Goal: Task Accomplishment & Management: Manage account settings

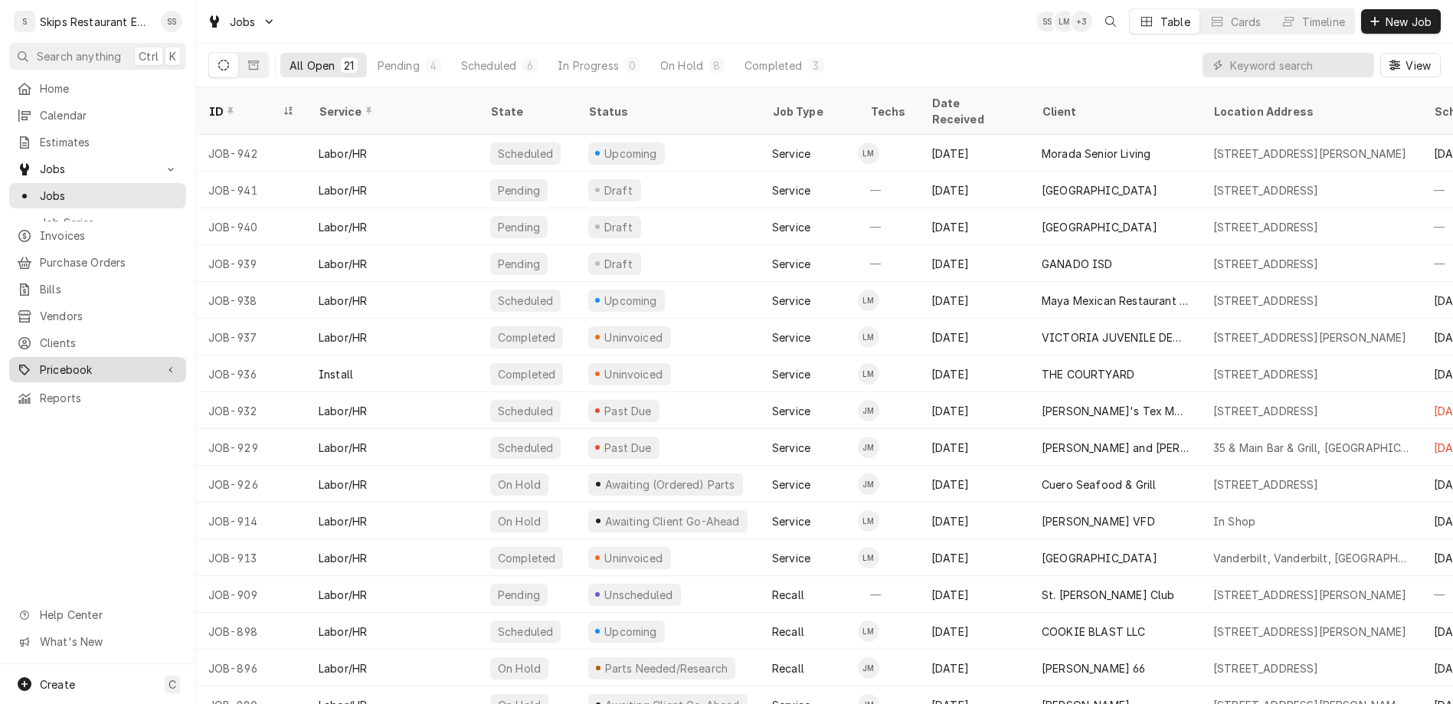
click at [52, 362] on span "Pricebook" at bounding box center [98, 370] width 116 height 16
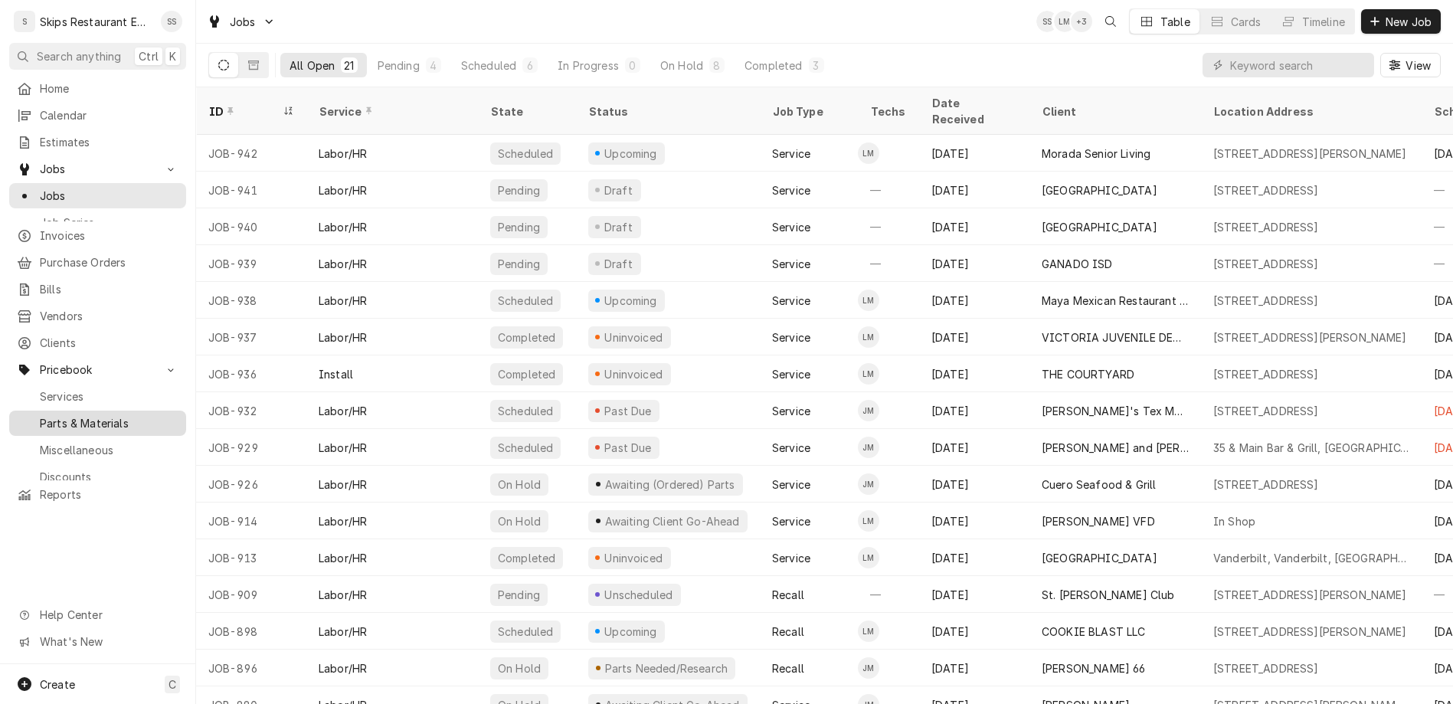
click at [44, 415] on span "Parts & Materials" at bounding box center [109, 423] width 139 height 16
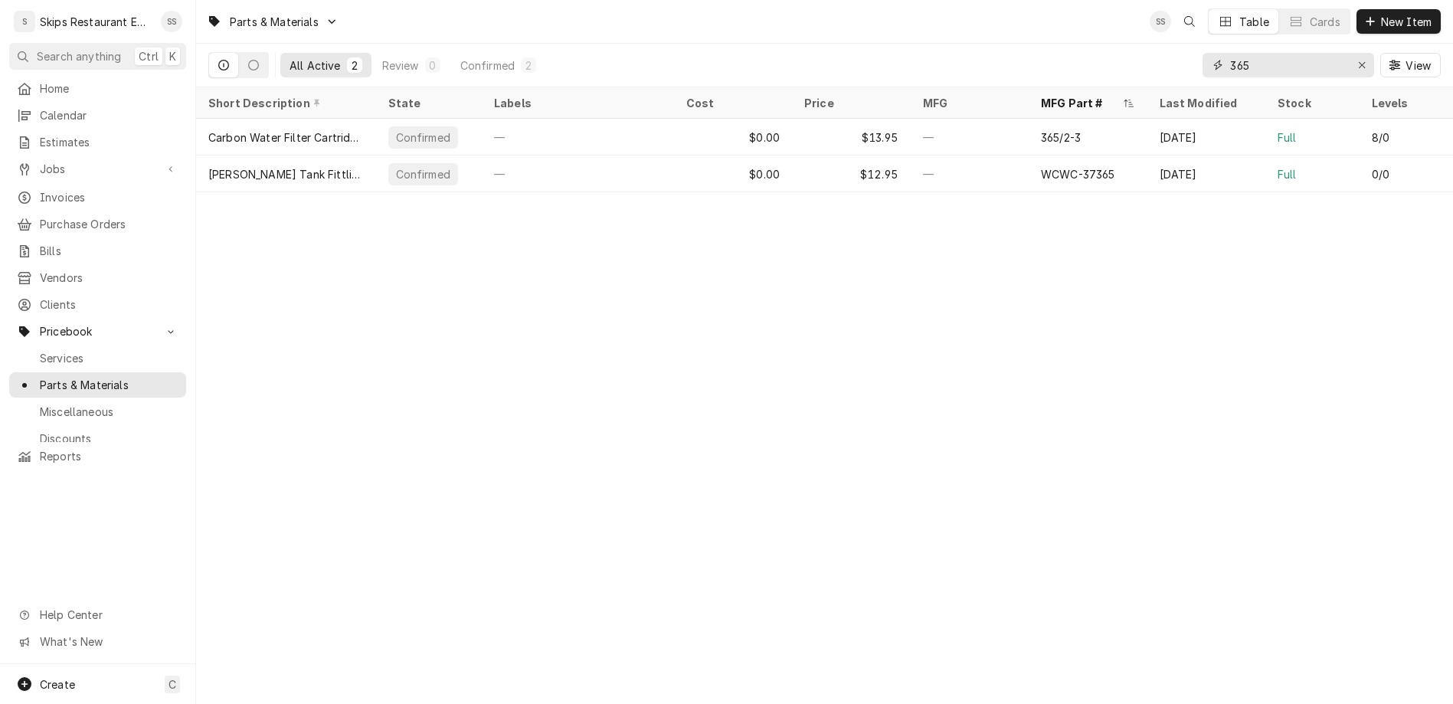
drag, startPoint x: 1312, startPoint y: 50, endPoint x: 1260, endPoint y: 44, distance: 52.4
click at [1260, 53] on input "365" at bounding box center [1287, 65] width 115 height 25
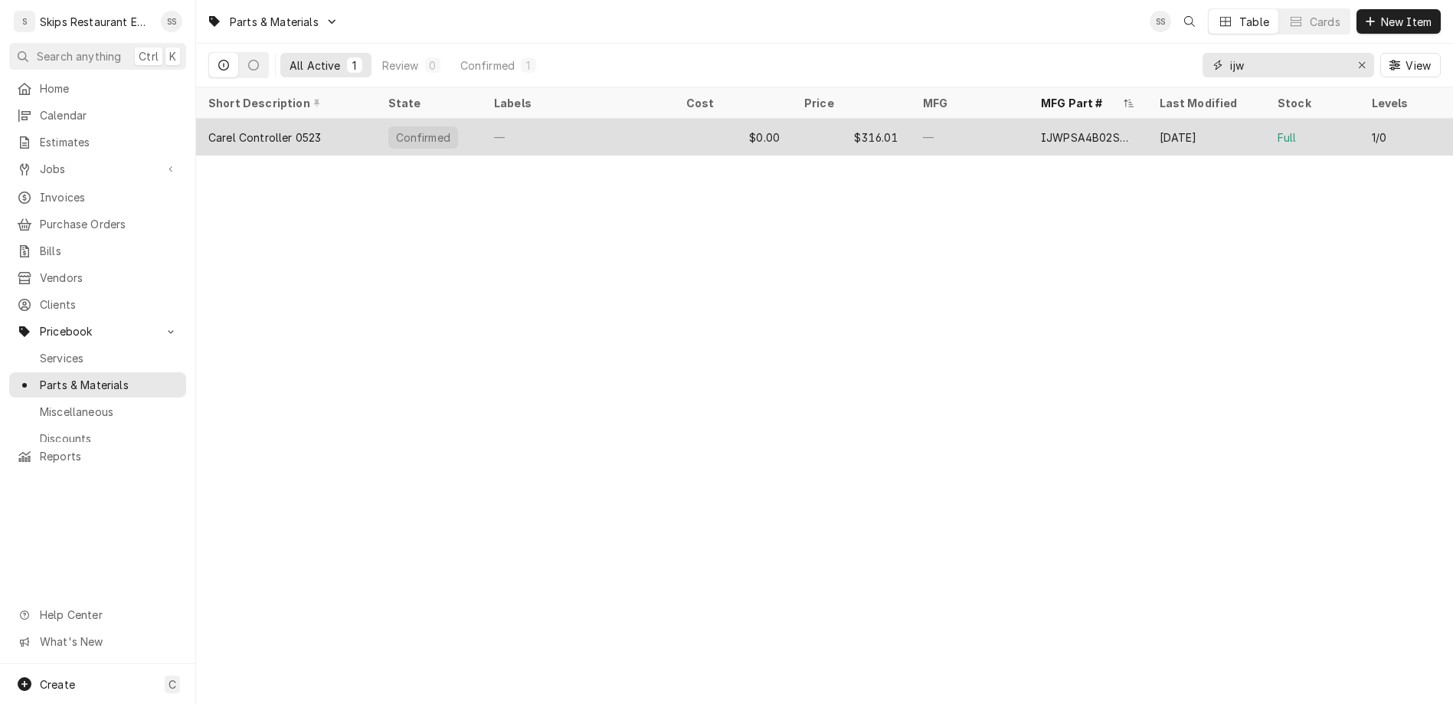
type input "ijw"
click at [853, 119] on div "$316.01" at bounding box center [851, 137] width 119 height 37
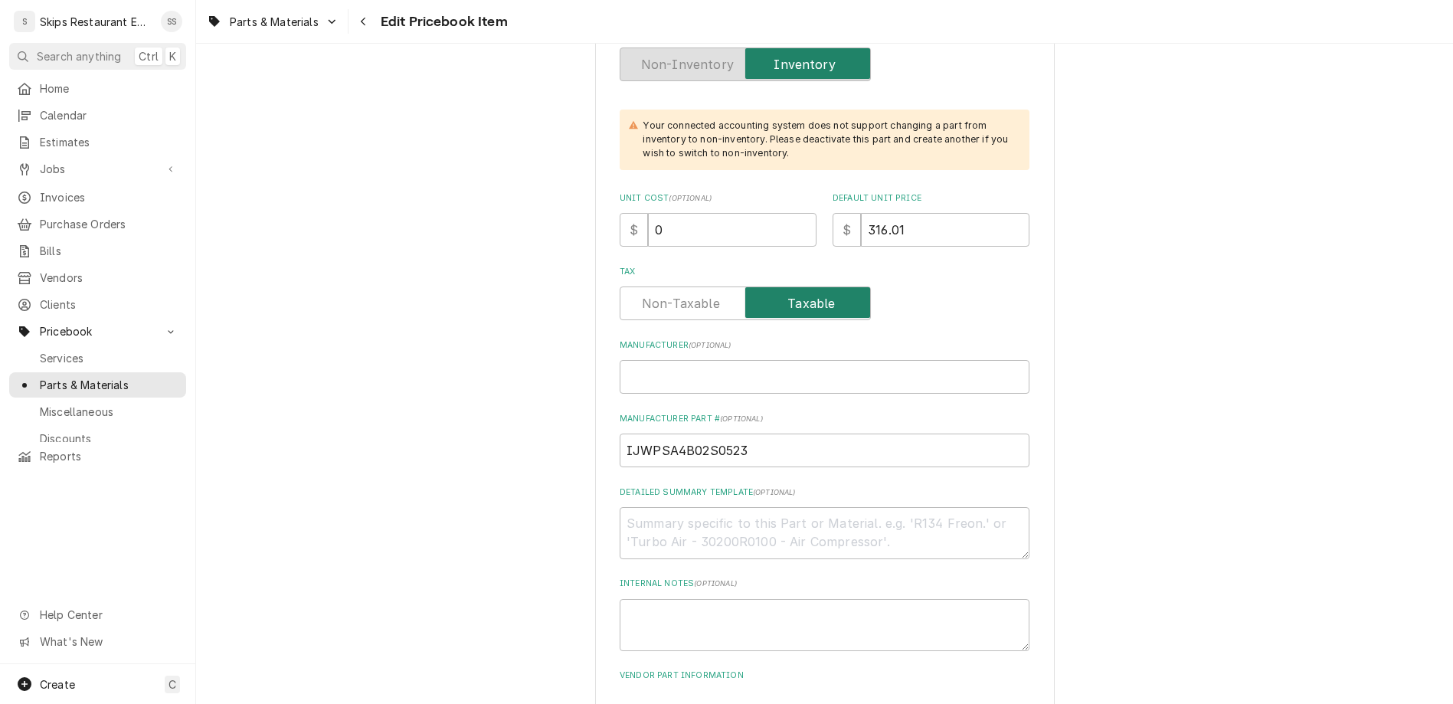
scroll to position [837, 0]
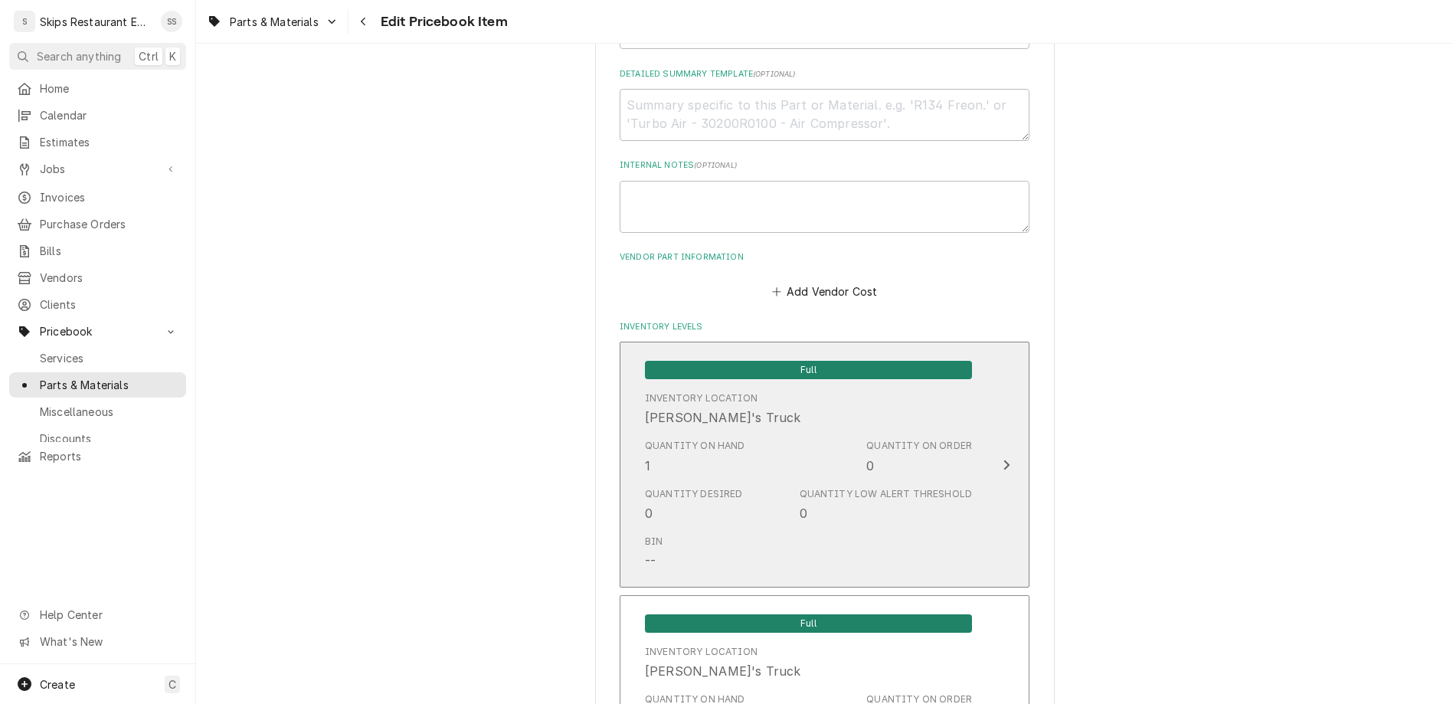
click at [742, 361] on span "Full" at bounding box center [808, 370] width 327 height 18
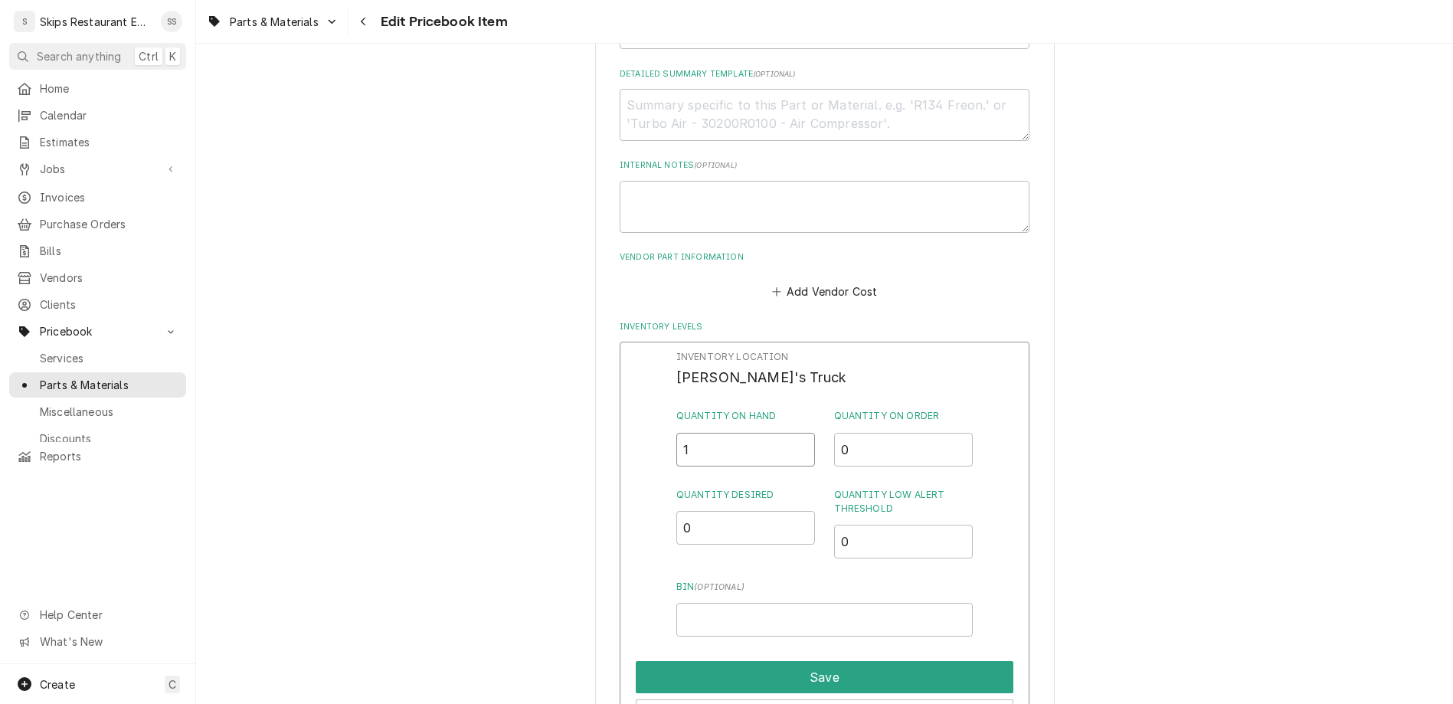
drag, startPoint x: 706, startPoint y: 155, endPoint x: 656, endPoint y: 154, distance: 50.6
click at [676, 433] on input "1" at bounding box center [745, 450] width 139 height 34
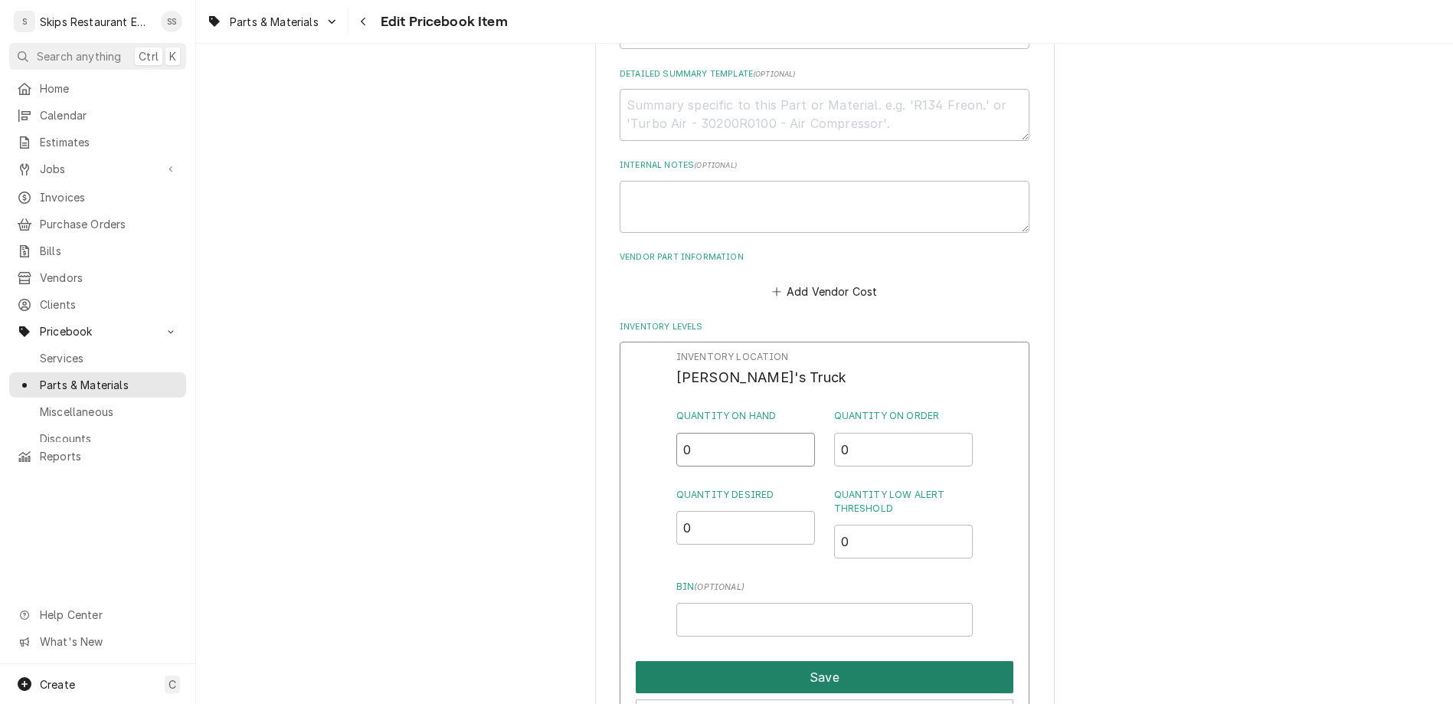
type input "0"
click at [748, 661] on button "Save" at bounding box center [825, 677] width 378 height 32
type textarea "x"
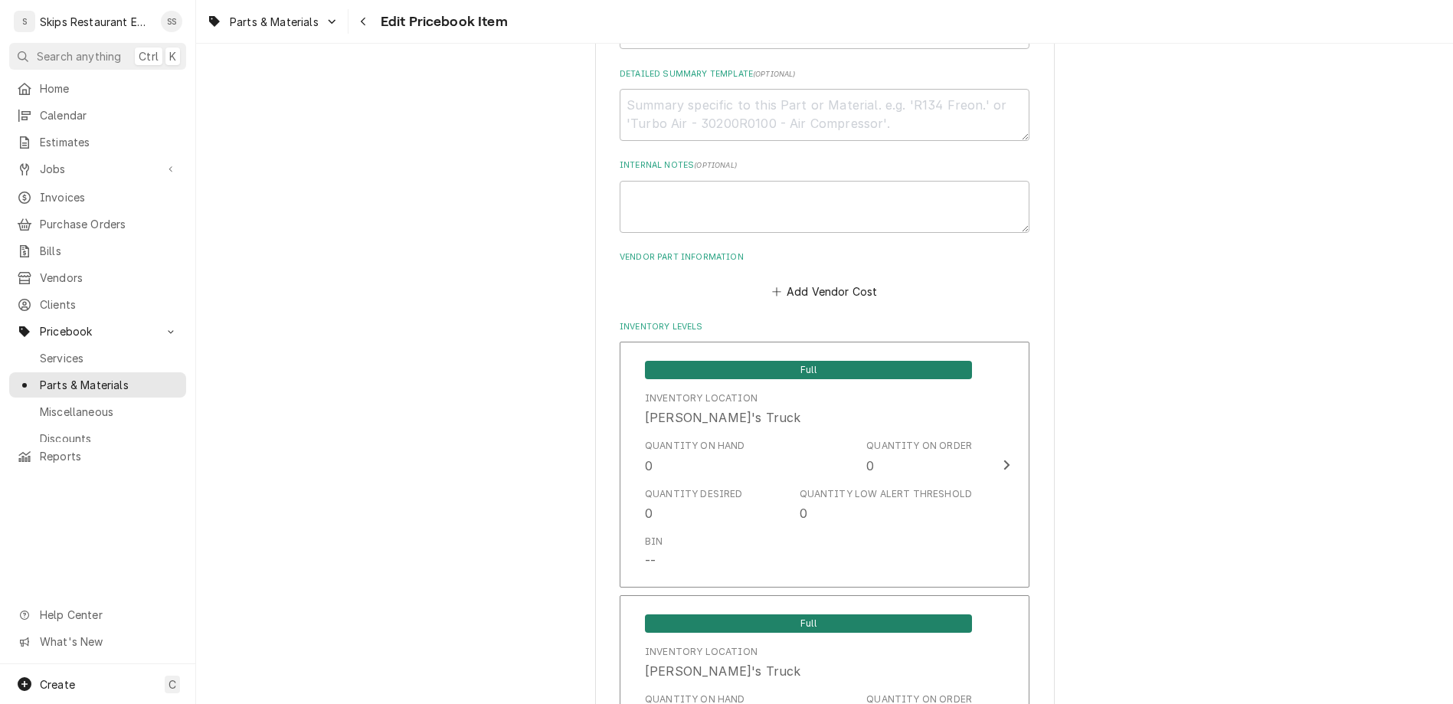
drag, startPoint x: 706, startPoint y: 538, endPoint x: 679, endPoint y: 541, distance: 26.2
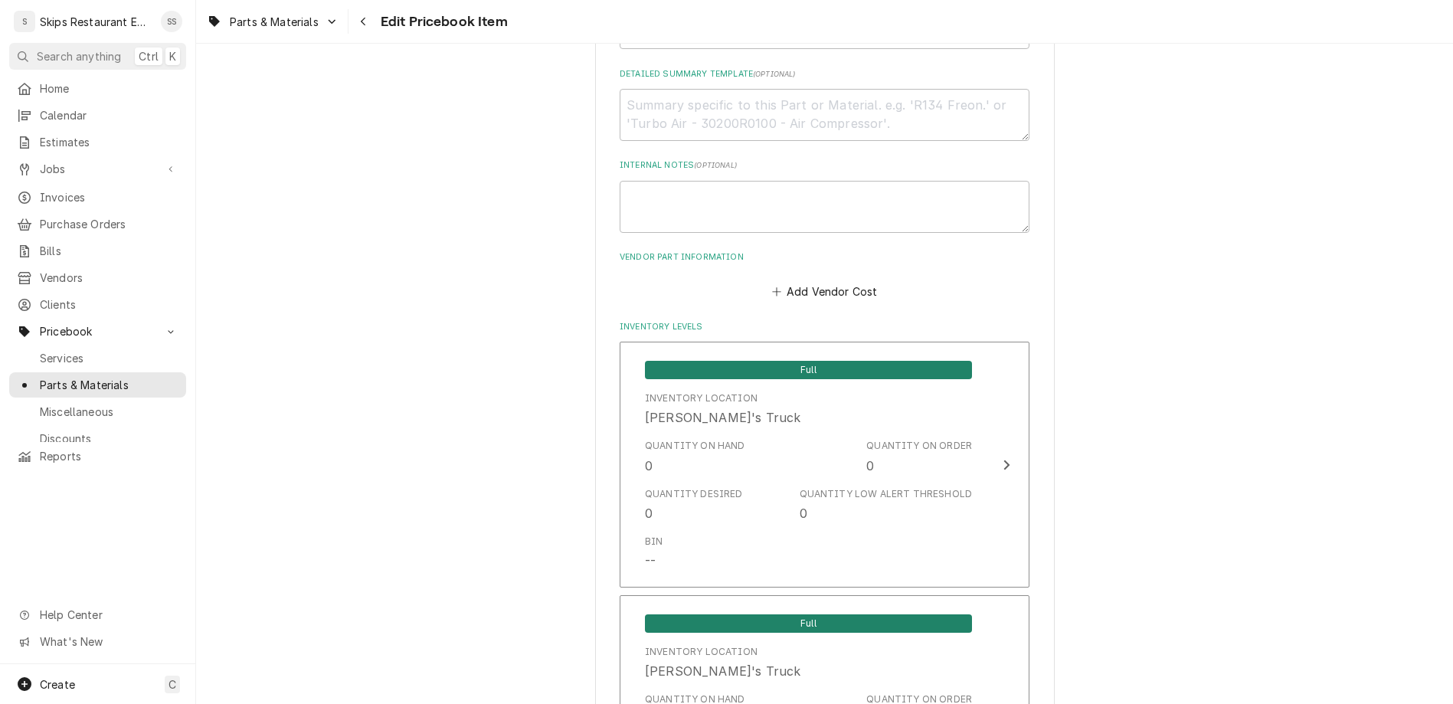
type input "1"
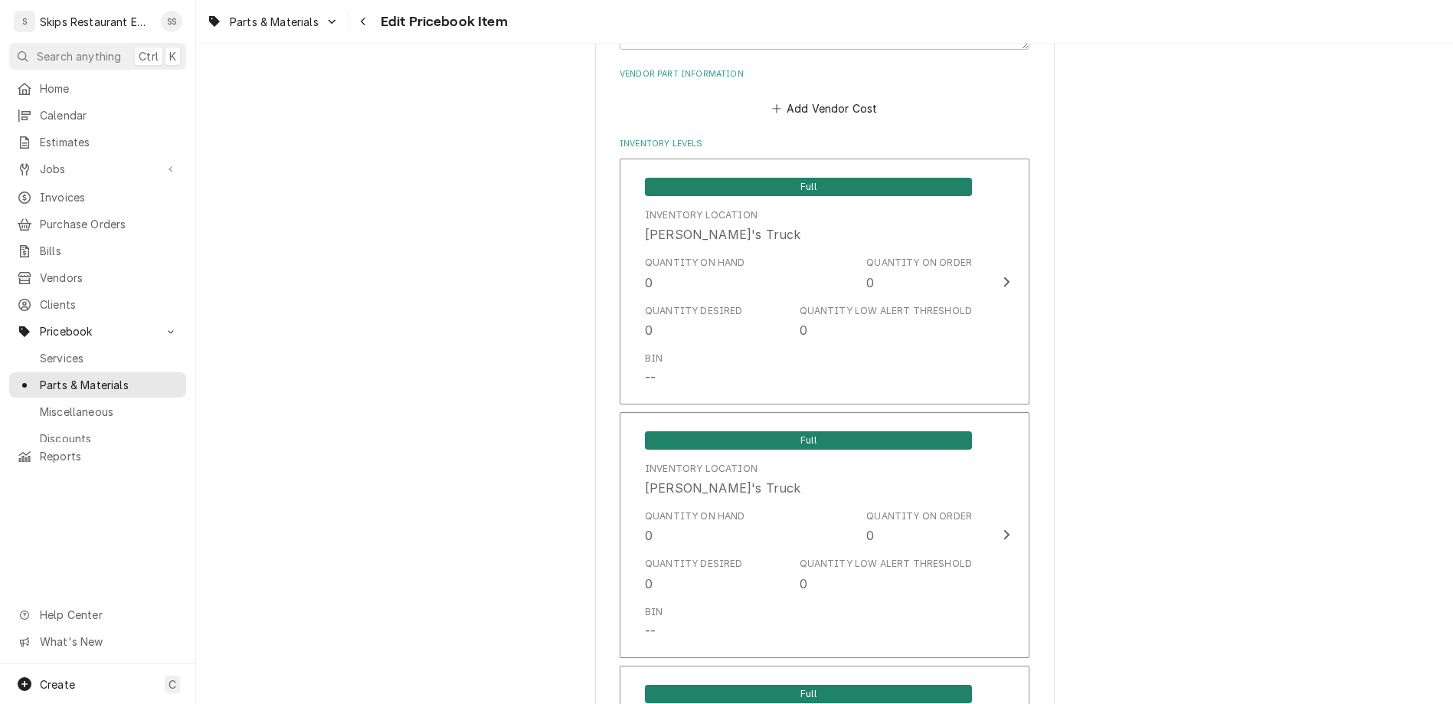
type textarea "x"
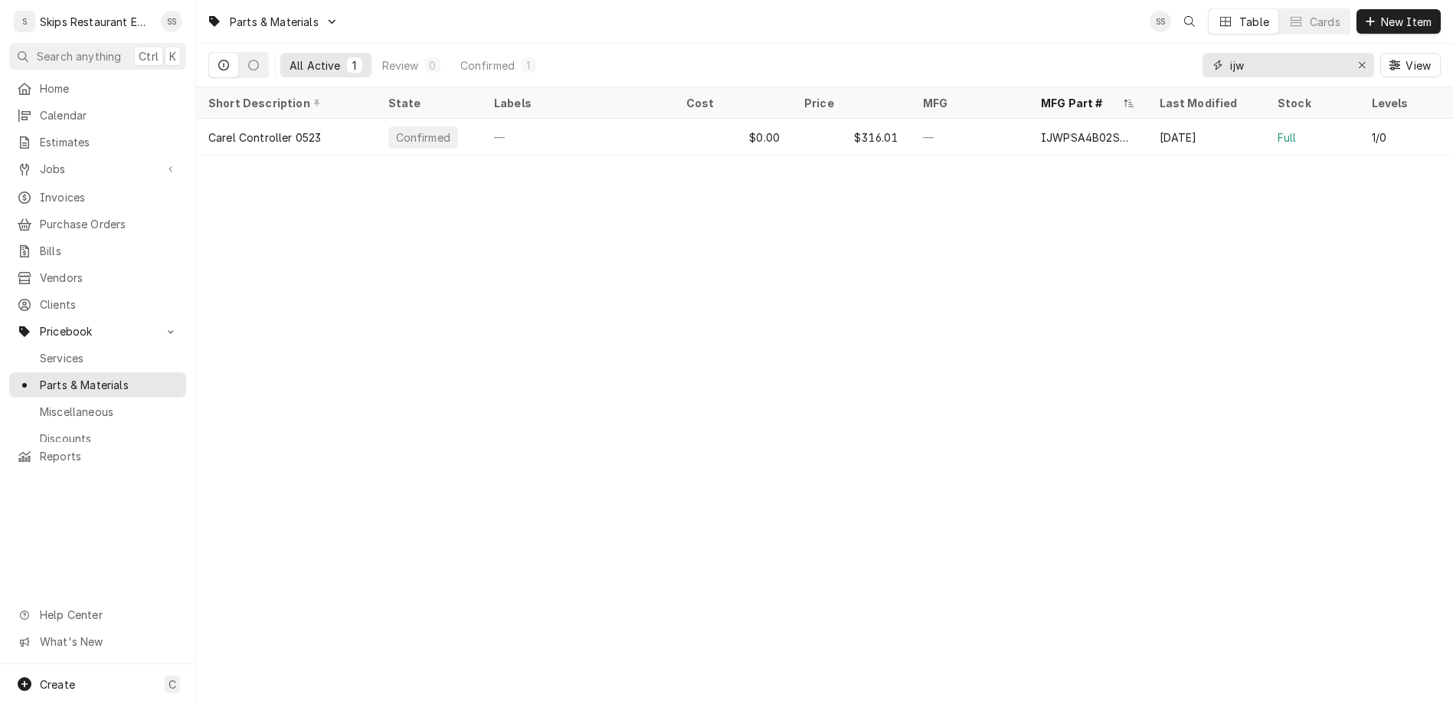
drag, startPoint x: 1305, startPoint y: 48, endPoint x: 1262, endPoint y: 48, distance: 42.9
click at [1262, 53] on input "ijw" at bounding box center [1287, 65] width 115 height 25
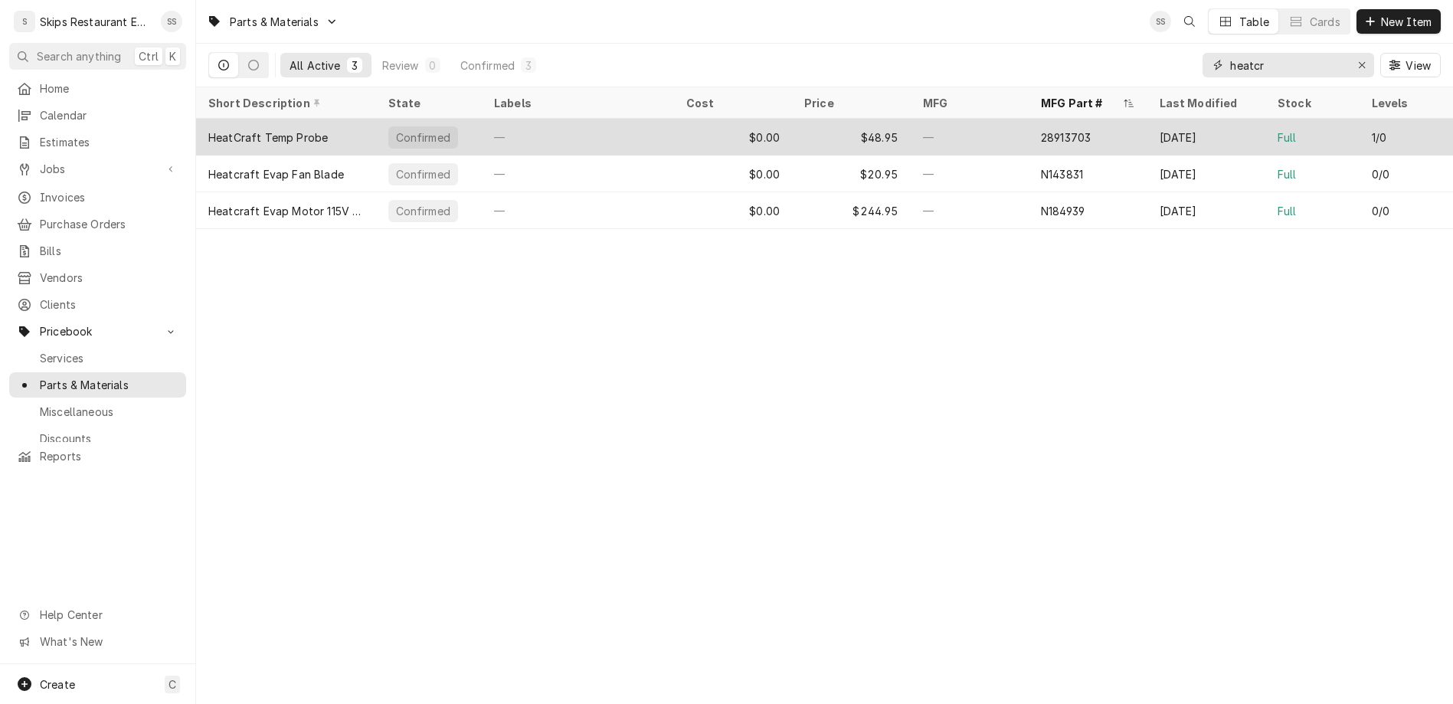
type input "heatcr"
click at [264, 119] on div "HeatCraft Temp Probe" at bounding box center [286, 137] width 180 height 37
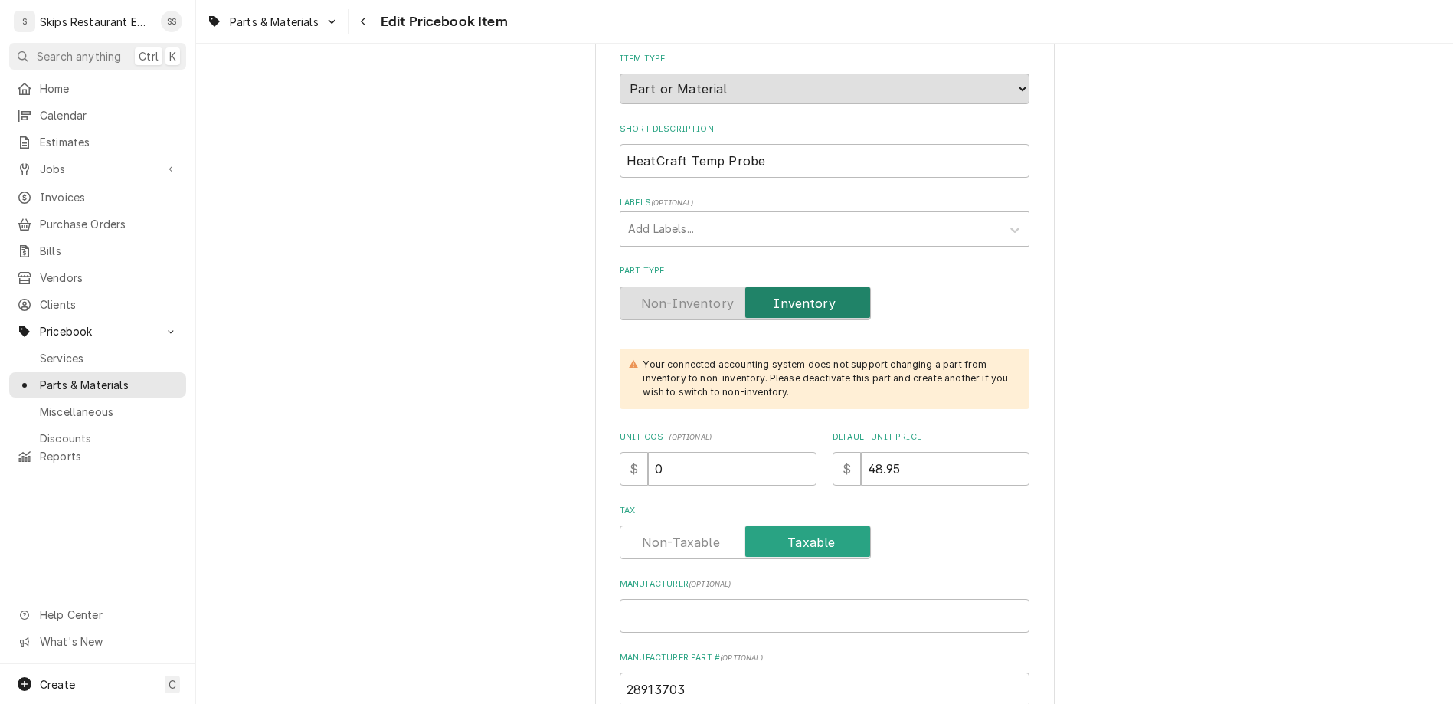
scroll to position [418, 0]
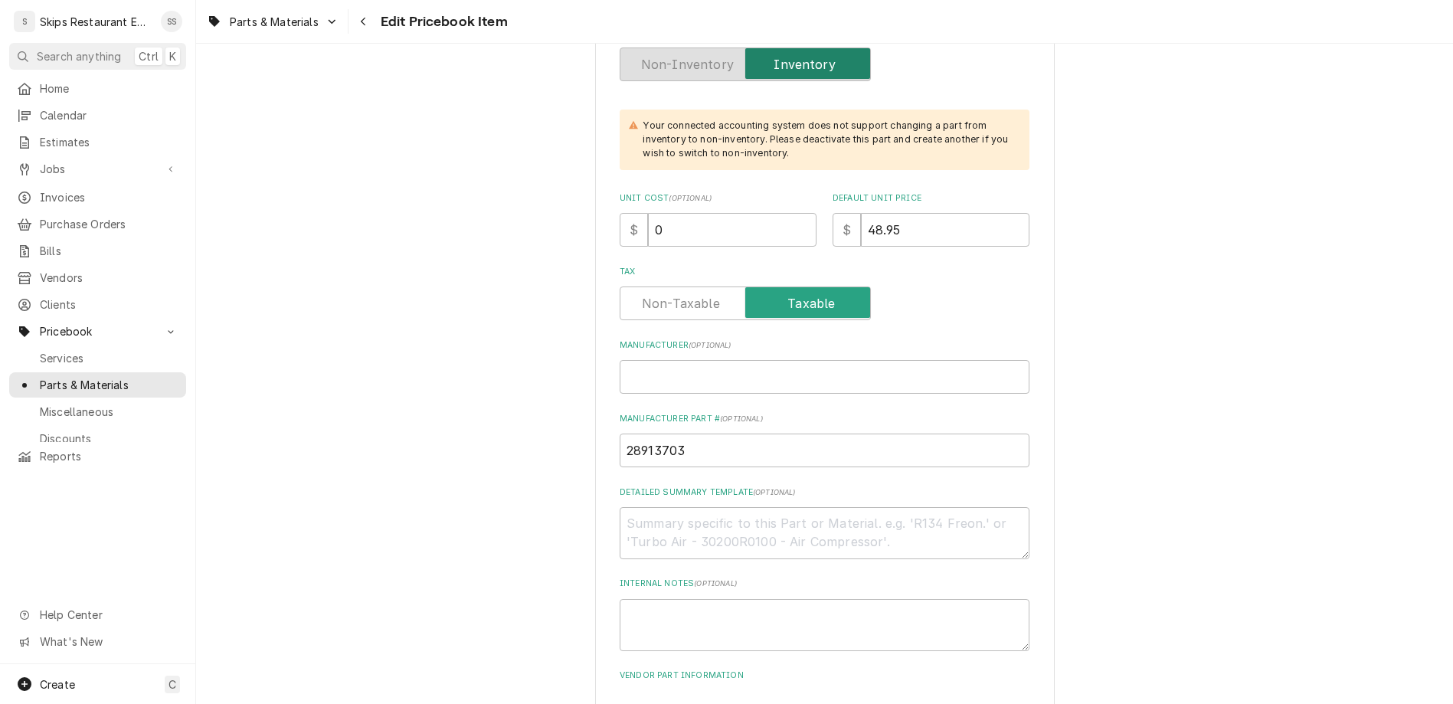
drag, startPoint x: 699, startPoint y: 575, endPoint x: 667, endPoint y: 580, distance: 32.6
type input "0"
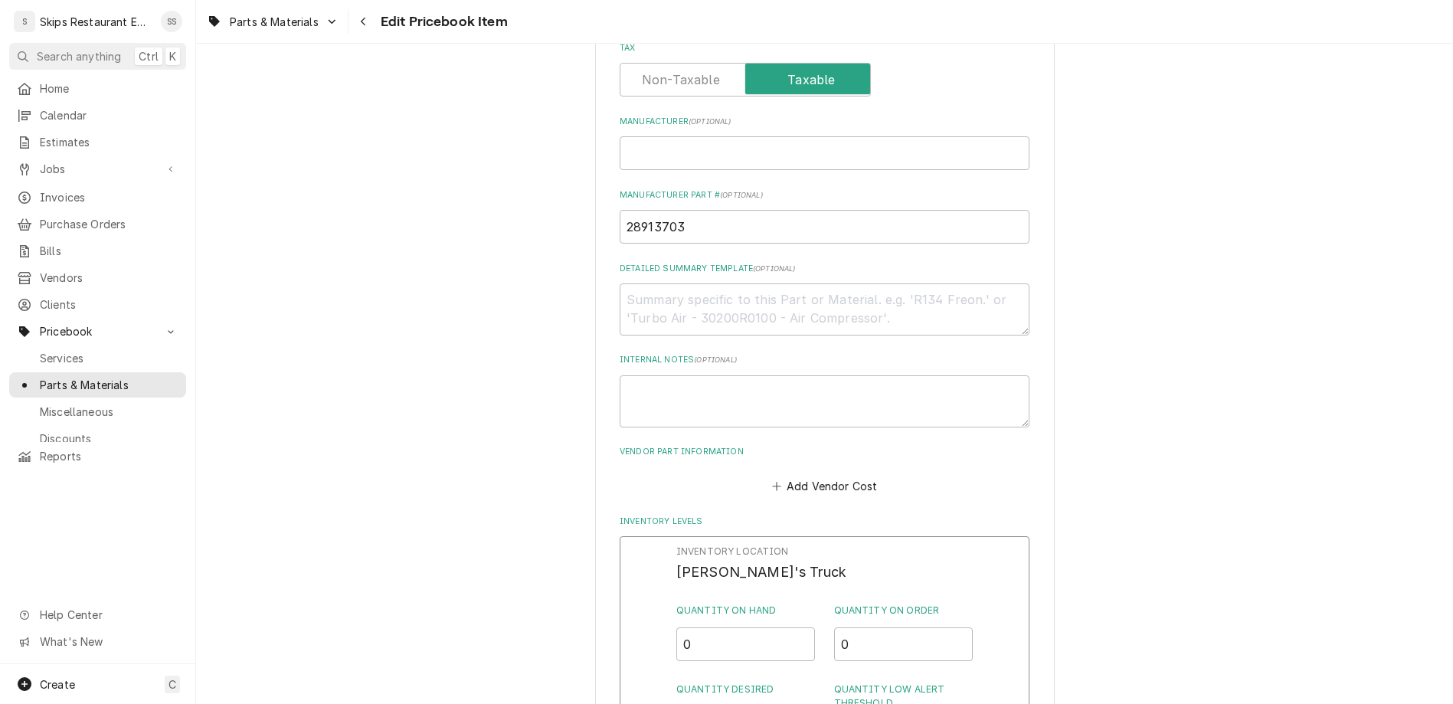
scroll to position [956, 0]
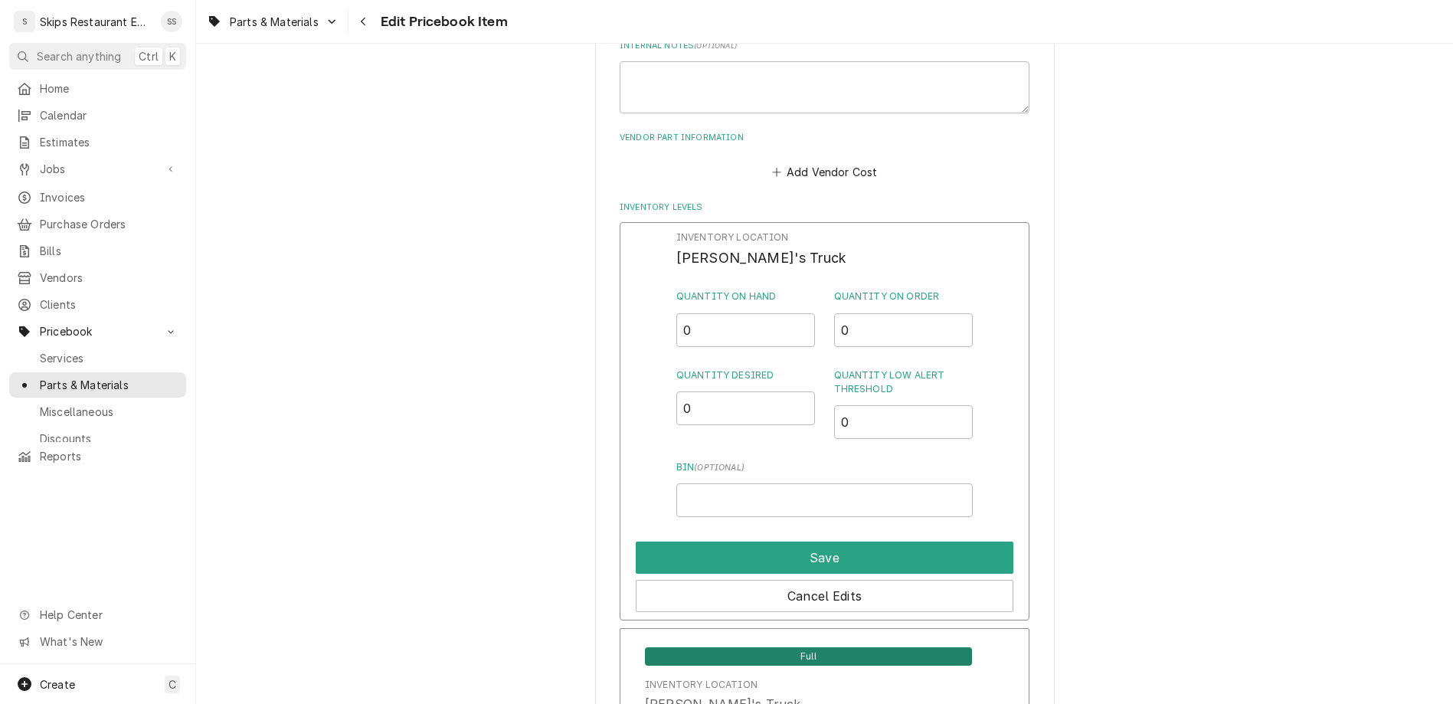
drag, startPoint x: 718, startPoint y: 531, endPoint x: 674, endPoint y: 537, distance: 44.1
type input "1"
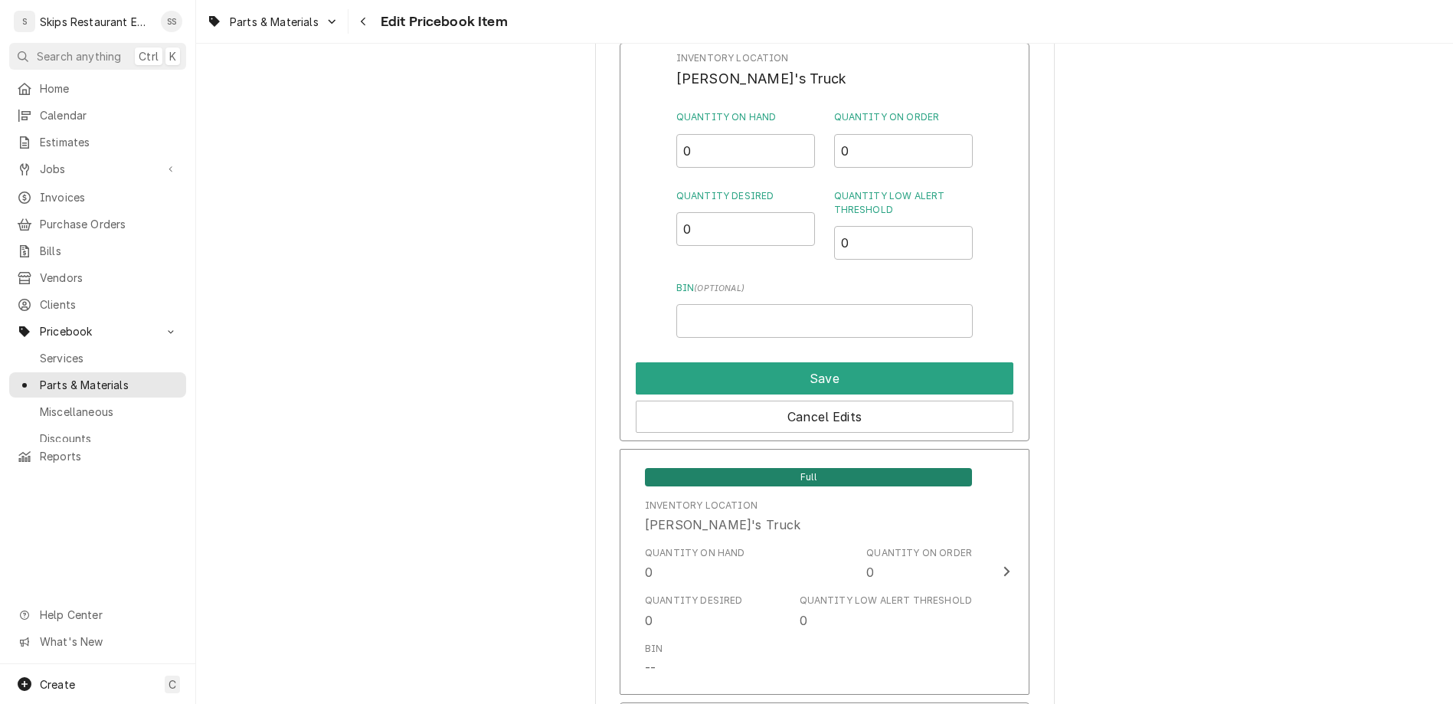
type textarea "x"
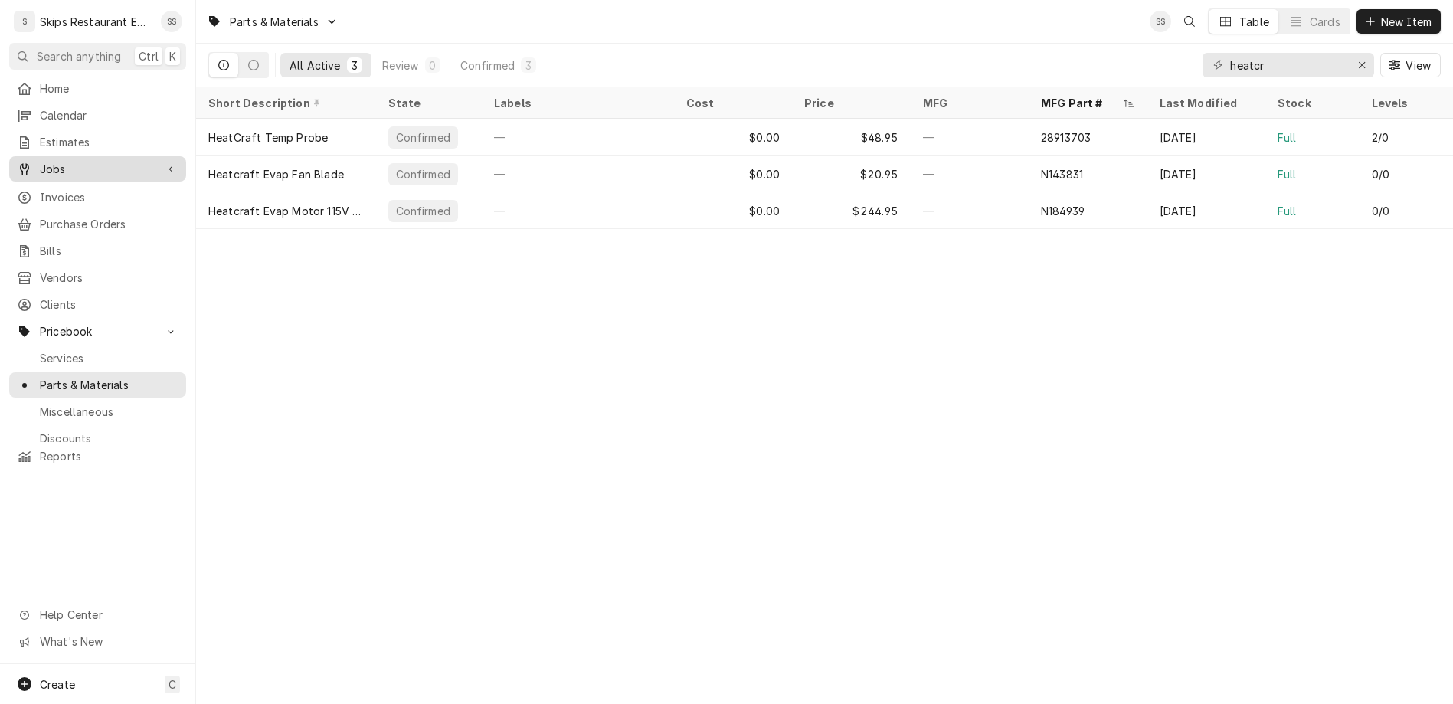
click at [40, 161] on span "Jobs" at bounding box center [98, 169] width 116 height 16
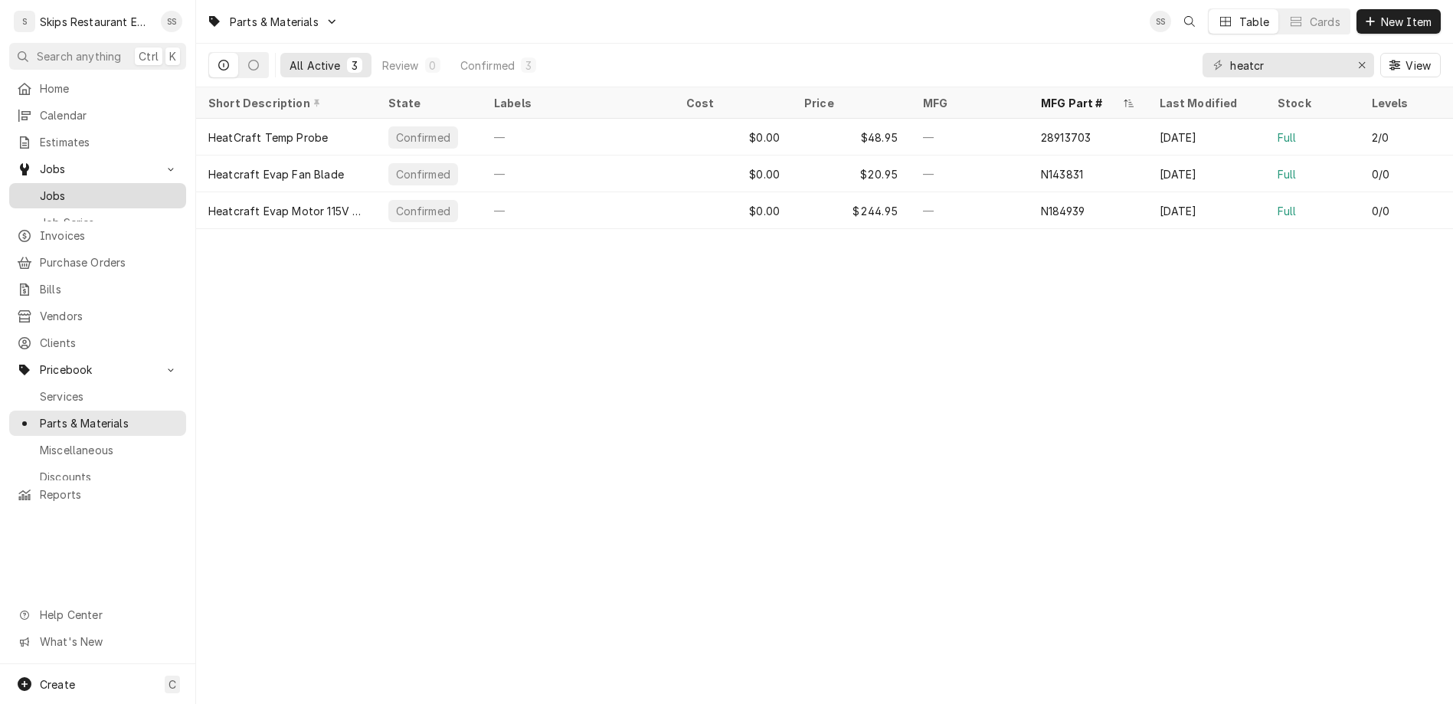
click at [40, 188] on span "Jobs" at bounding box center [109, 196] width 139 height 16
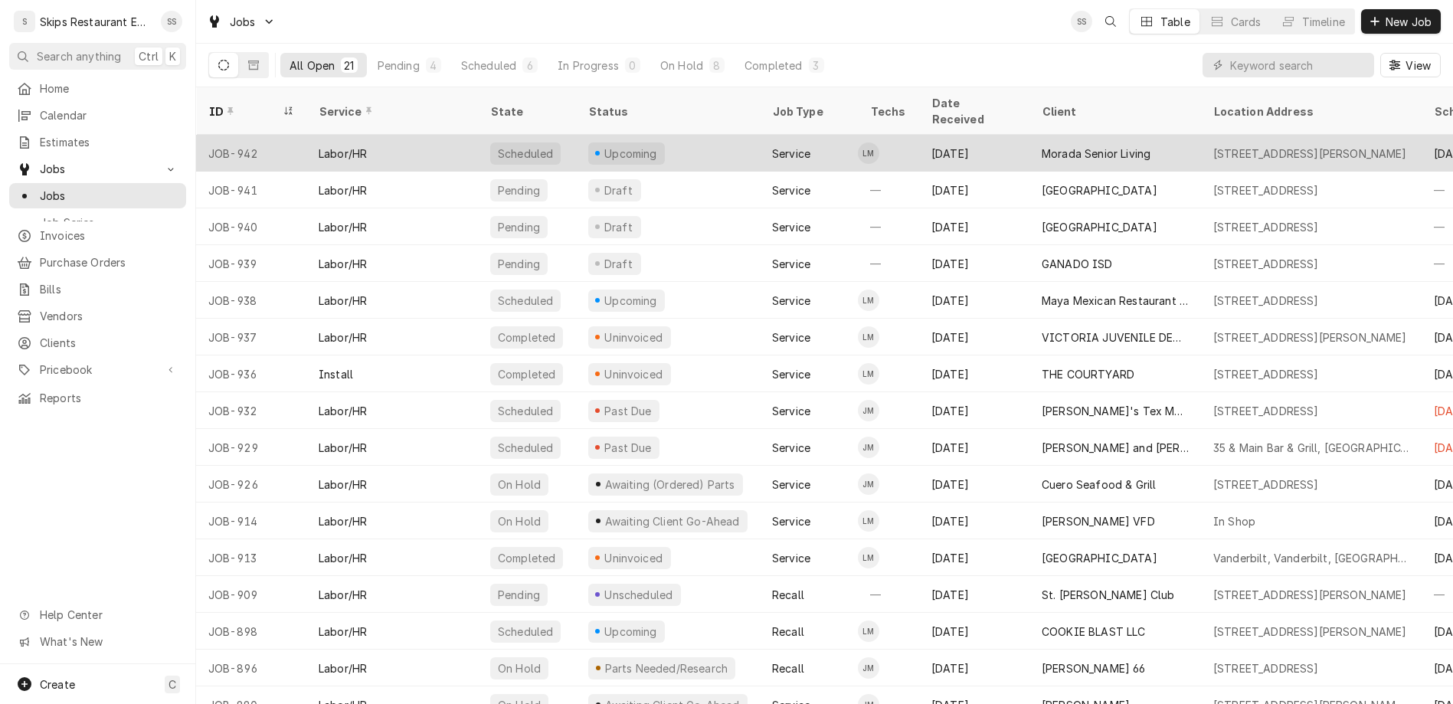
click at [1042, 146] on div "Morada Senior Living" at bounding box center [1096, 154] width 109 height 16
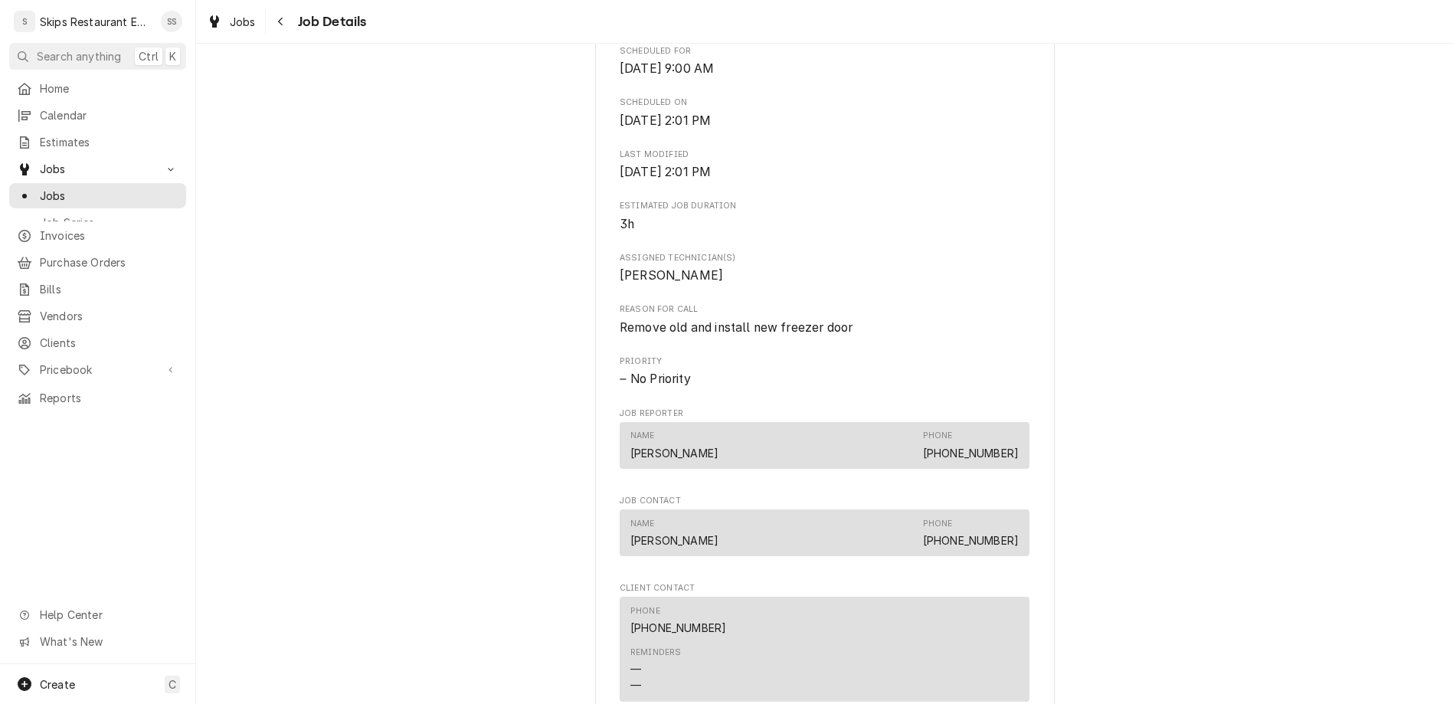
scroll to position [522, 0]
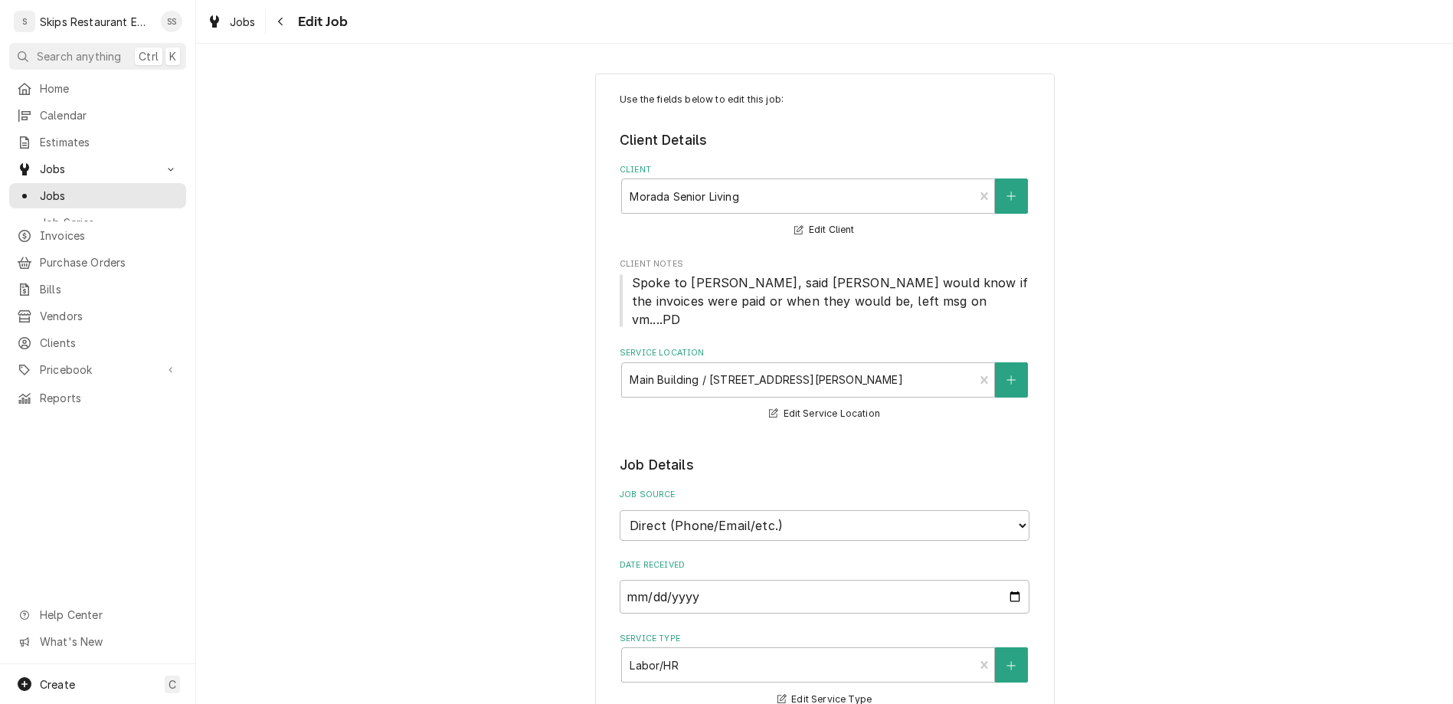
type textarea "x"
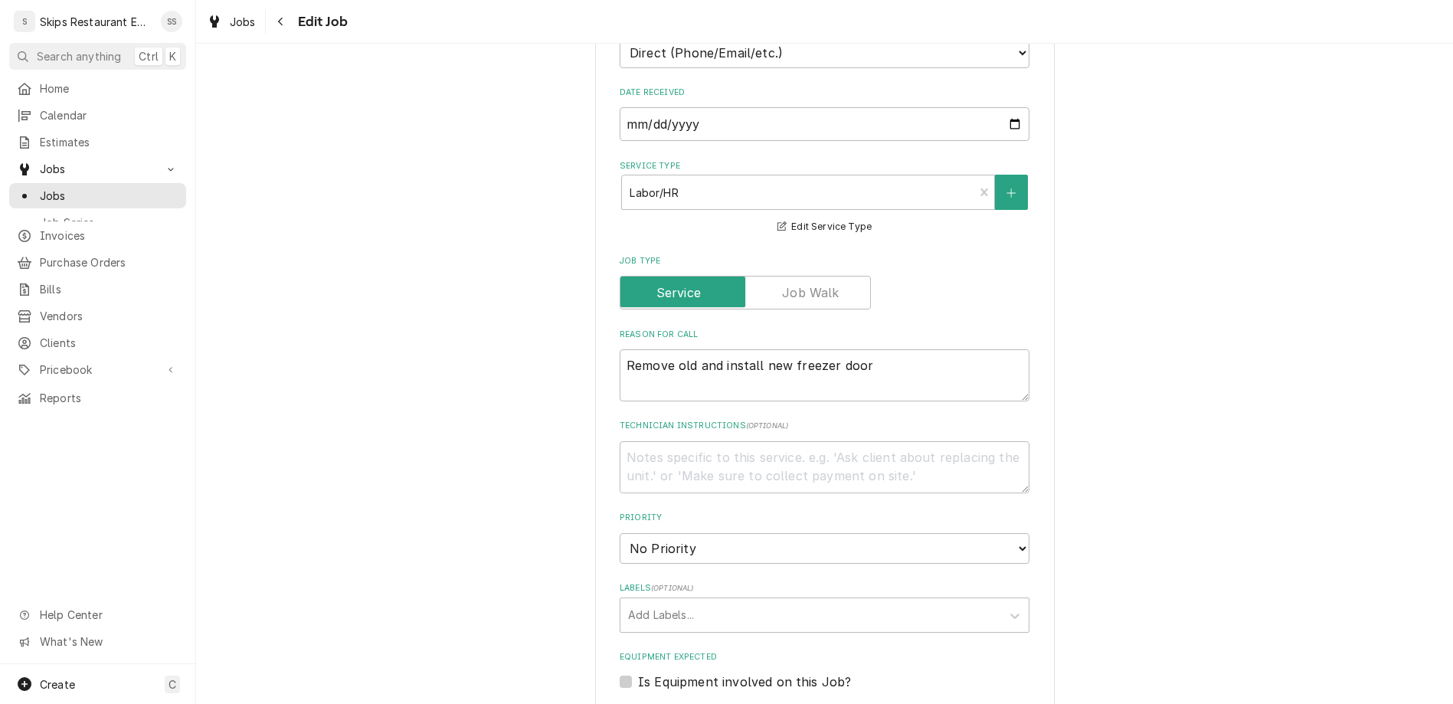
scroll to position [621, 0]
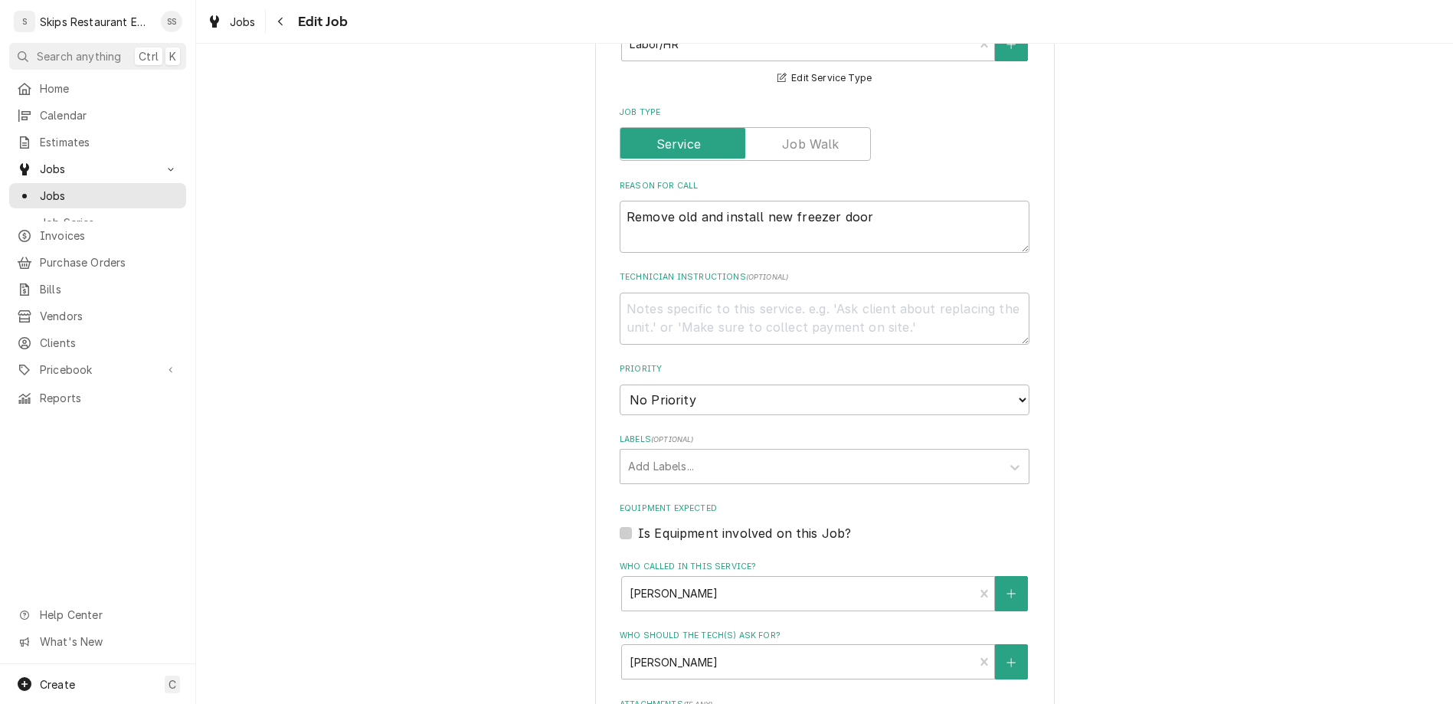
type input "2025-10-02"
type textarea "x"
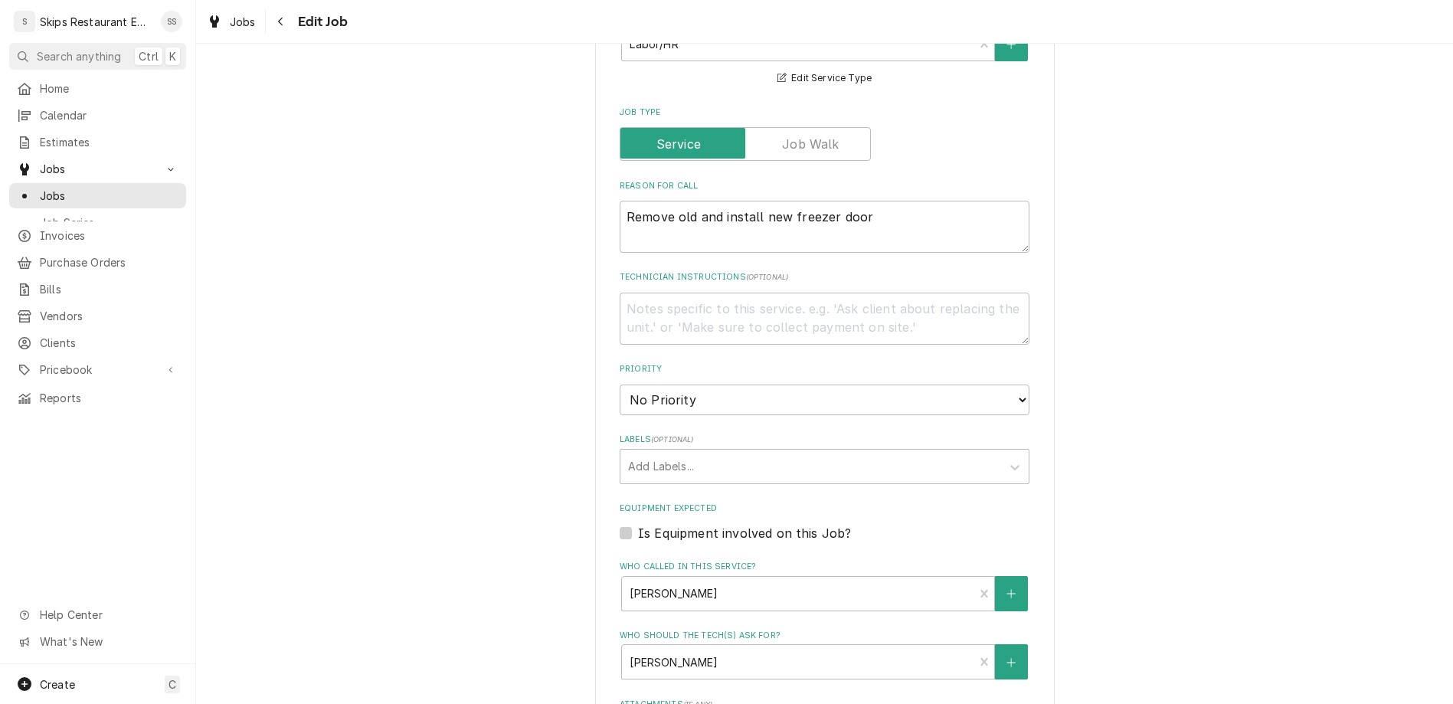
drag, startPoint x: 643, startPoint y: 565, endPoint x: 633, endPoint y: 562, distance: 11.2
type input "4"
type textarea "x"
type input "3"
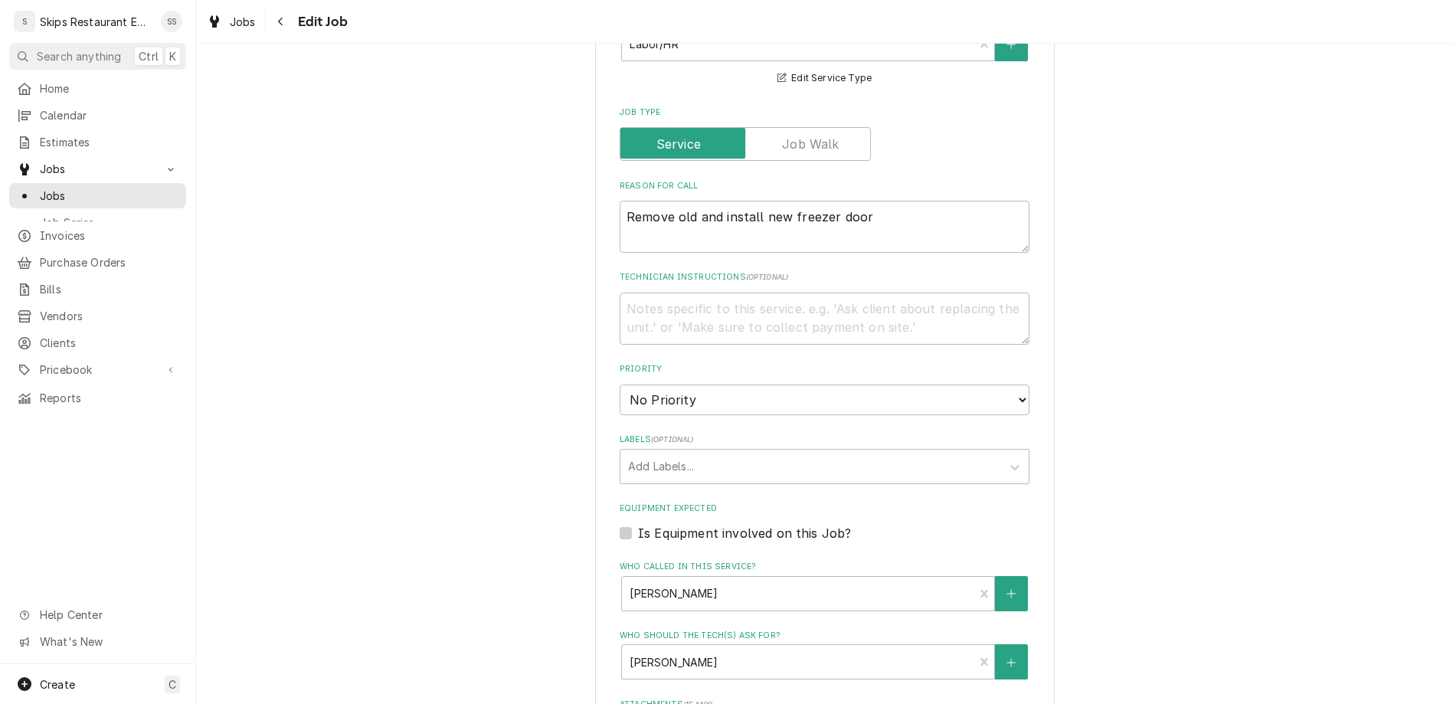
type textarea "x"
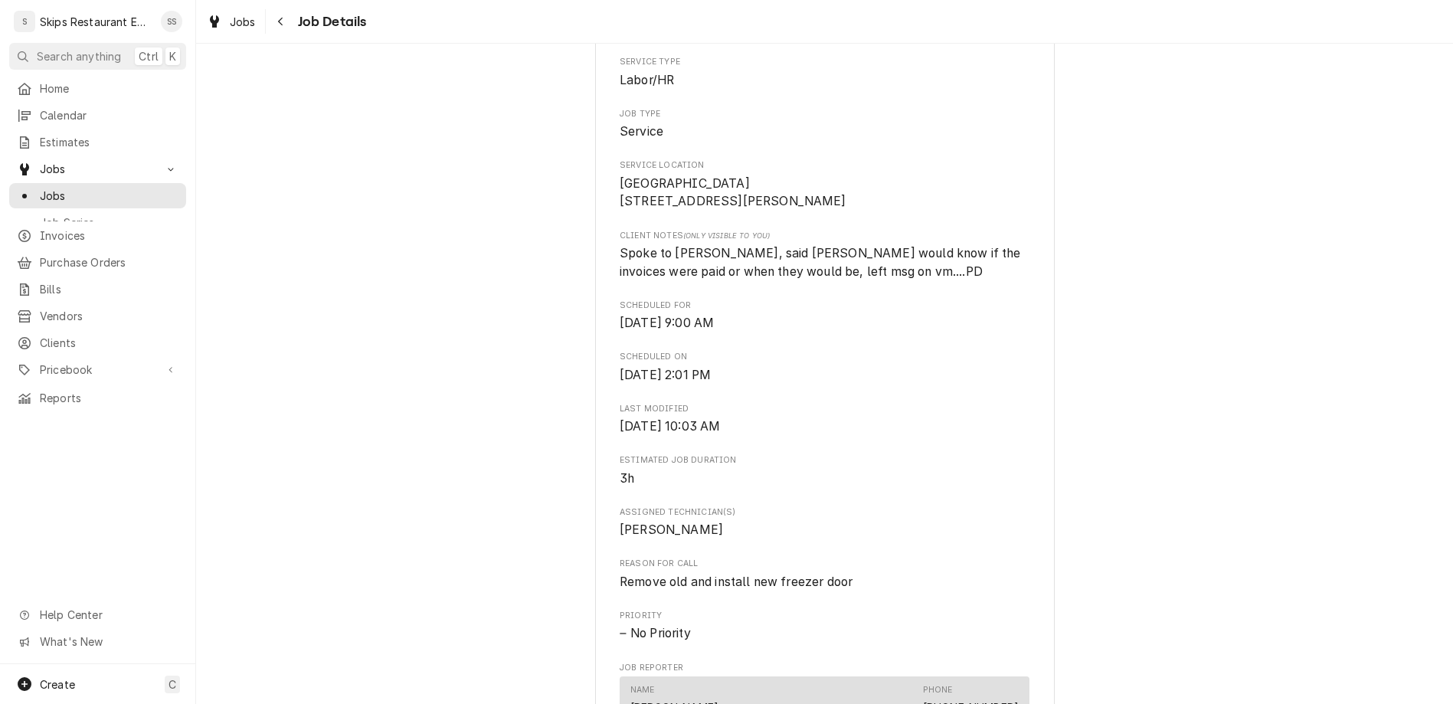
scroll to position [223, 0]
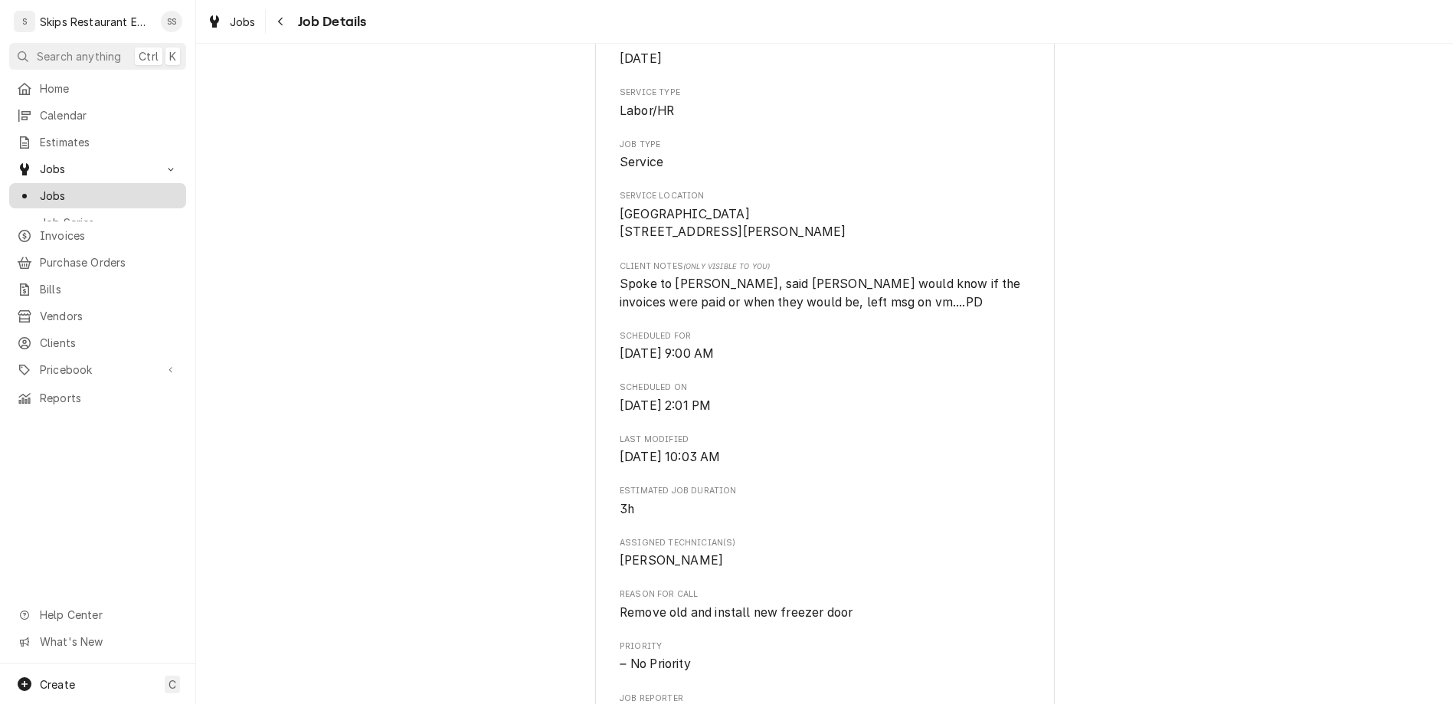
click at [40, 188] on span "Jobs" at bounding box center [109, 196] width 139 height 16
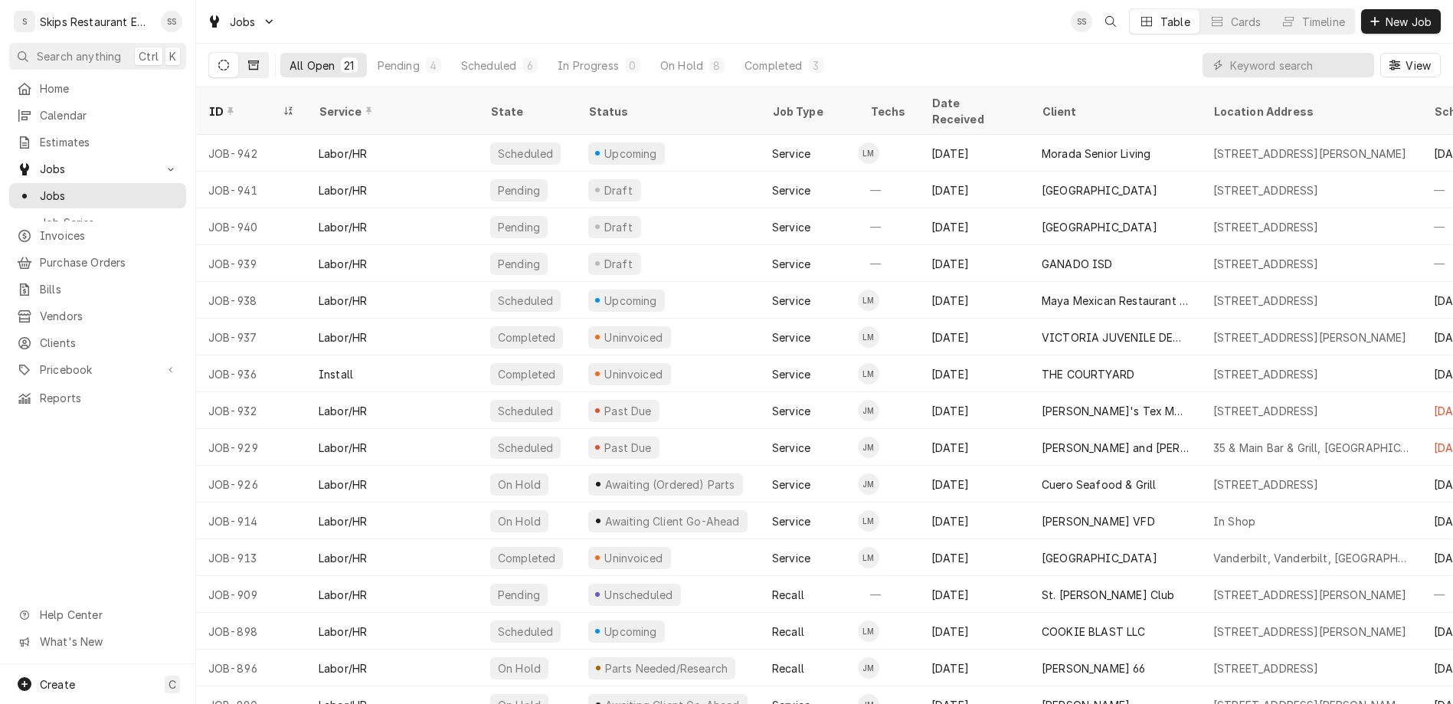
click at [239, 54] on button "Dynamic Content Wrapper" at bounding box center [253, 65] width 29 height 25
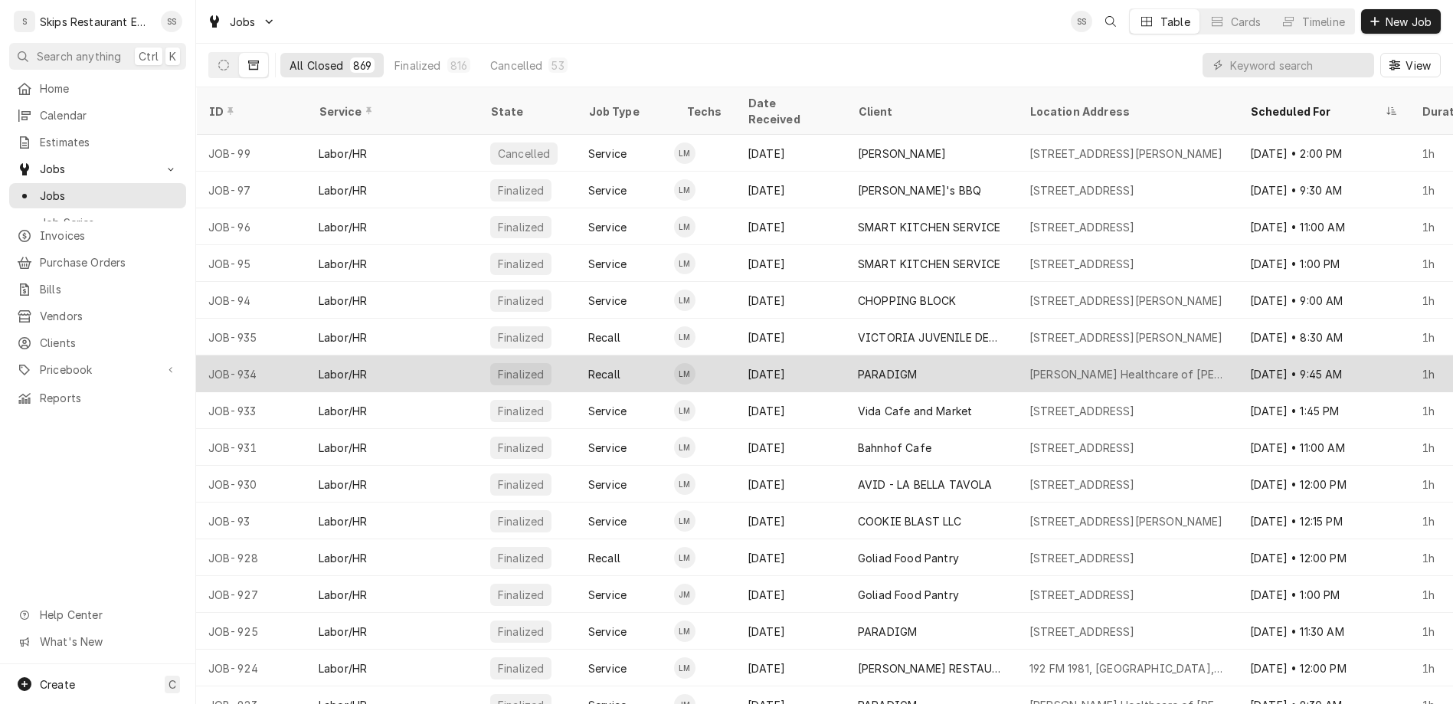
click at [858, 366] on div "PARADIGM" at bounding box center [887, 374] width 59 height 16
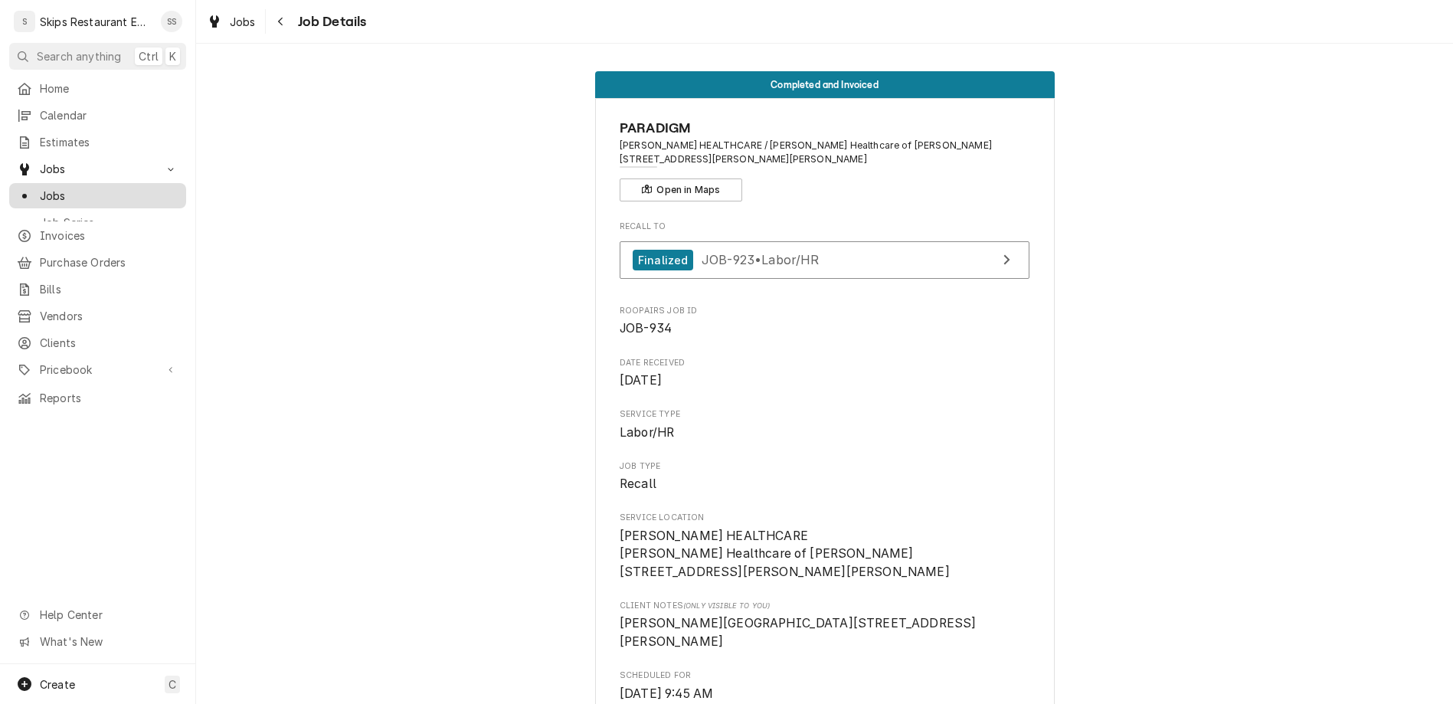
click at [40, 188] on span "Jobs" at bounding box center [109, 196] width 139 height 16
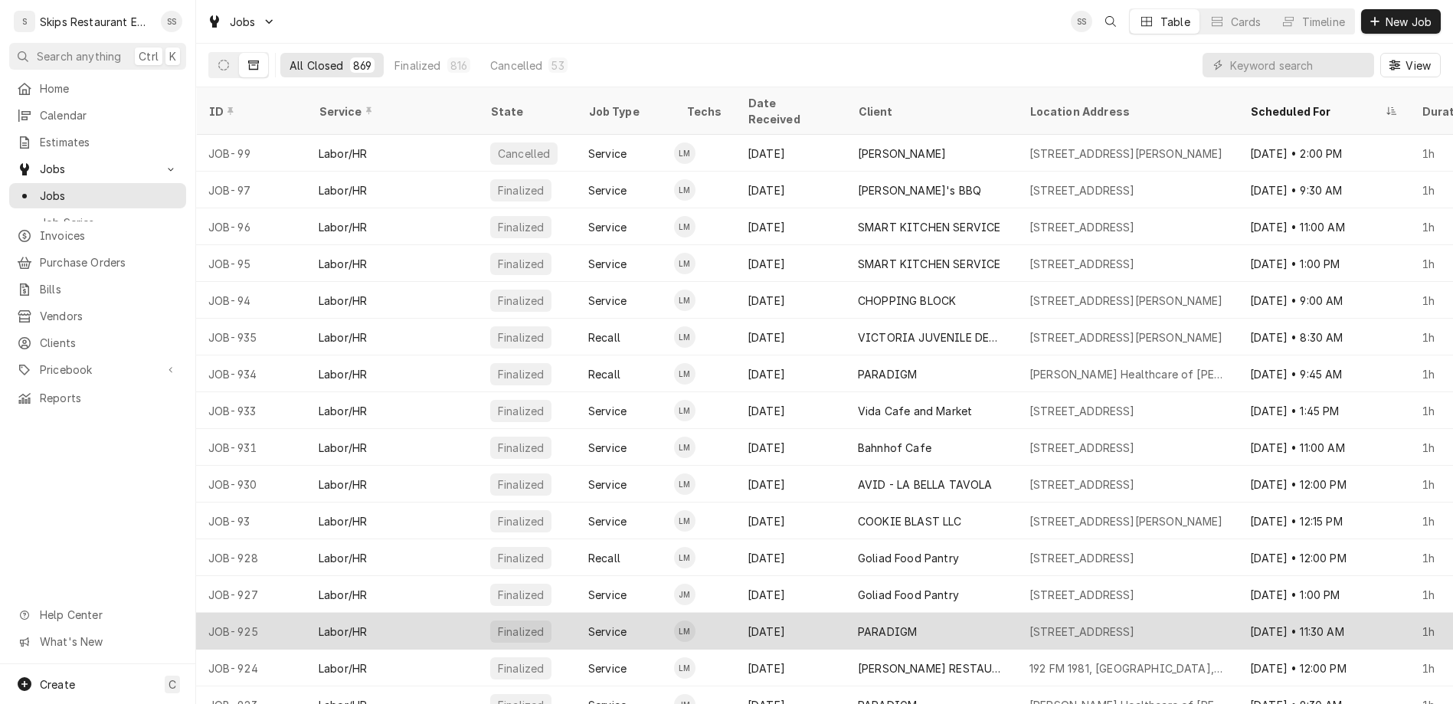
click at [858, 624] on div "PARADIGM" at bounding box center [887, 632] width 59 height 16
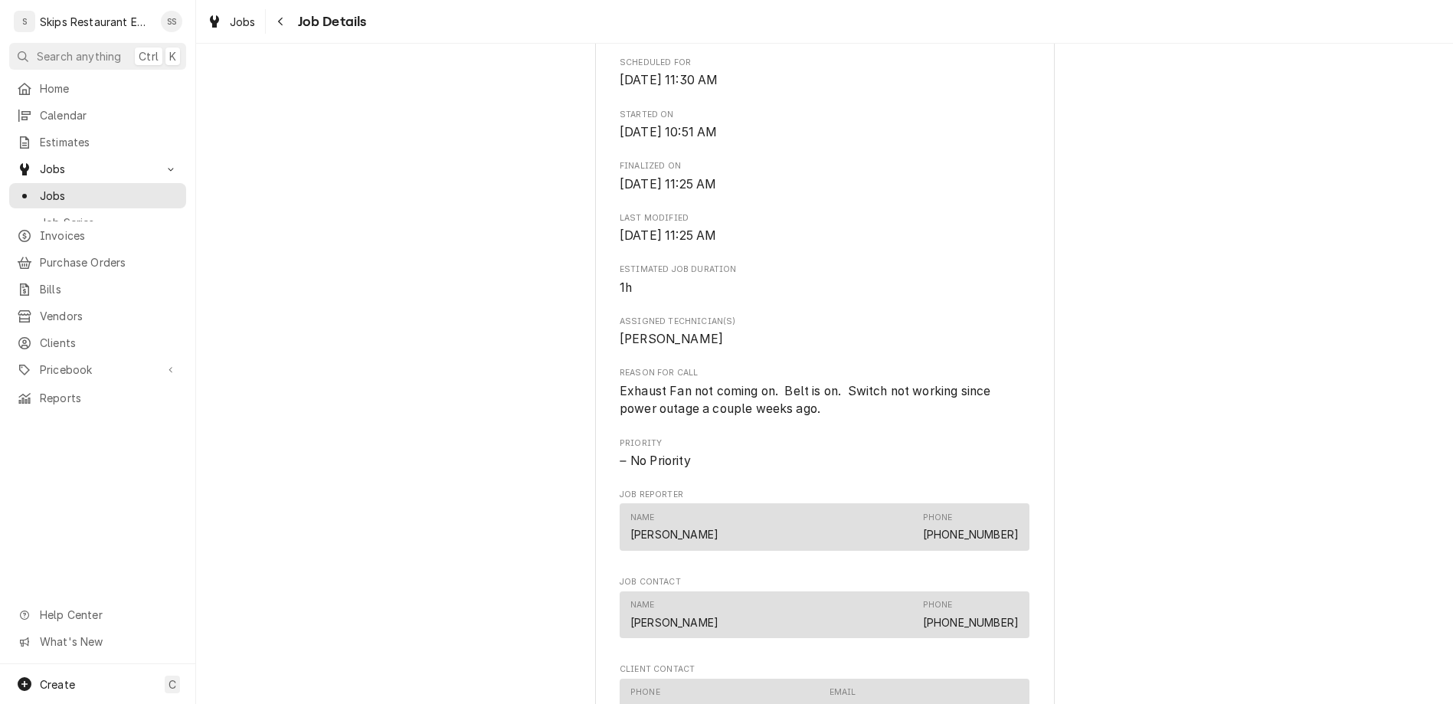
scroll to position [617, 0]
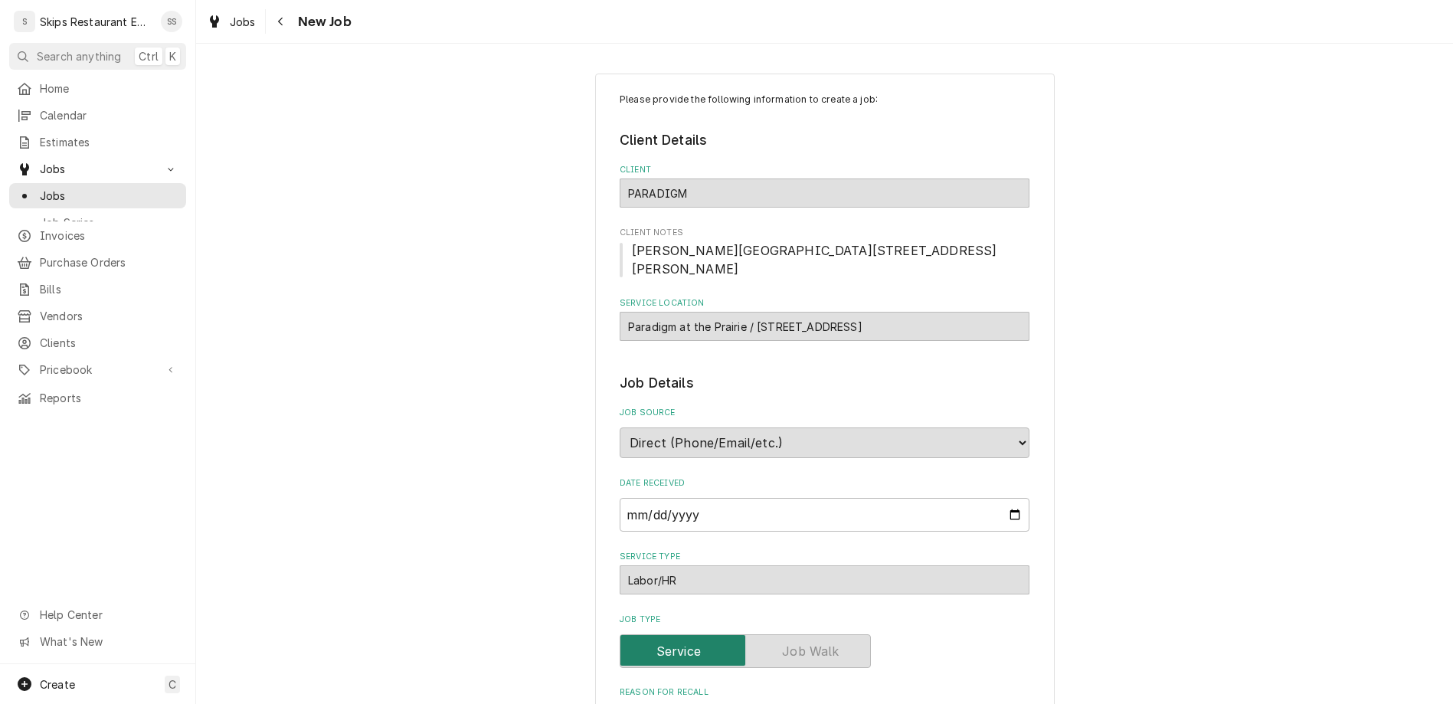
type textarea "x"
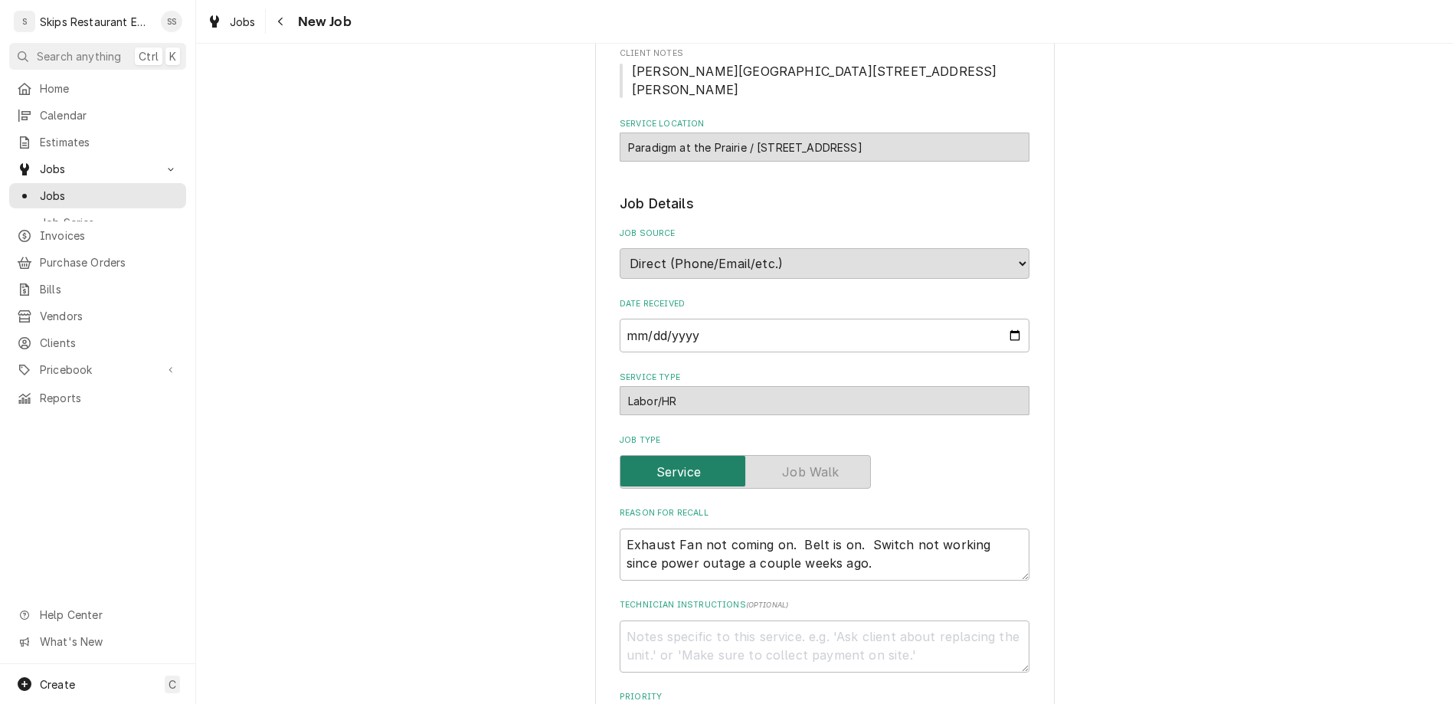
scroll to position [418, 0]
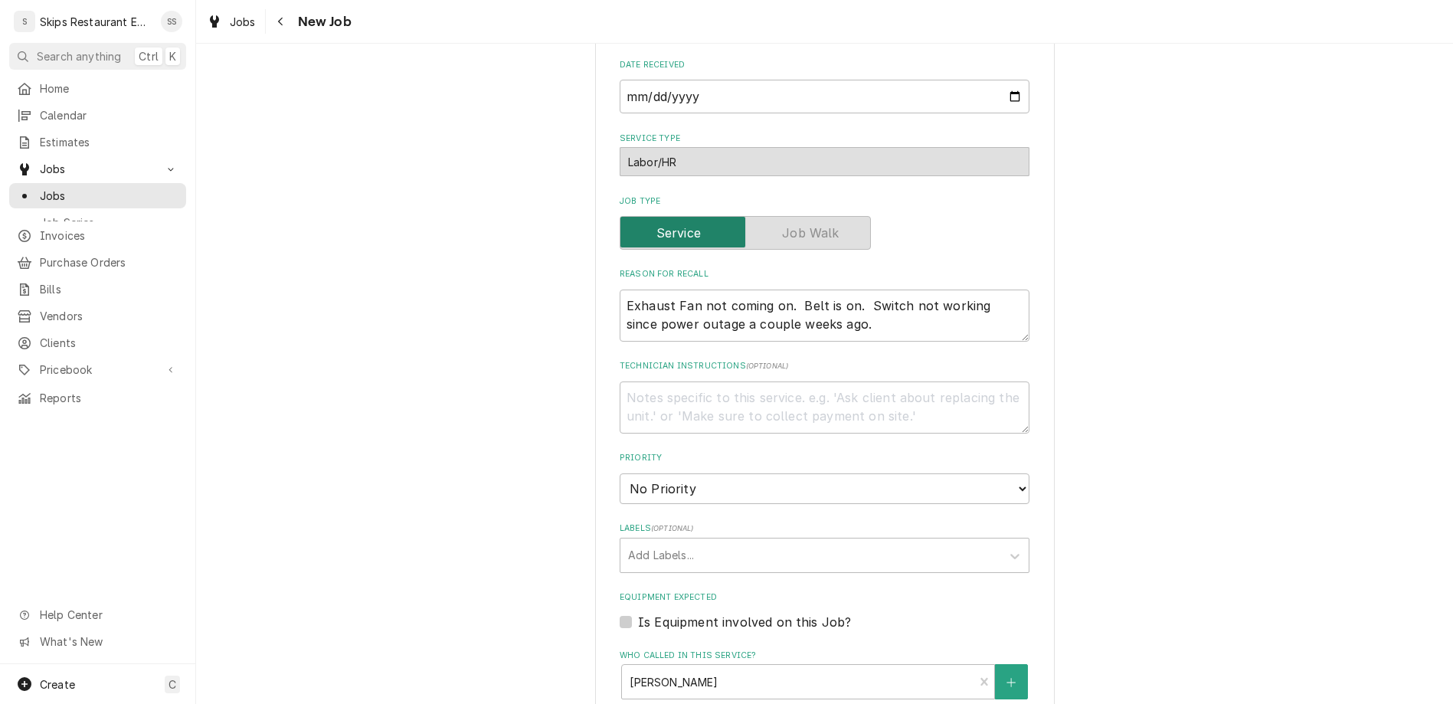
click at [774, 480] on fieldset "Job Details Job Source Direct (Phone/Email/etc.) Service Channel Other Date Rec…" at bounding box center [825, 504] width 410 height 1099
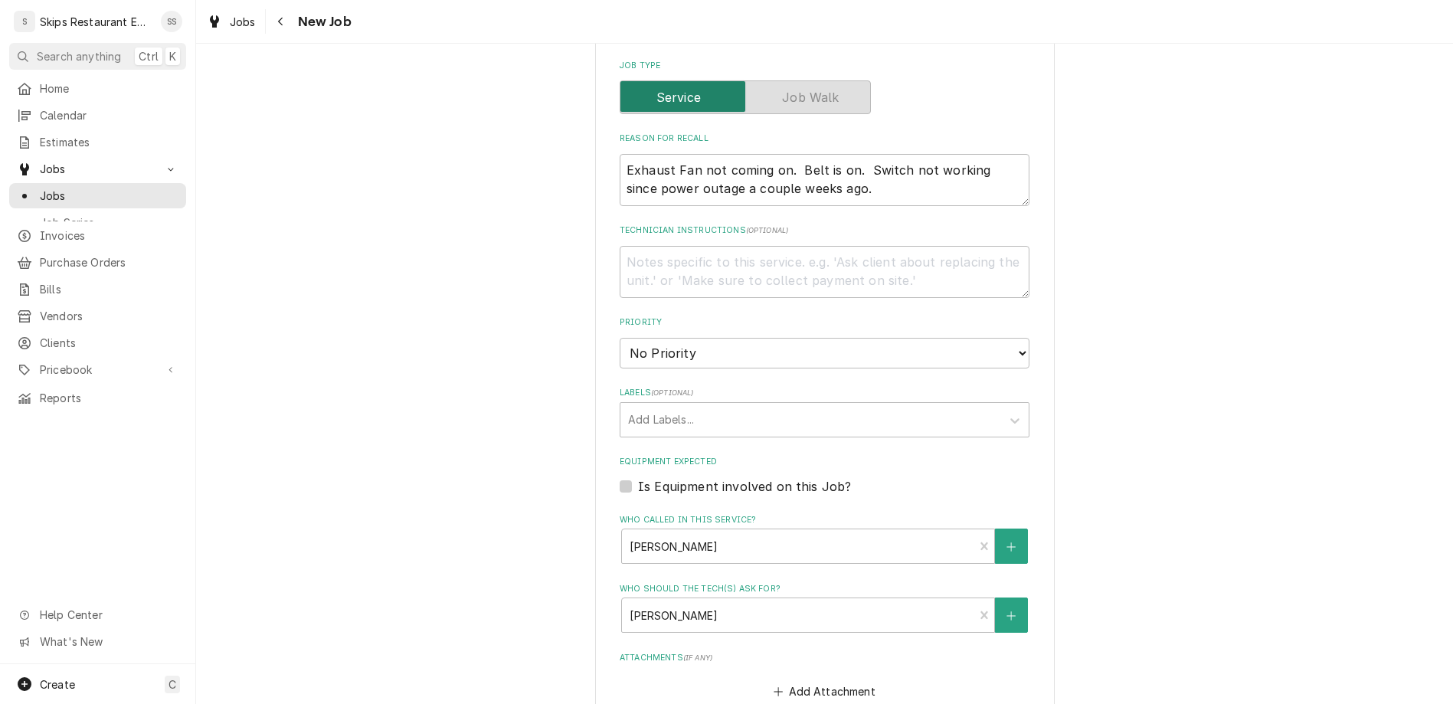
type input "2025-09-29"
type textarea "x"
select select "09:30:00"
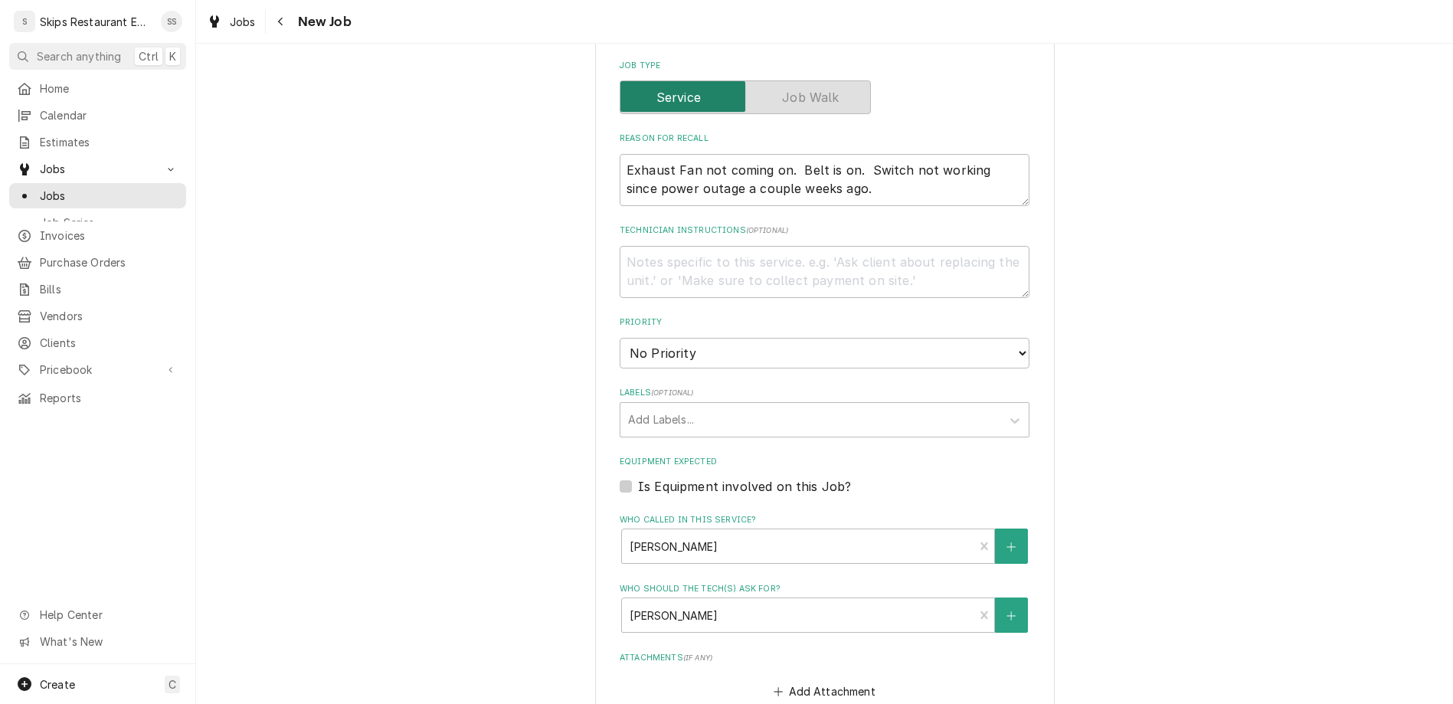
click option "9:30 AM" at bounding box center [0, 0] width 0 height 0
type textarea "x"
type input "2"
type textarea "x"
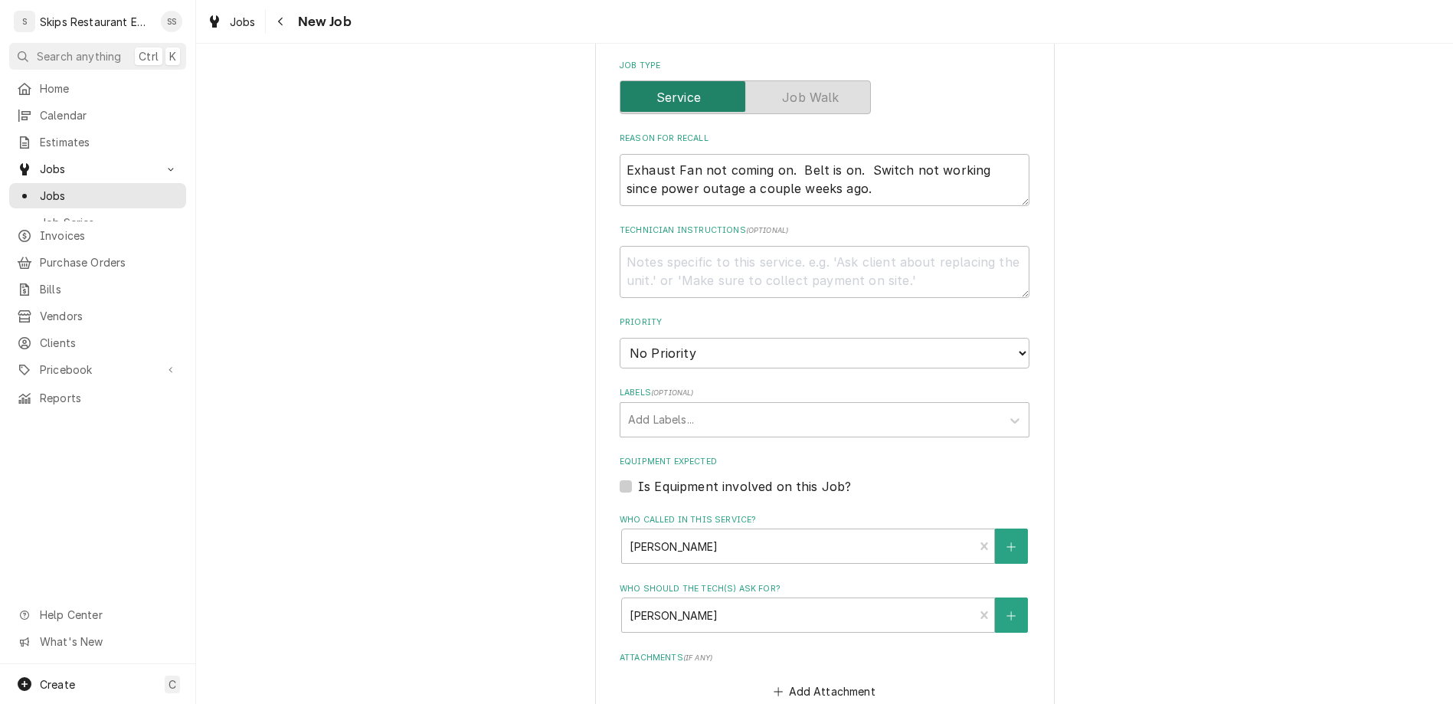
type input "2"
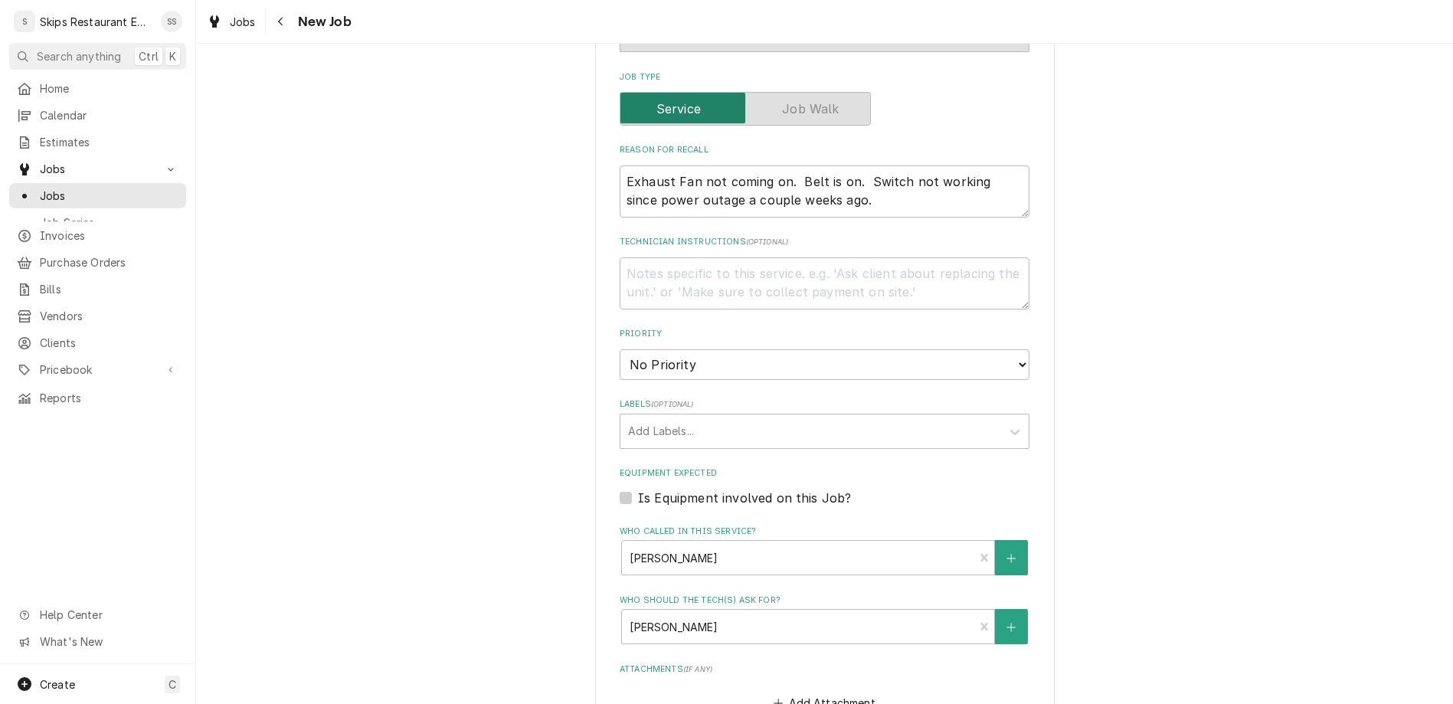
type textarea "x"
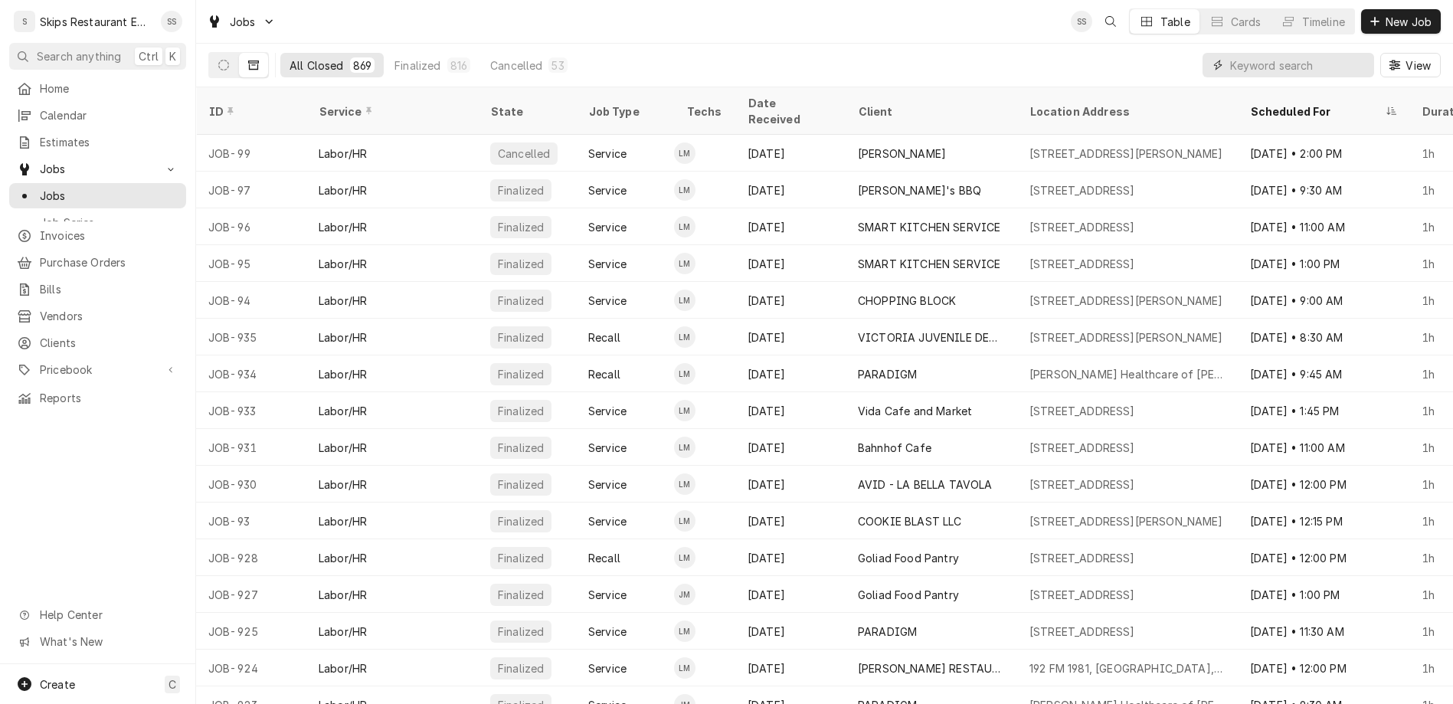
click at [1328, 53] on input "Dynamic Content Wrapper" at bounding box center [1298, 65] width 136 height 25
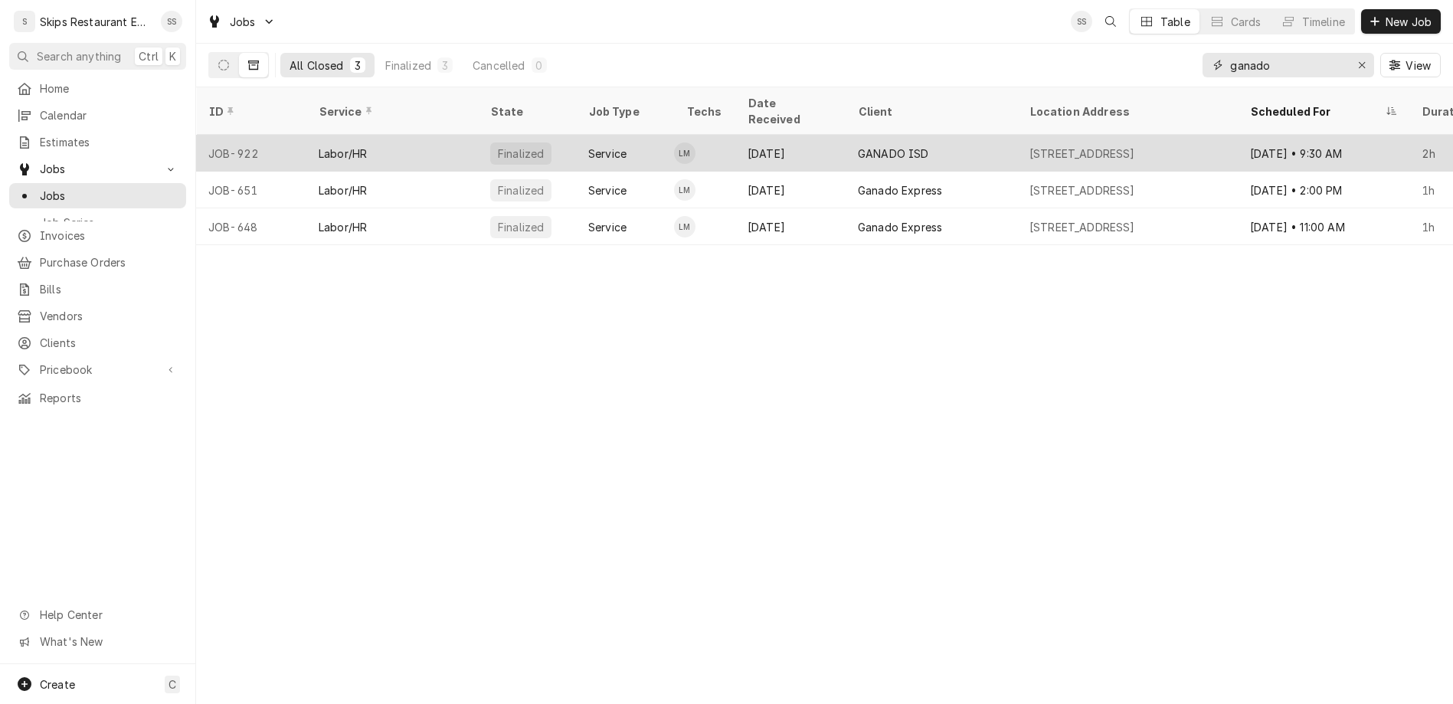
type input "ganado"
click at [858, 146] on div "GANADO ISD" at bounding box center [893, 154] width 71 height 16
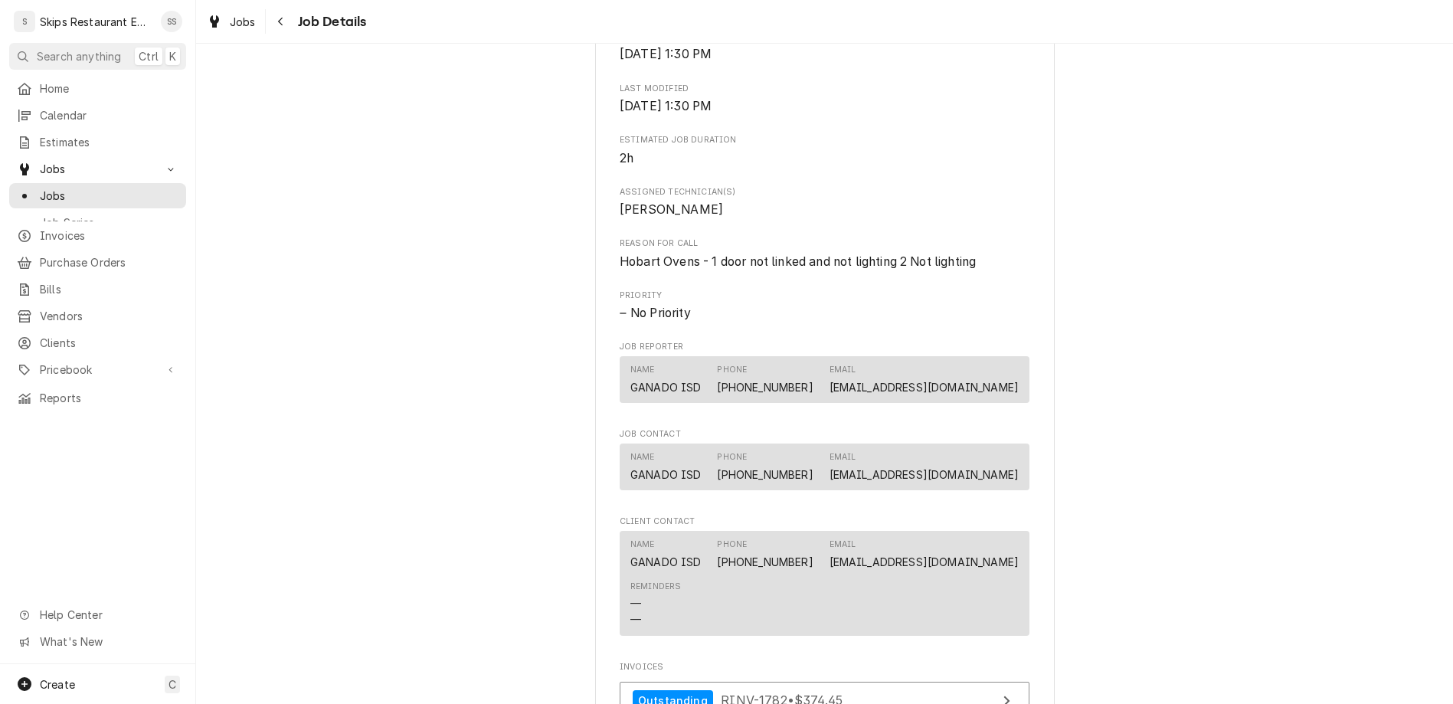
scroll to position [634, 0]
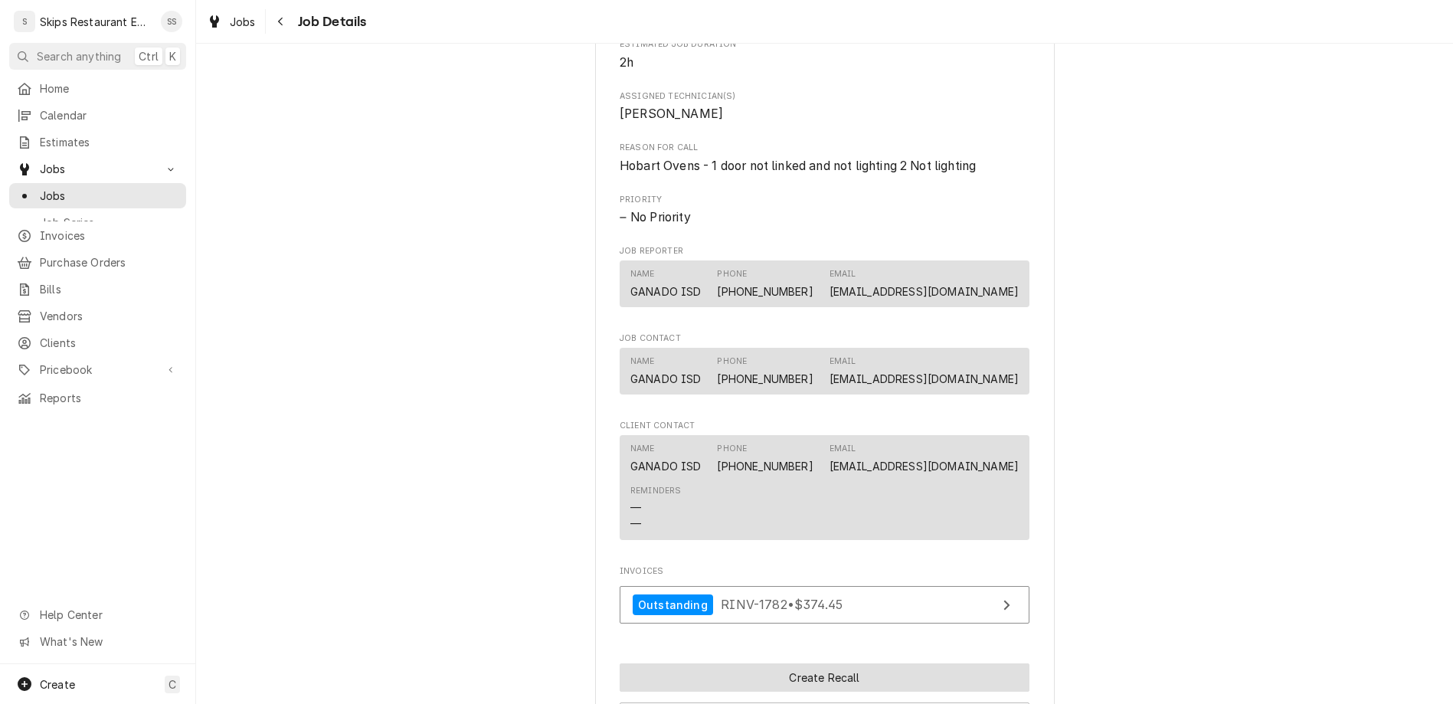
click at [781, 663] on button "Create Recall" at bounding box center [825, 677] width 410 height 28
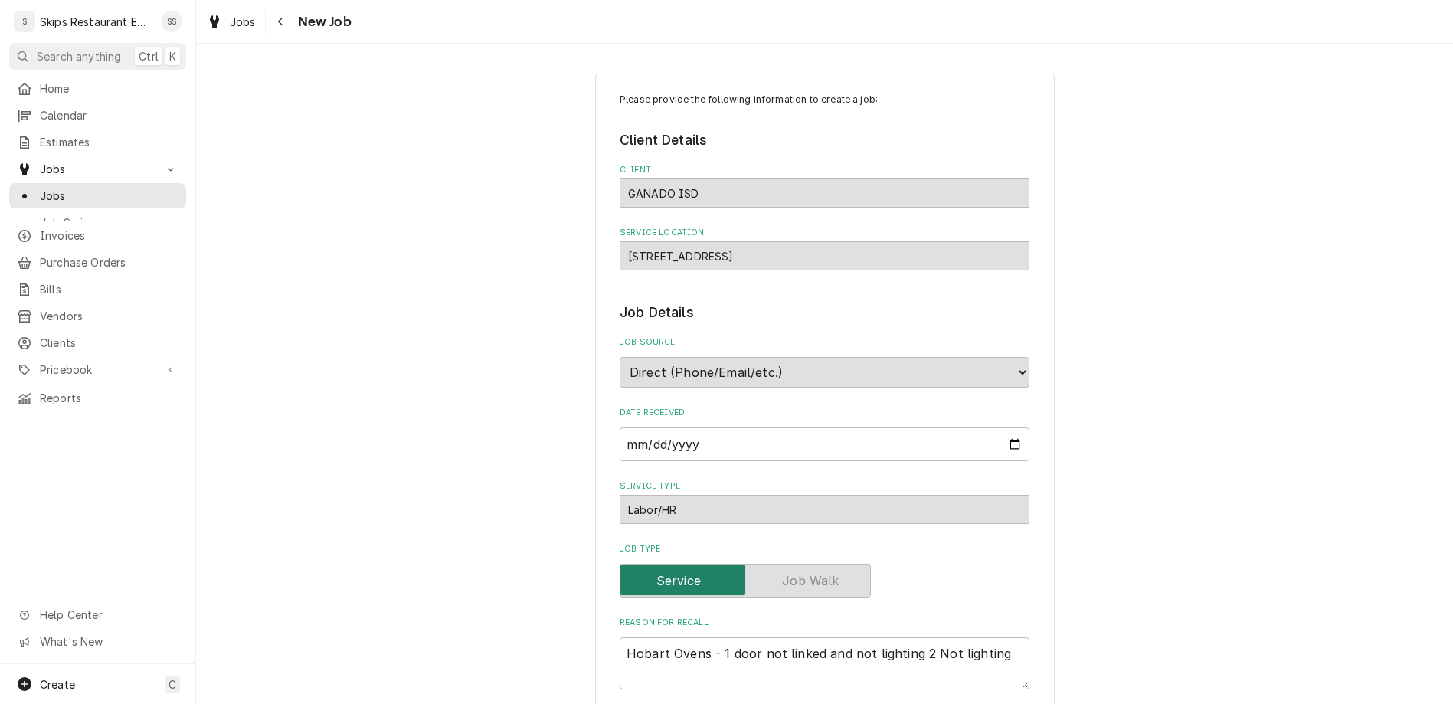
type textarea "x"
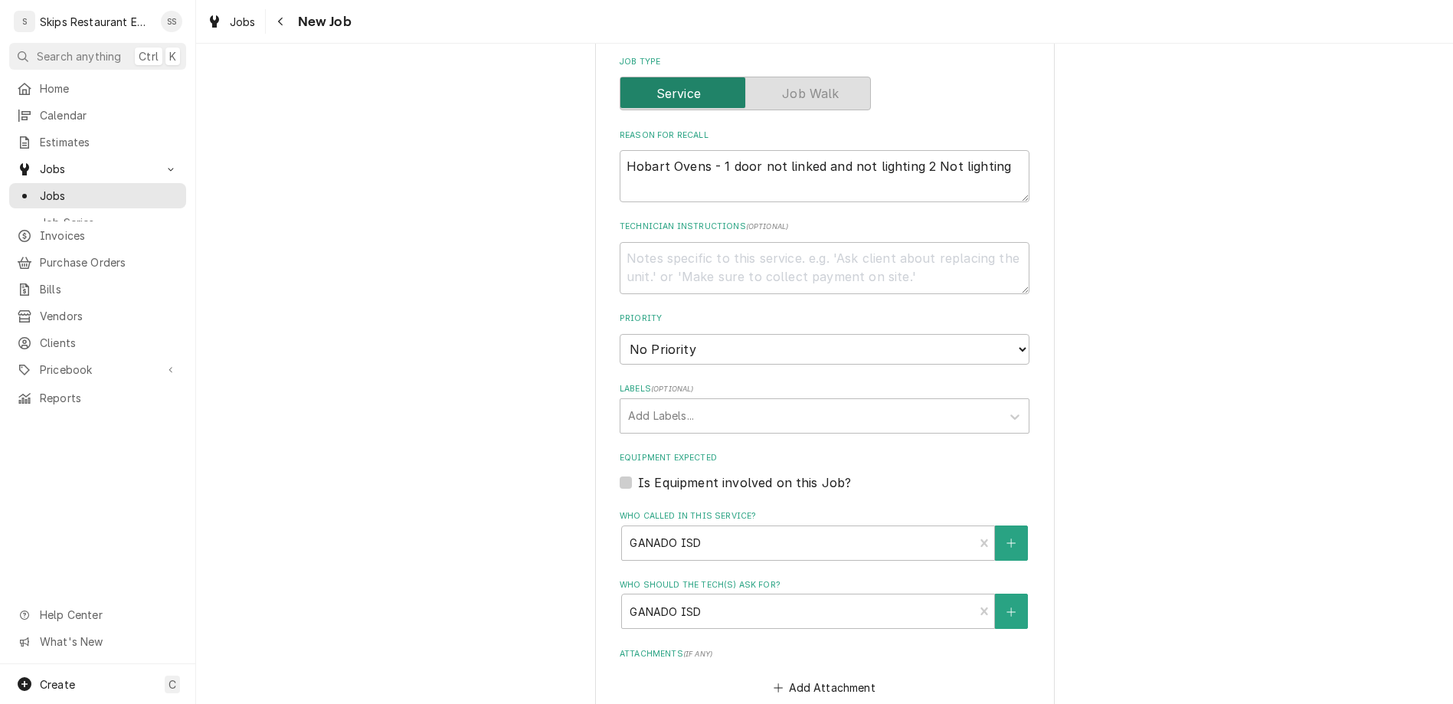
type input "[DATE]"
type textarea "x"
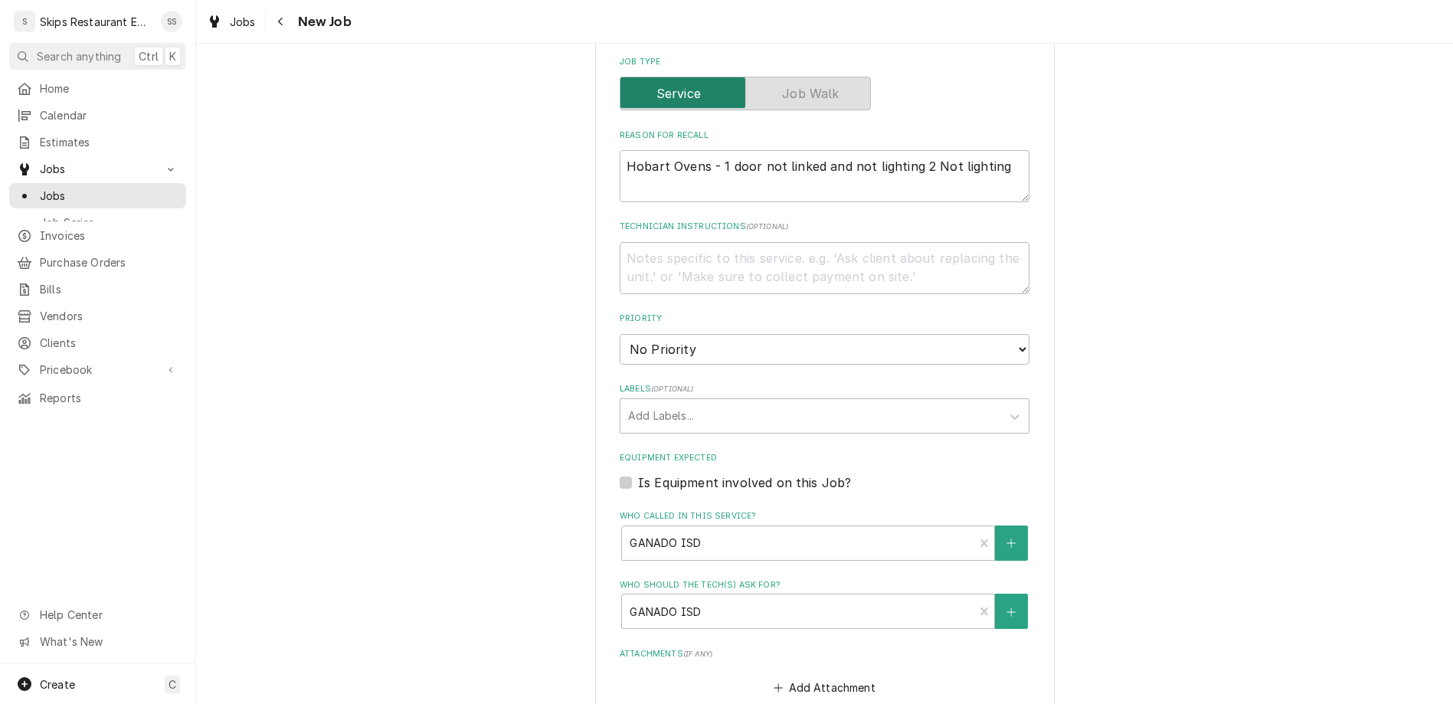
select select "11:30:00"
click option "11:30 AM" at bounding box center [0, 0] width 0 height 0
type textarea "x"
type input "1"
type textarea "x"
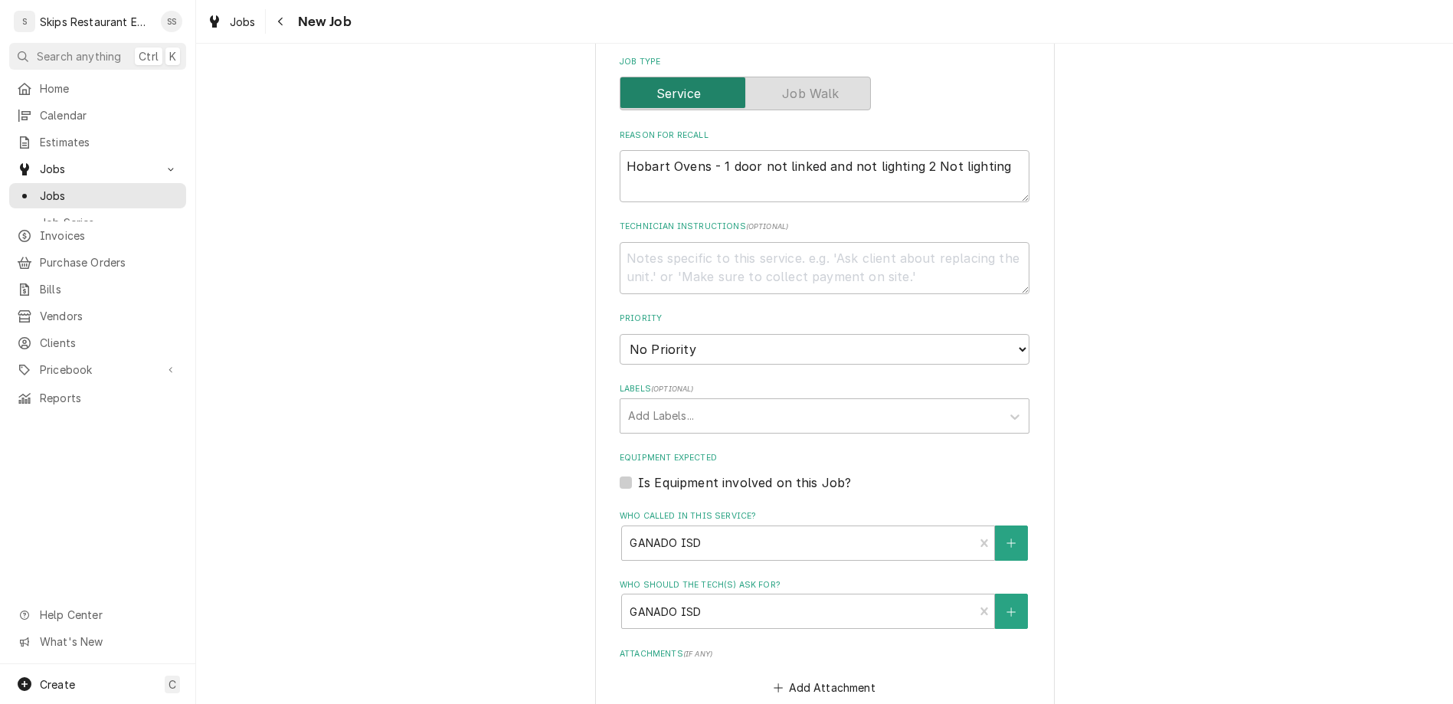
type input "1"
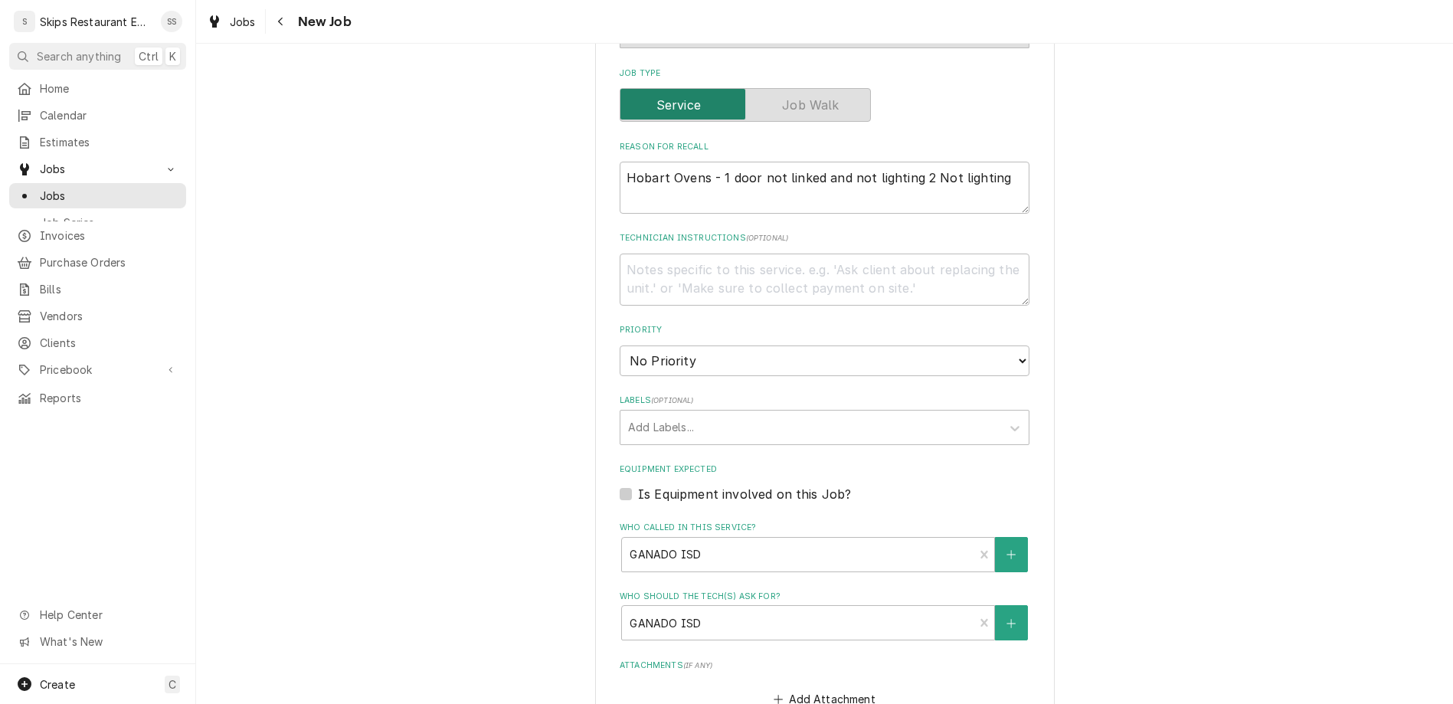
type textarea "x"
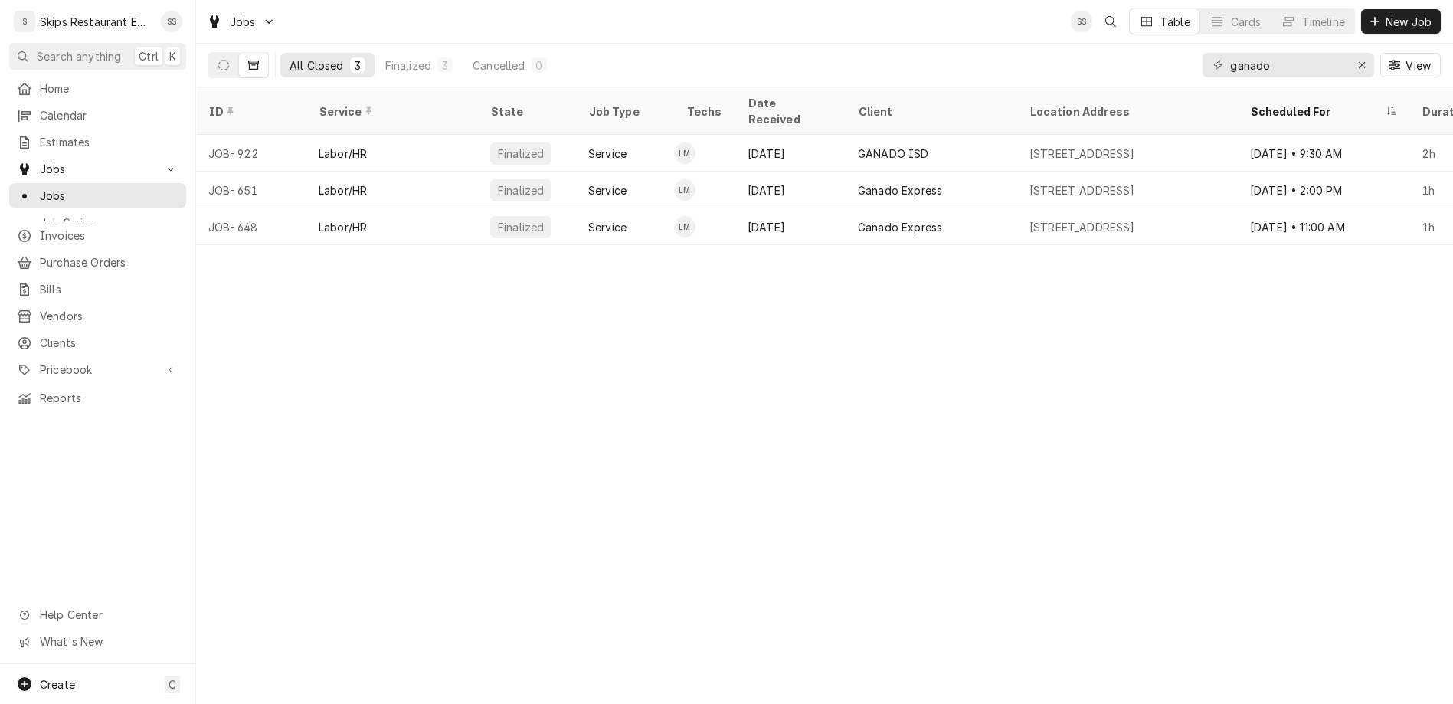
click at [248, 60] on icon "Dynamic Content Wrapper" at bounding box center [253, 65] width 11 height 11
click at [218, 60] on icon "Dynamic Content Wrapper" at bounding box center [223, 65] width 11 height 11
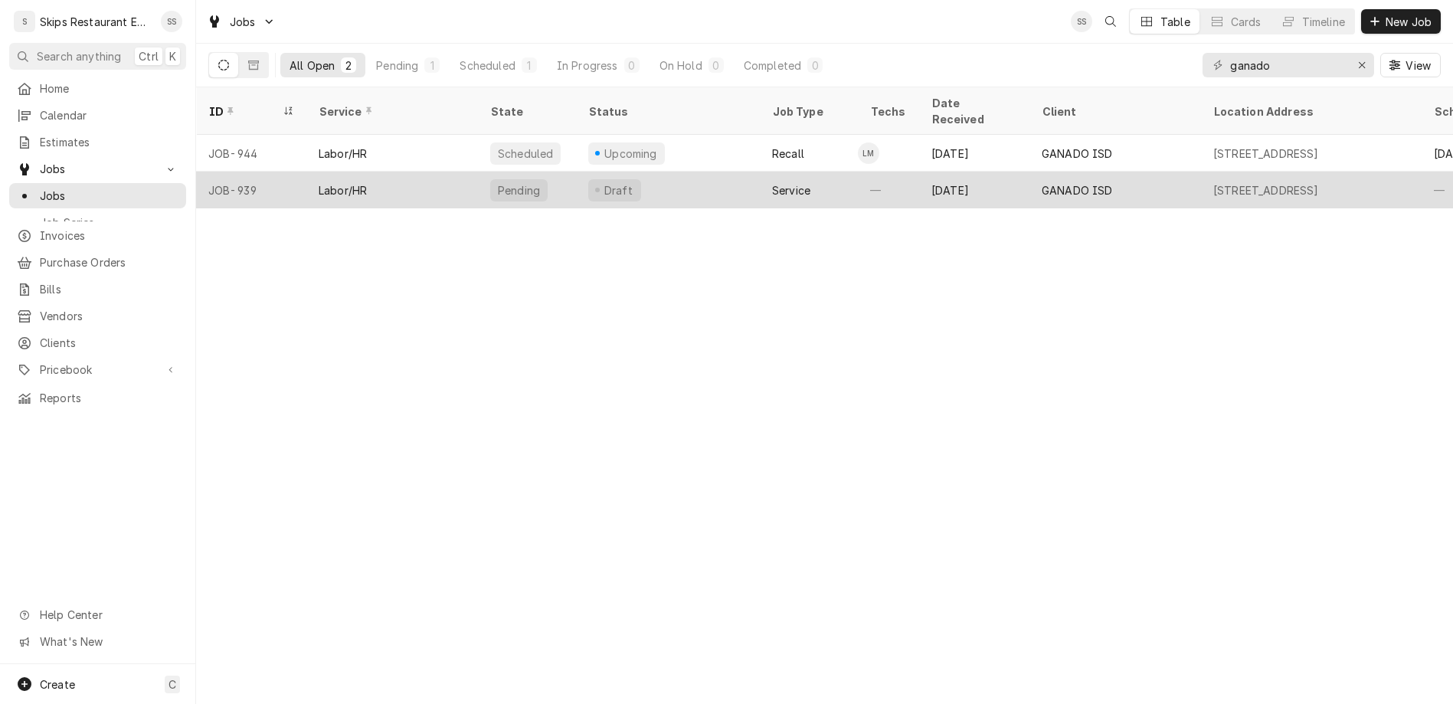
click at [772, 182] on div "Service" at bounding box center [791, 190] width 38 height 16
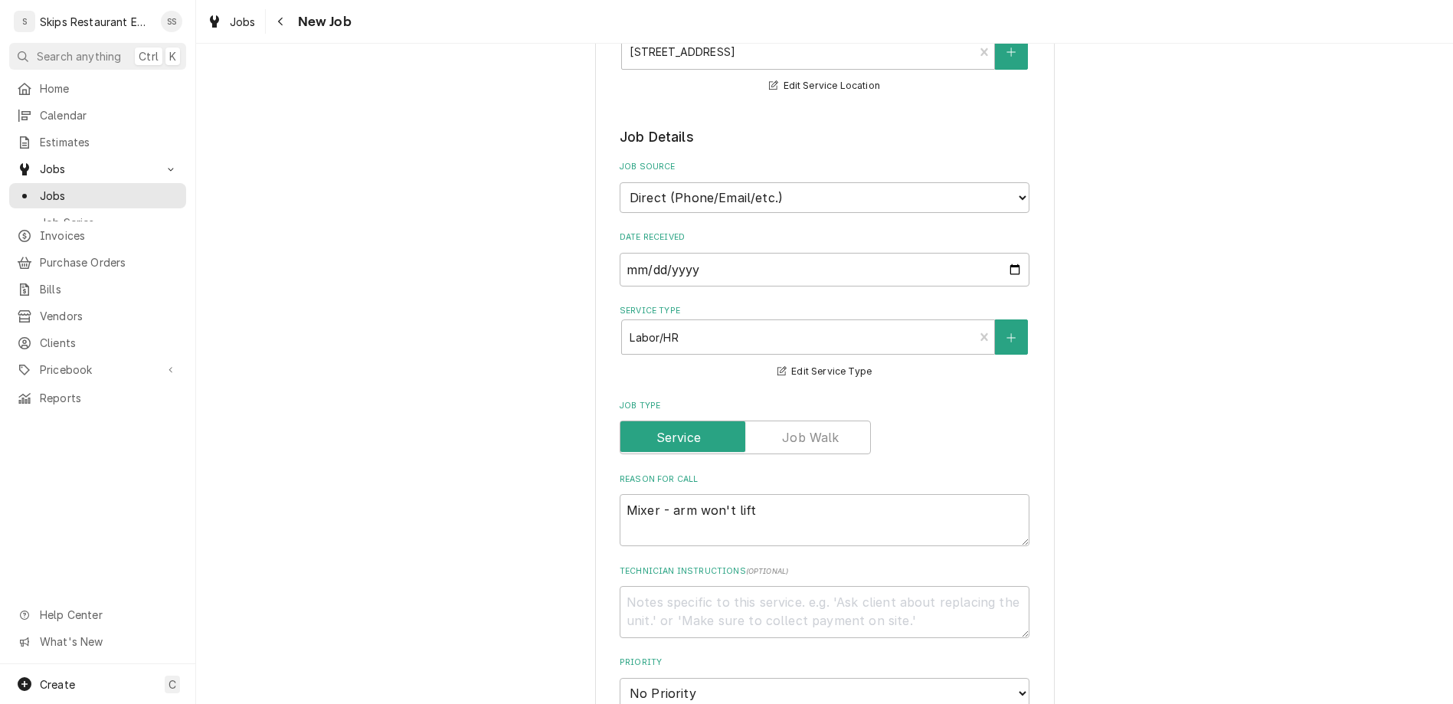
scroll to position [418, 0]
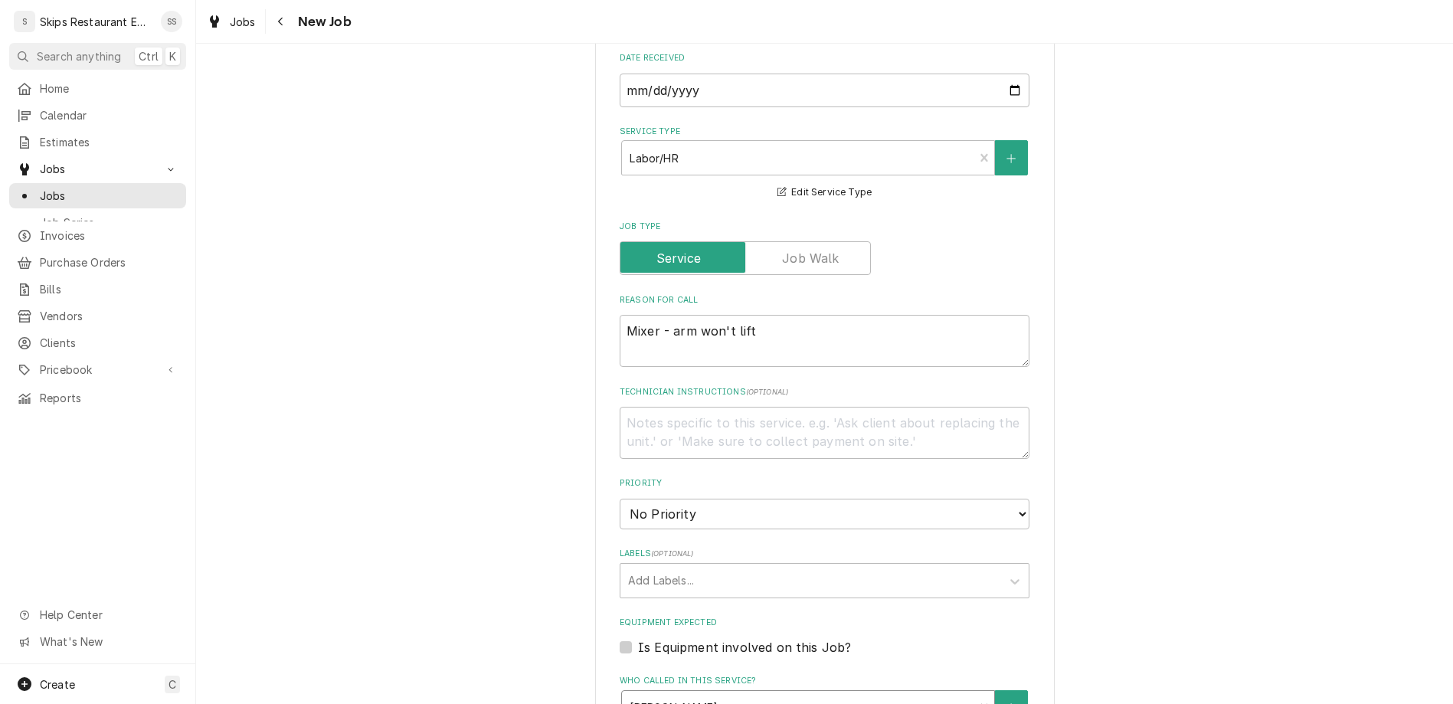
click at [711, 694] on div "Who called in this service?" at bounding box center [798, 708] width 336 height 28
type textarea "x"
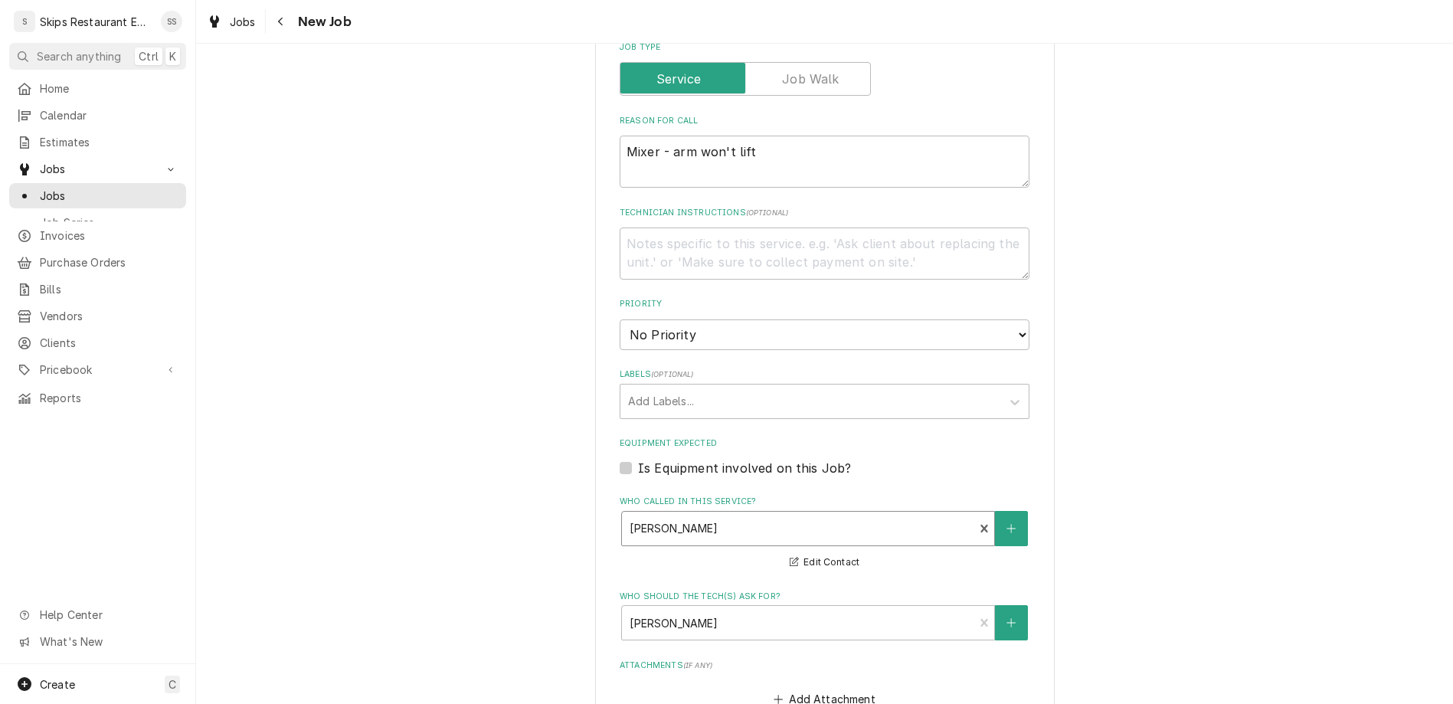
type input "2025-09-29"
type textarea "x"
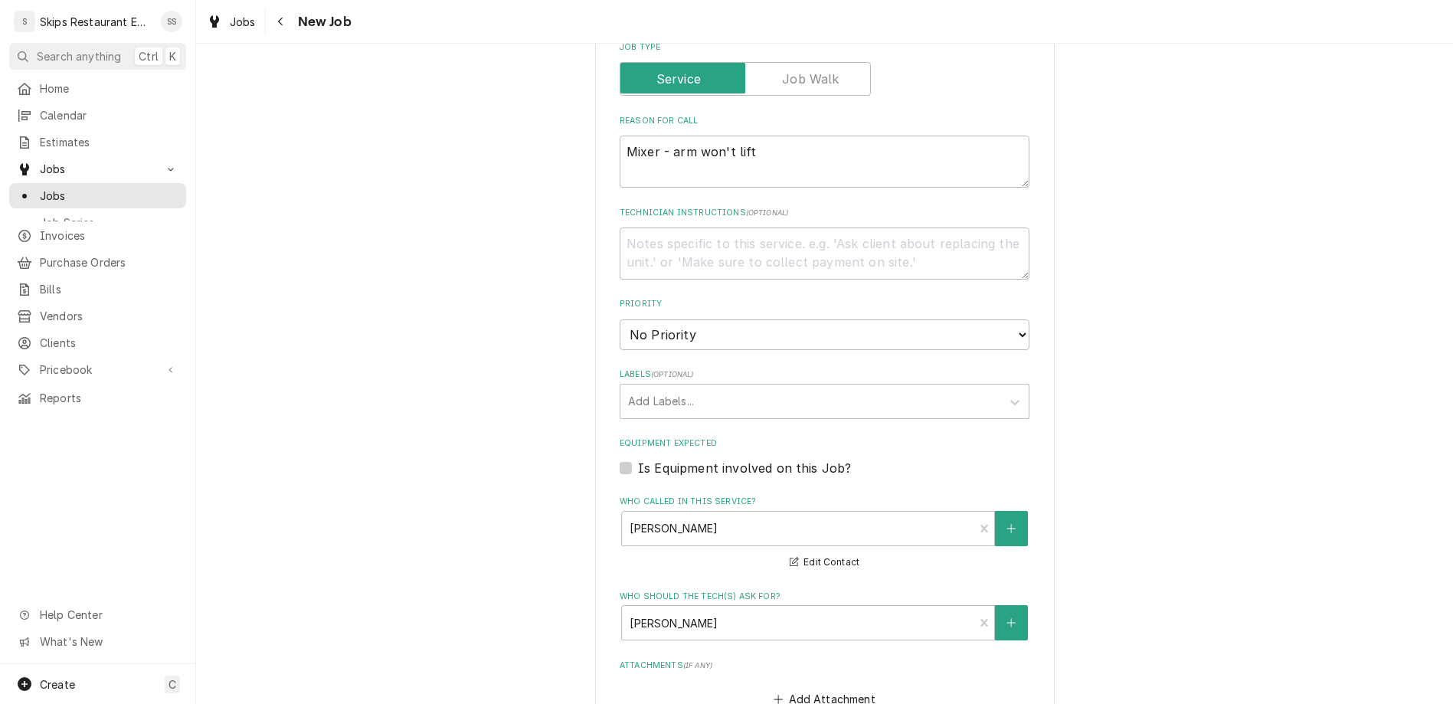
select select "12:30:00"
click option "12:30 PM" at bounding box center [0, 0] width 0 height 0
click at [710, 520] on fieldset "Job Details Job Source Direct (Phone/Email/etc.) Service Channel Other Date Rec…" at bounding box center [825, 370] width 410 height 1203
type textarea "x"
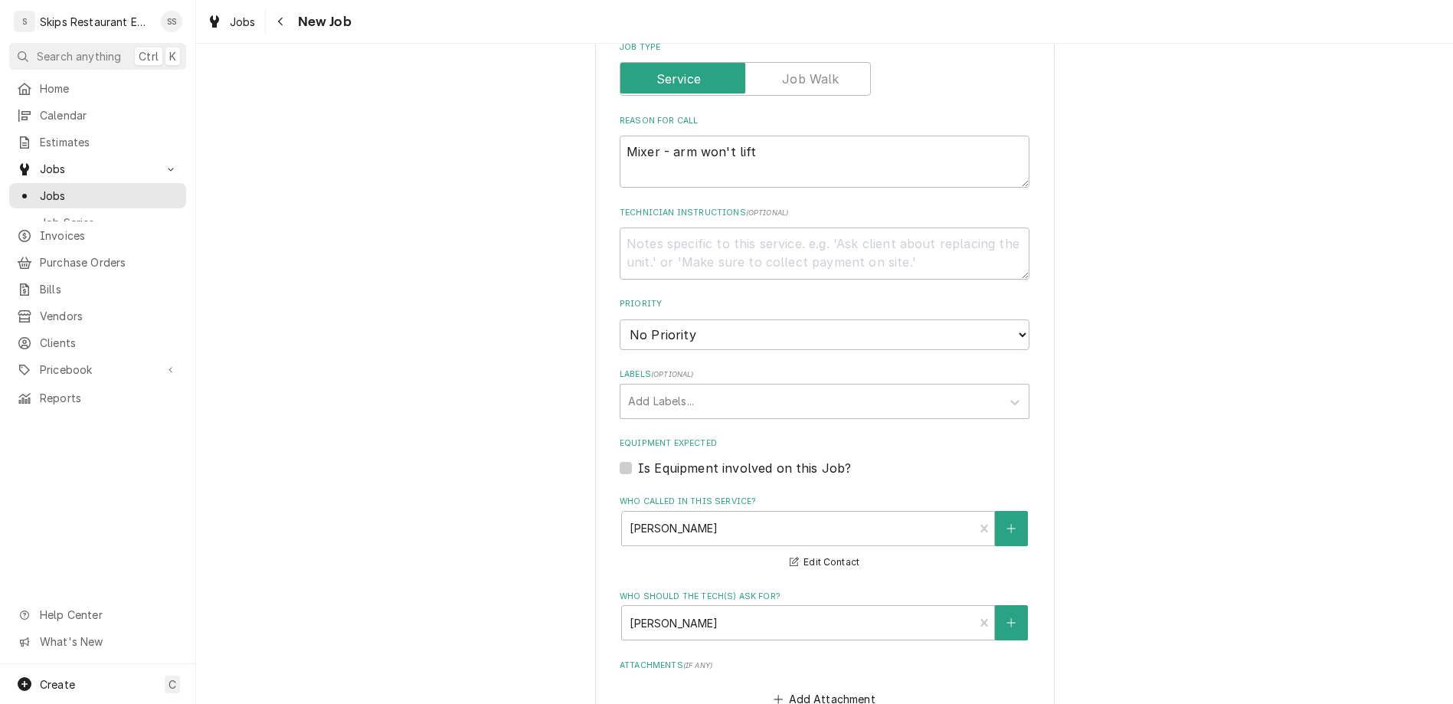
type input "1"
type textarea "x"
type input "1"
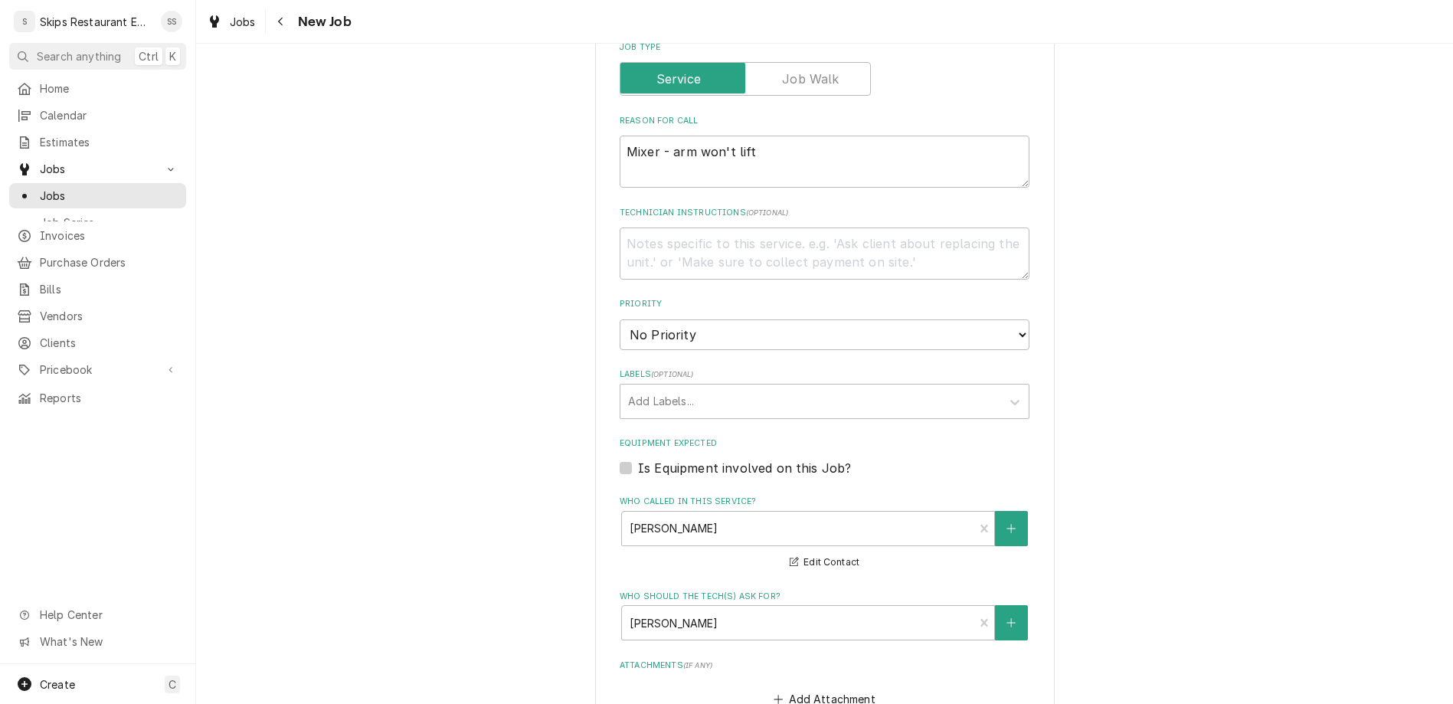
type textarea "x"
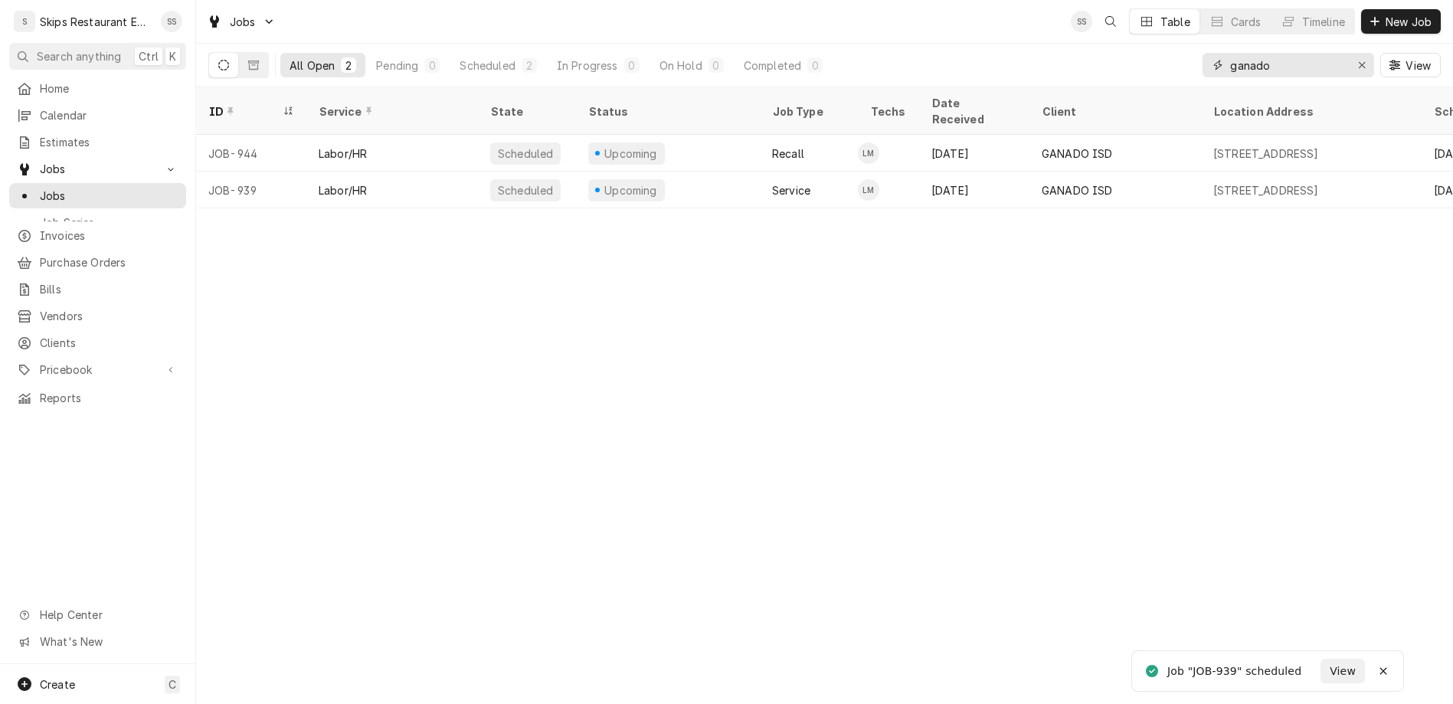
click at [1322, 53] on input "ganado" at bounding box center [1287, 65] width 115 height 25
drag, startPoint x: 1322, startPoint y: 45, endPoint x: 1249, endPoint y: 54, distance: 73.3
click at [1249, 54] on input "ganado" at bounding box center [1287, 65] width 115 height 25
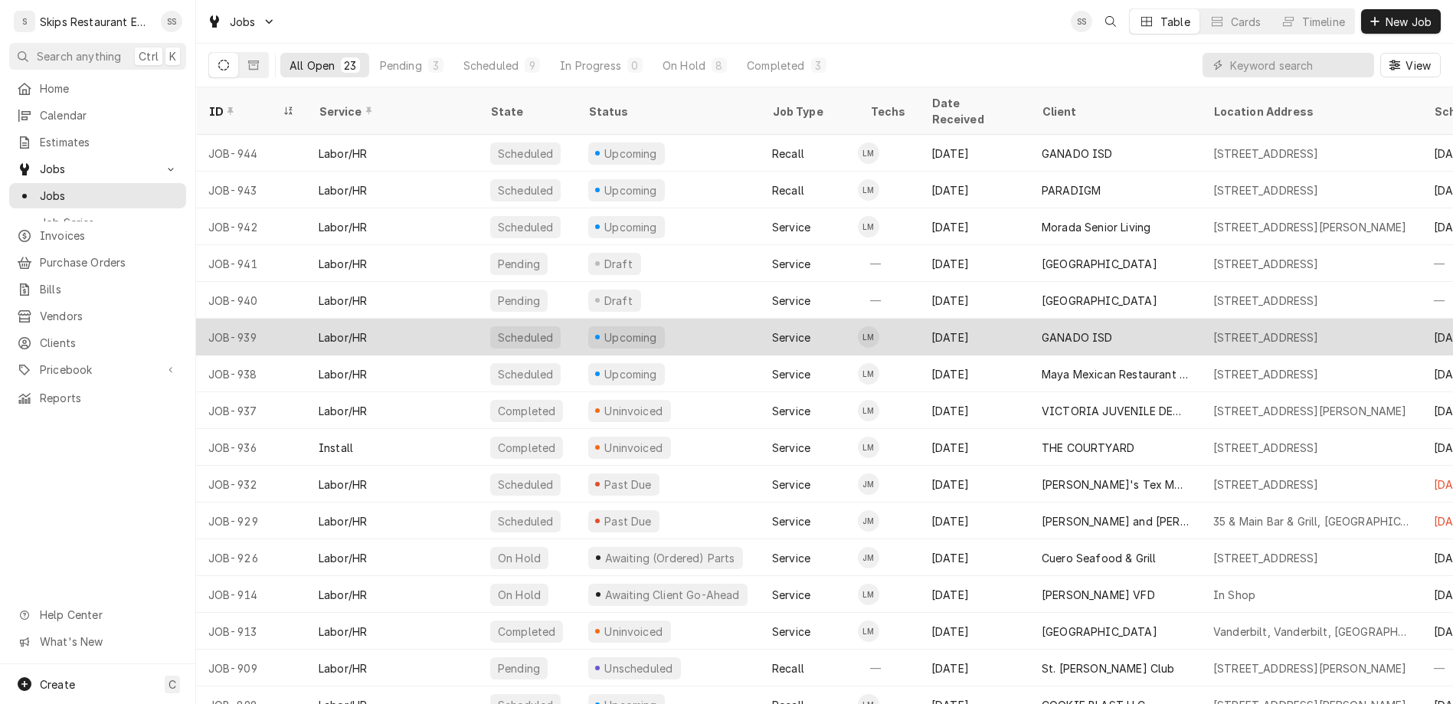
click at [1030, 319] on div "GANADO ISD" at bounding box center [1116, 337] width 172 height 37
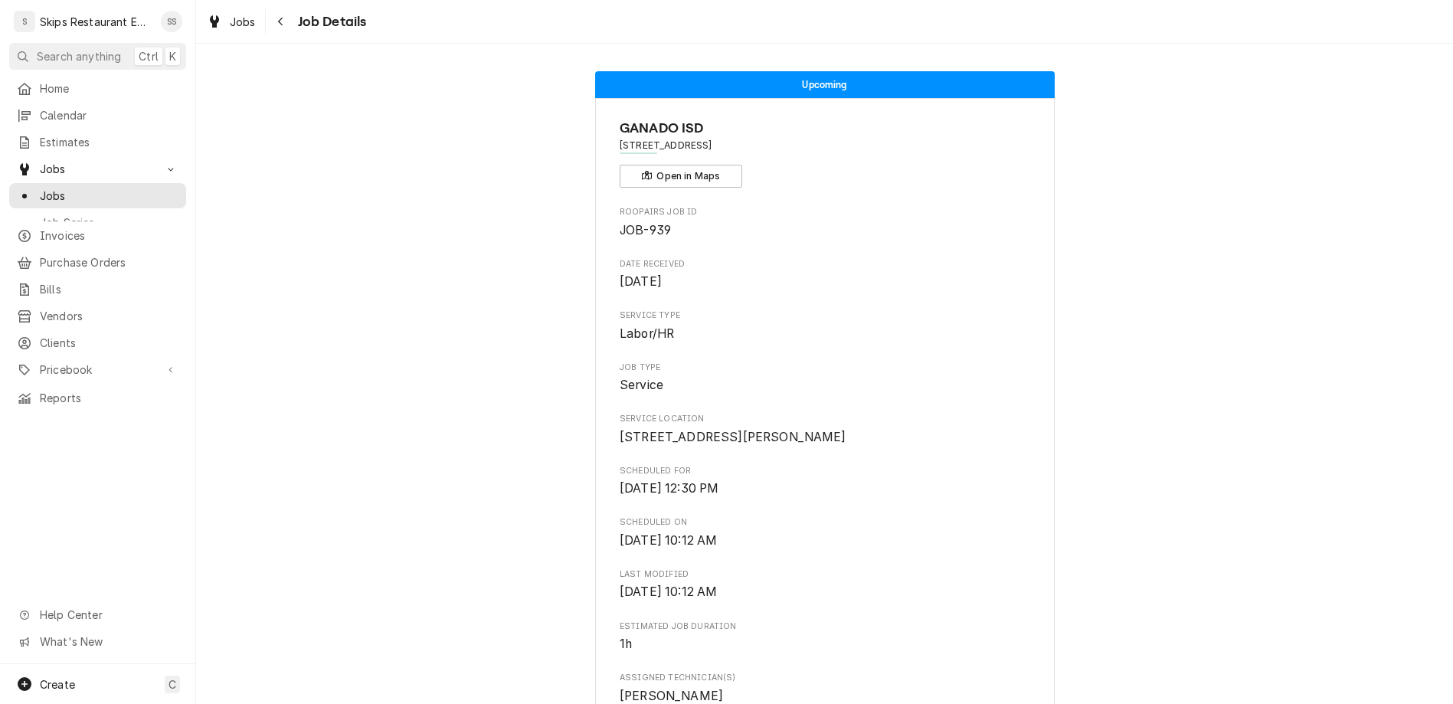
scroll to position [179, 0]
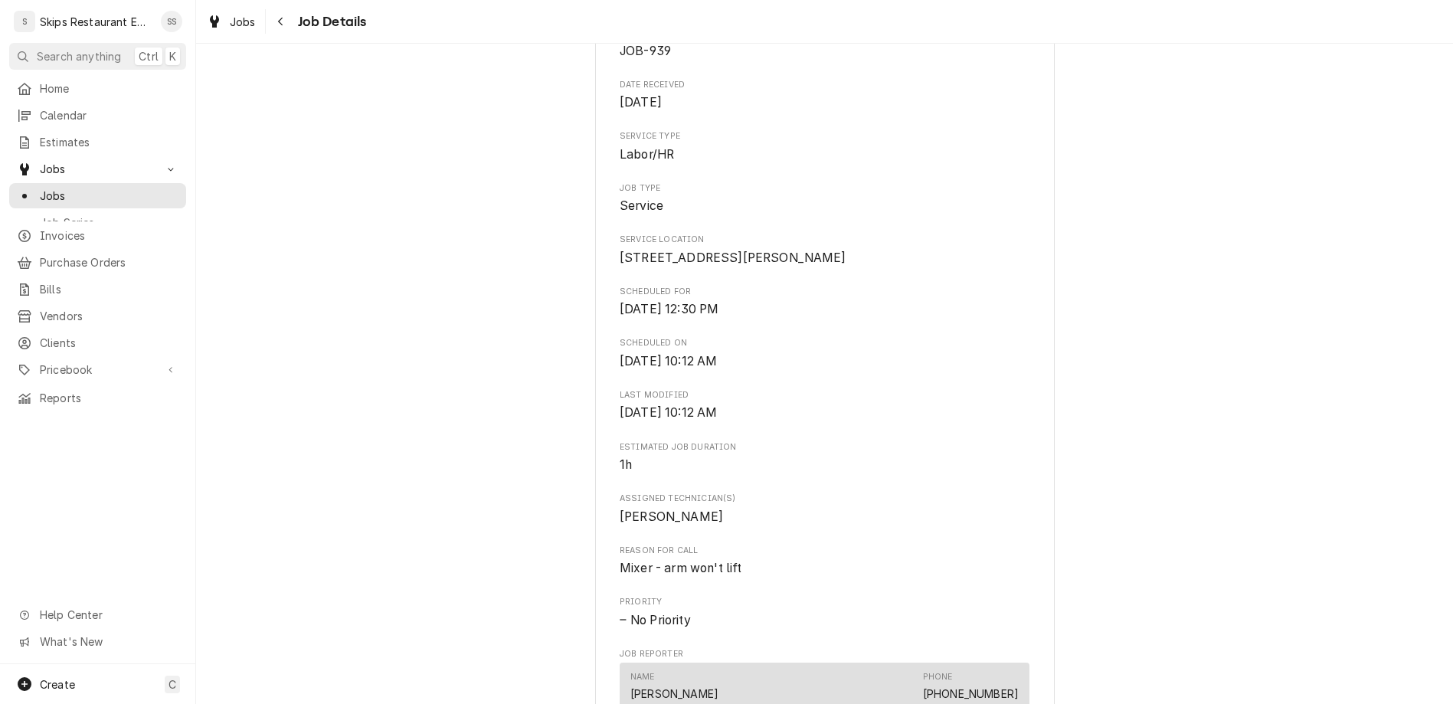
click at [40, 188] on span "Jobs" at bounding box center [109, 196] width 139 height 16
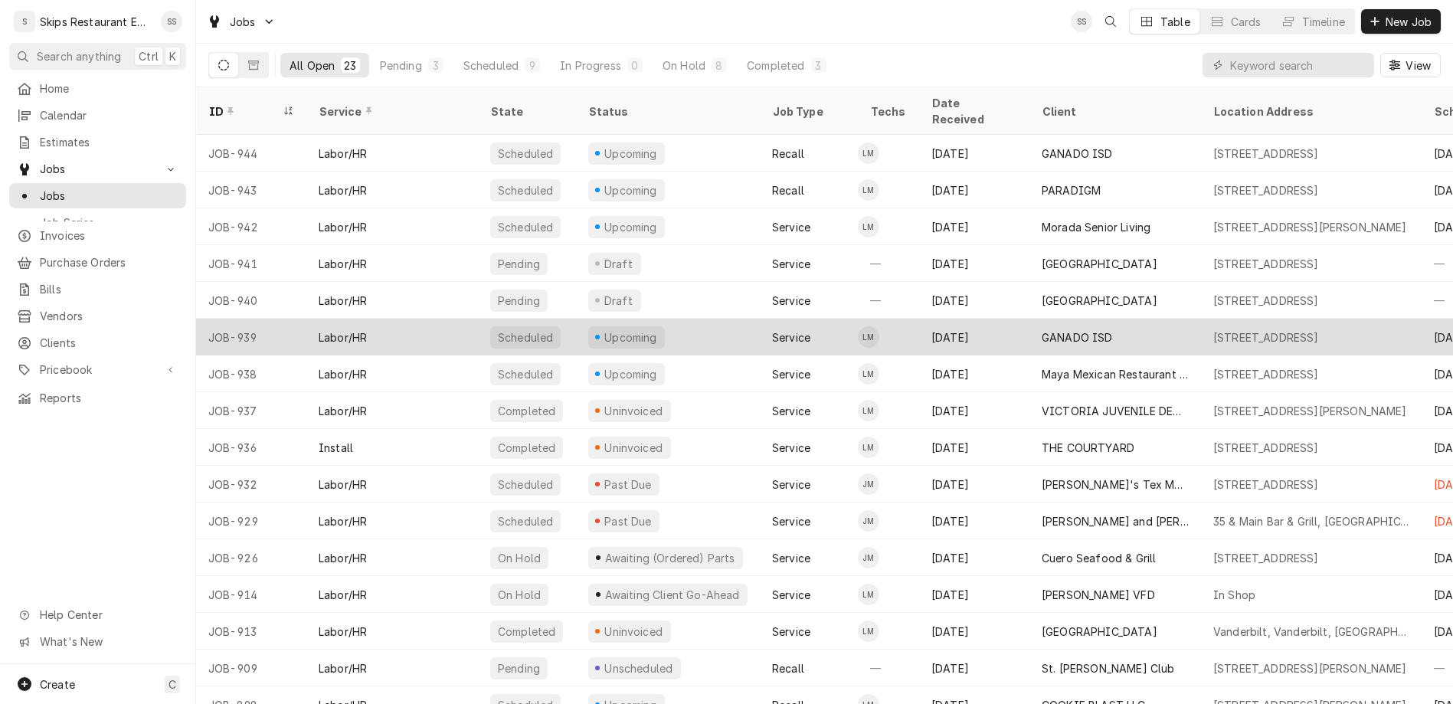
click at [1030, 319] on div "GANADO ISD" at bounding box center [1116, 337] width 172 height 37
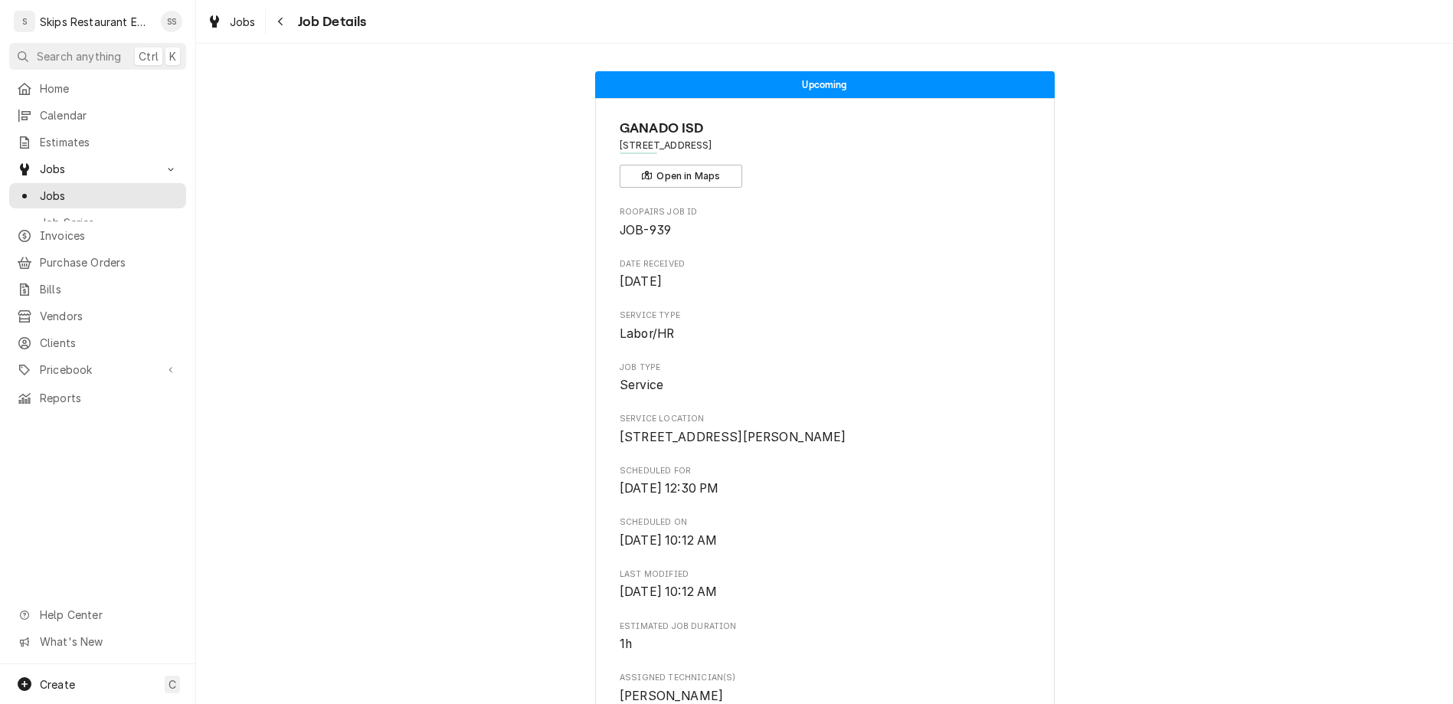
scroll to position [239, 0]
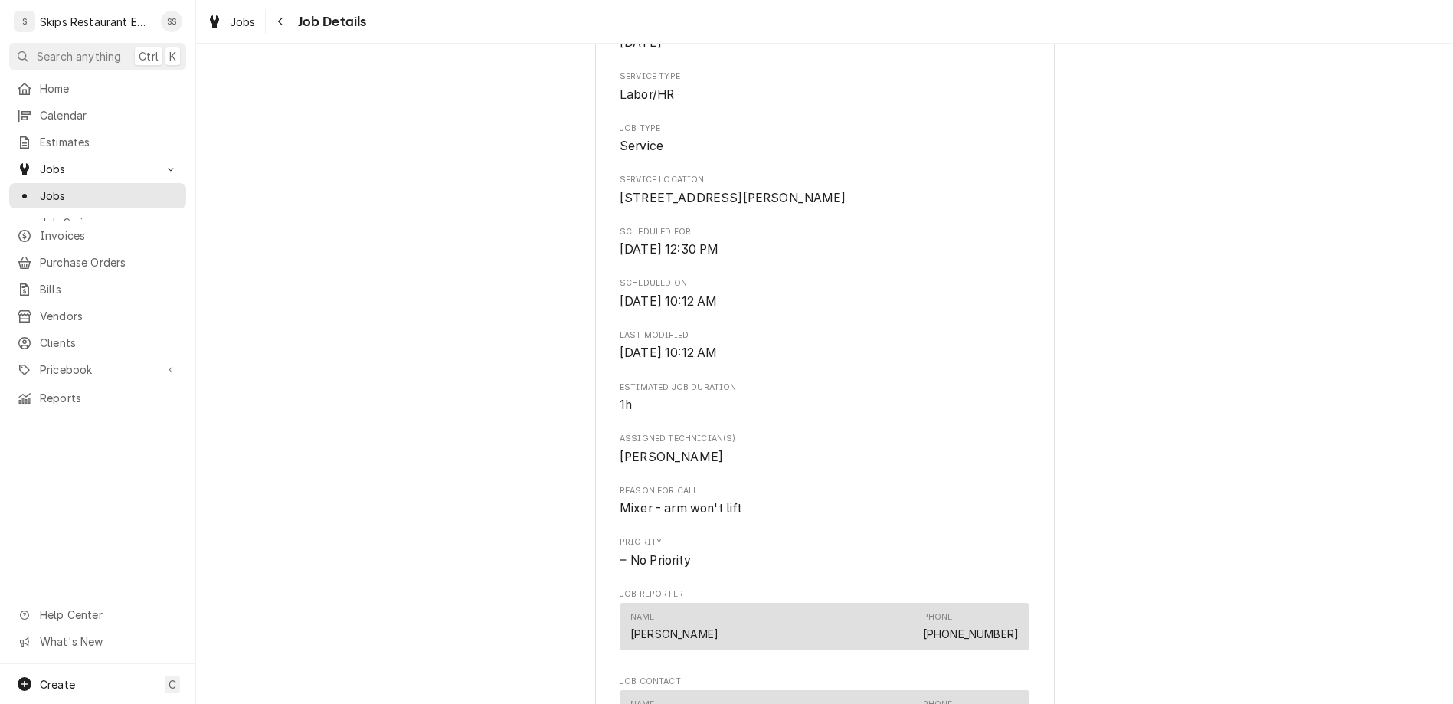
click at [40, 188] on span "Jobs" at bounding box center [109, 196] width 139 height 16
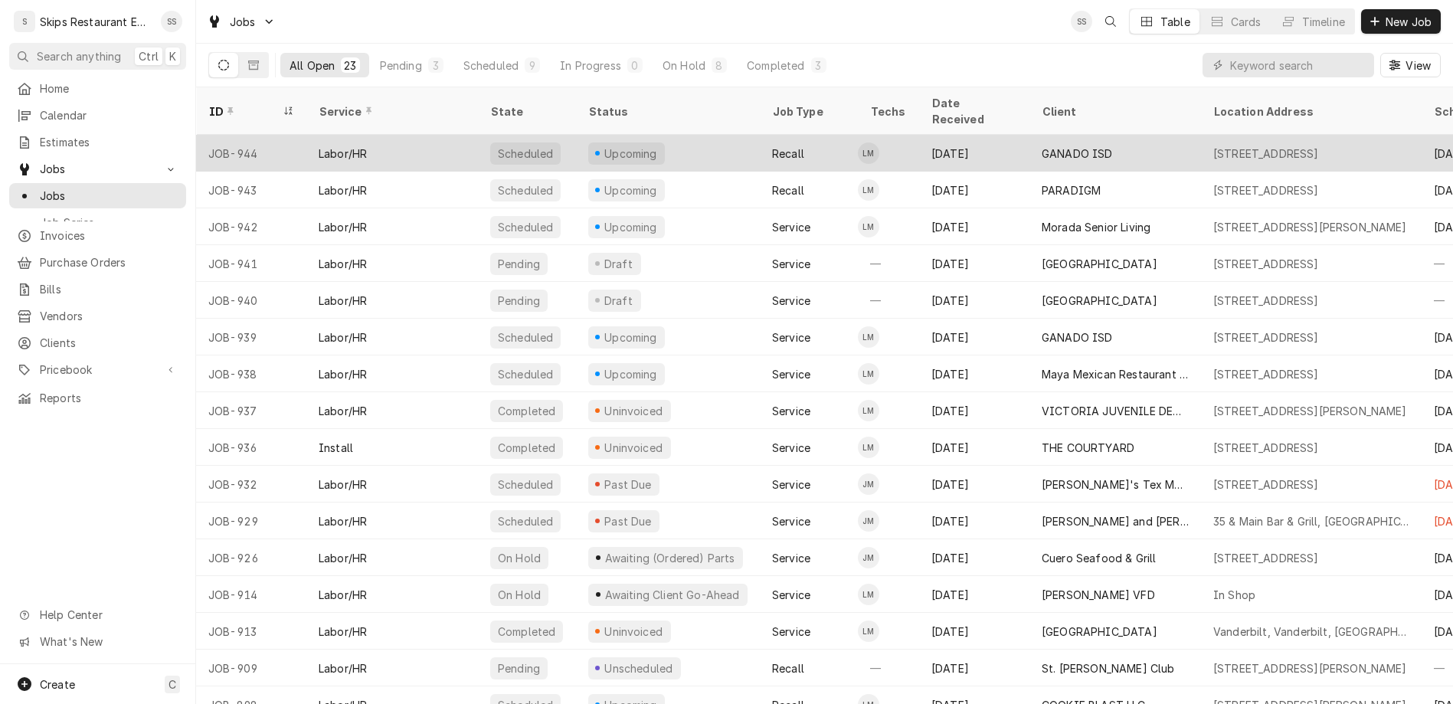
click at [1042, 146] on div "GANADO ISD" at bounding box center [1077, 154] width 71 height 16
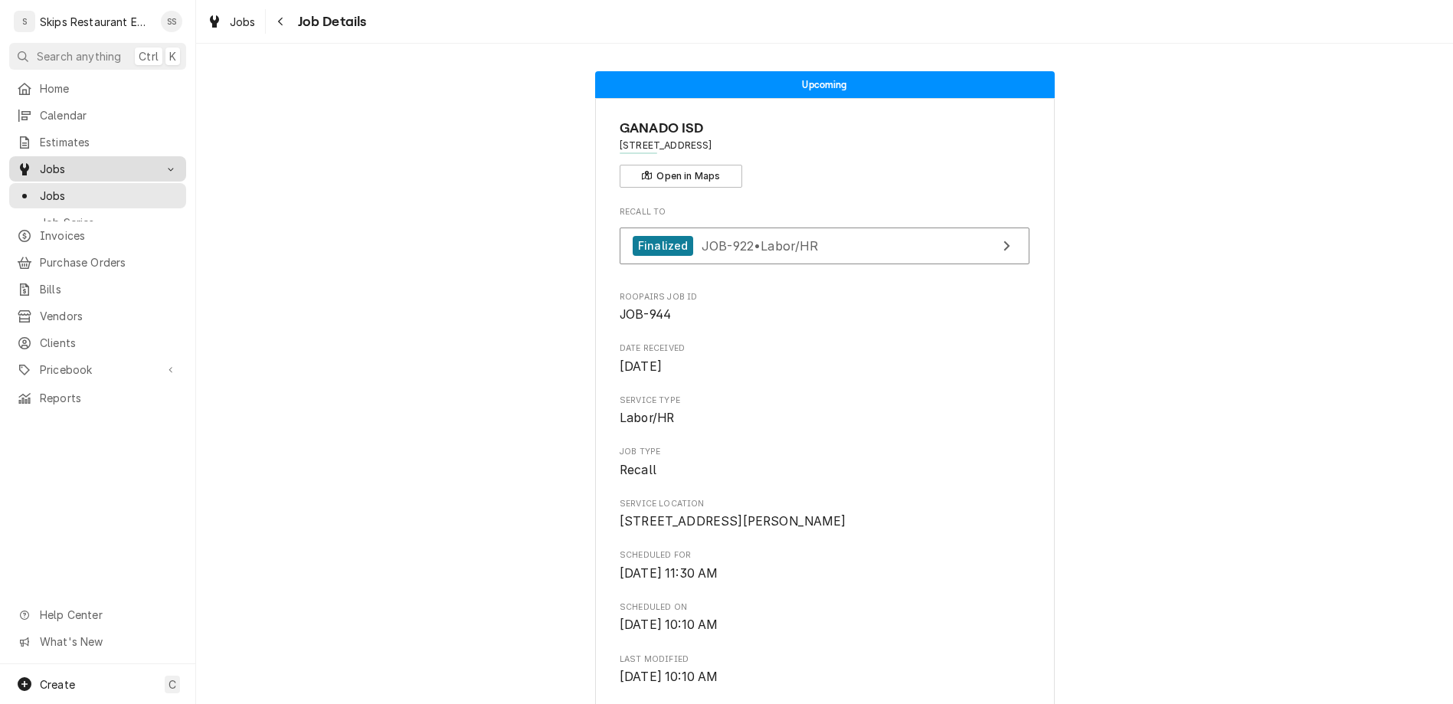
click at [43, 161] on span "Jobs" at bounding box center [98, 169] width 116 height 16
click at [41, 161] on span "Jobs" at bounding box center [98, 169] width 116 height 16
click at [42, 188] on span "Jobs" at bounding box center [109, 196] width 139 height 16
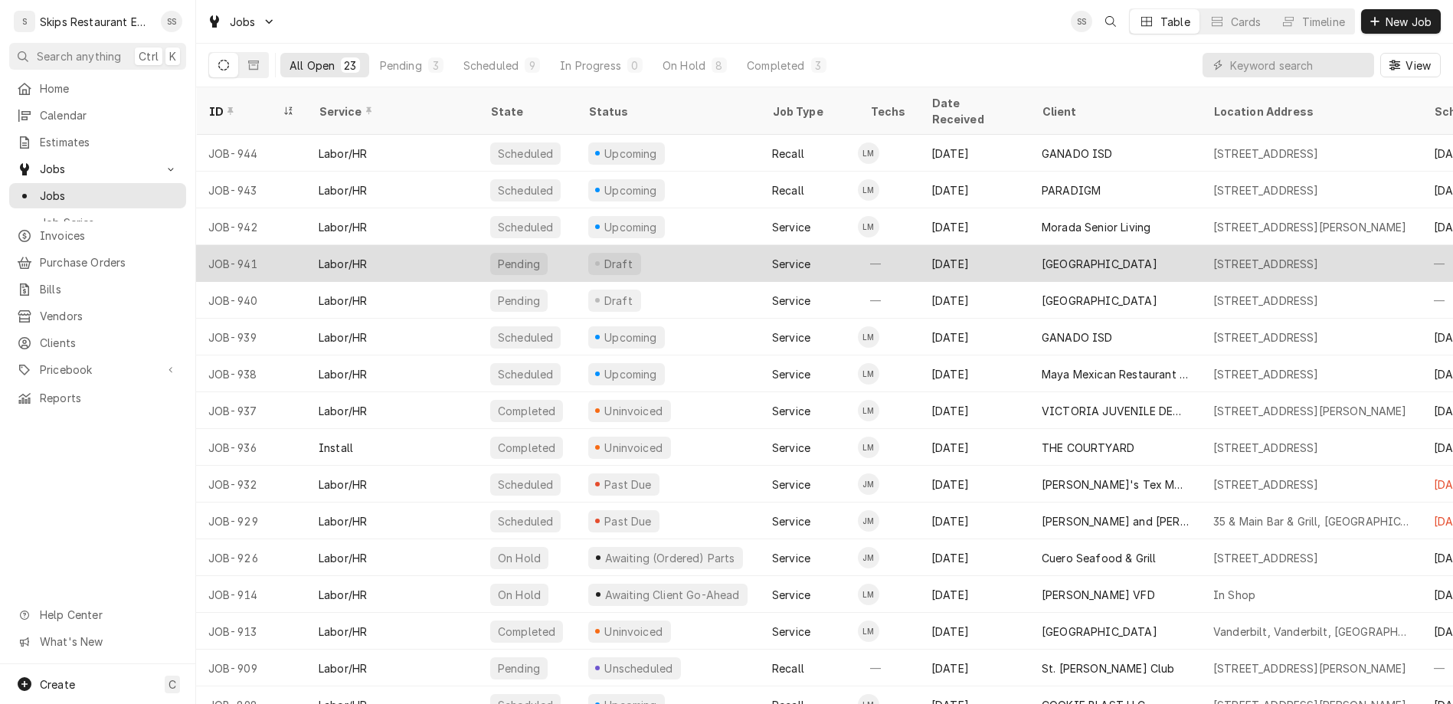
click at [1047, 256] on div "[GEOGRAPHIC_DATA]" at bounding box center [1100, 264] width 116 height 16
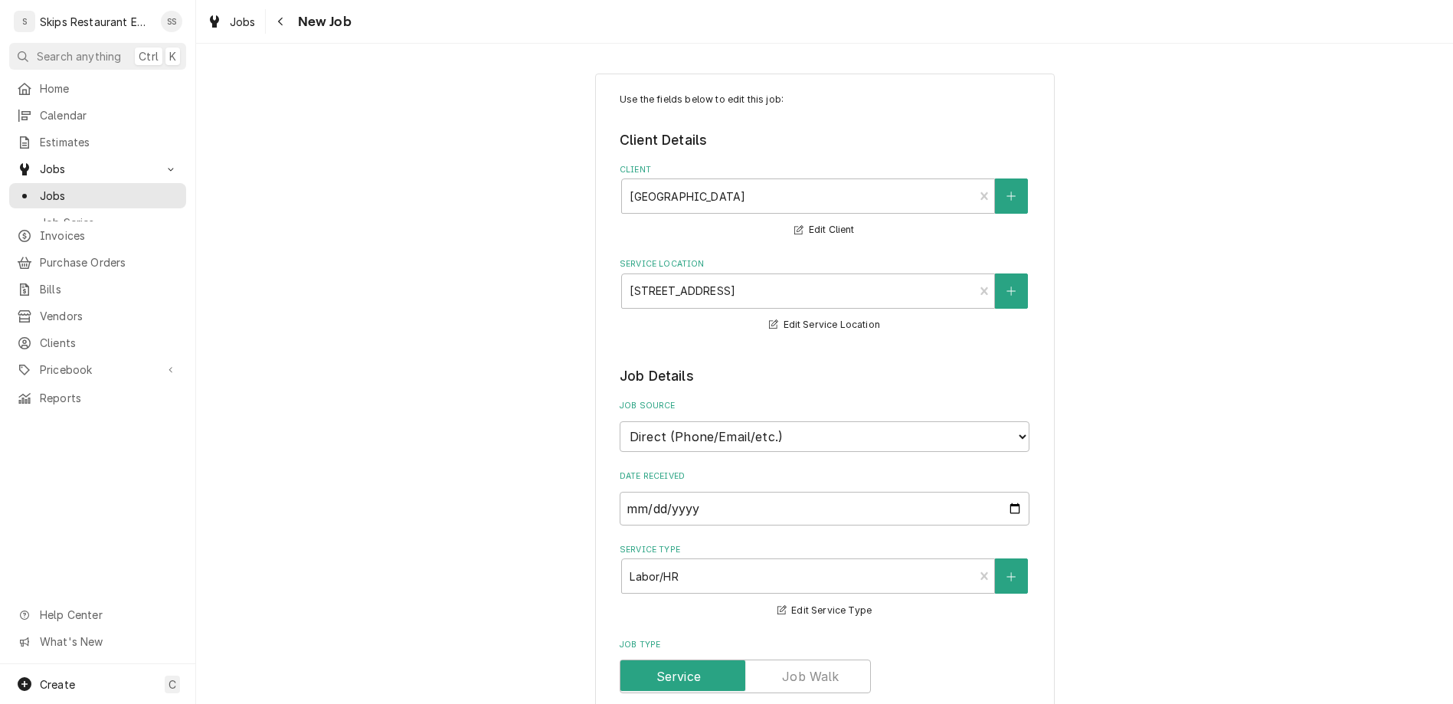
type textarea "x"
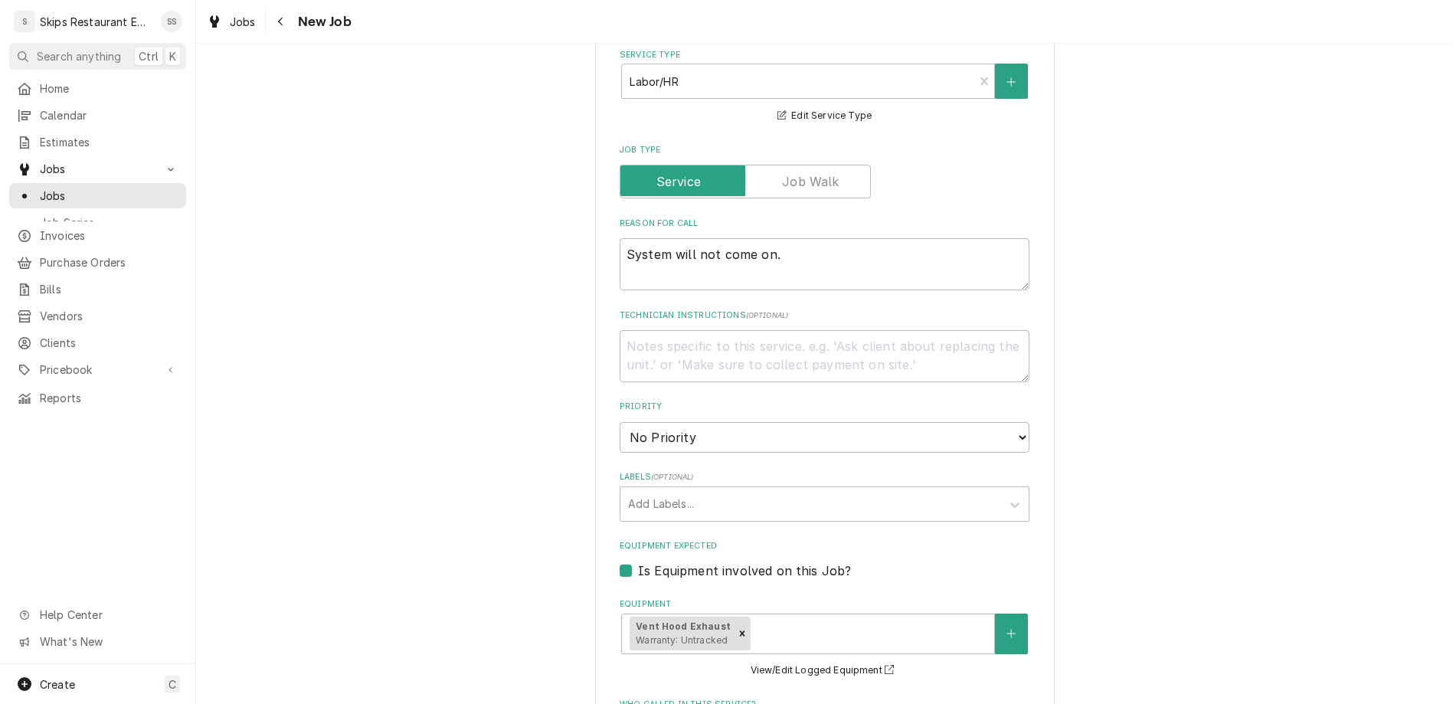
scroll to position [538, 0]
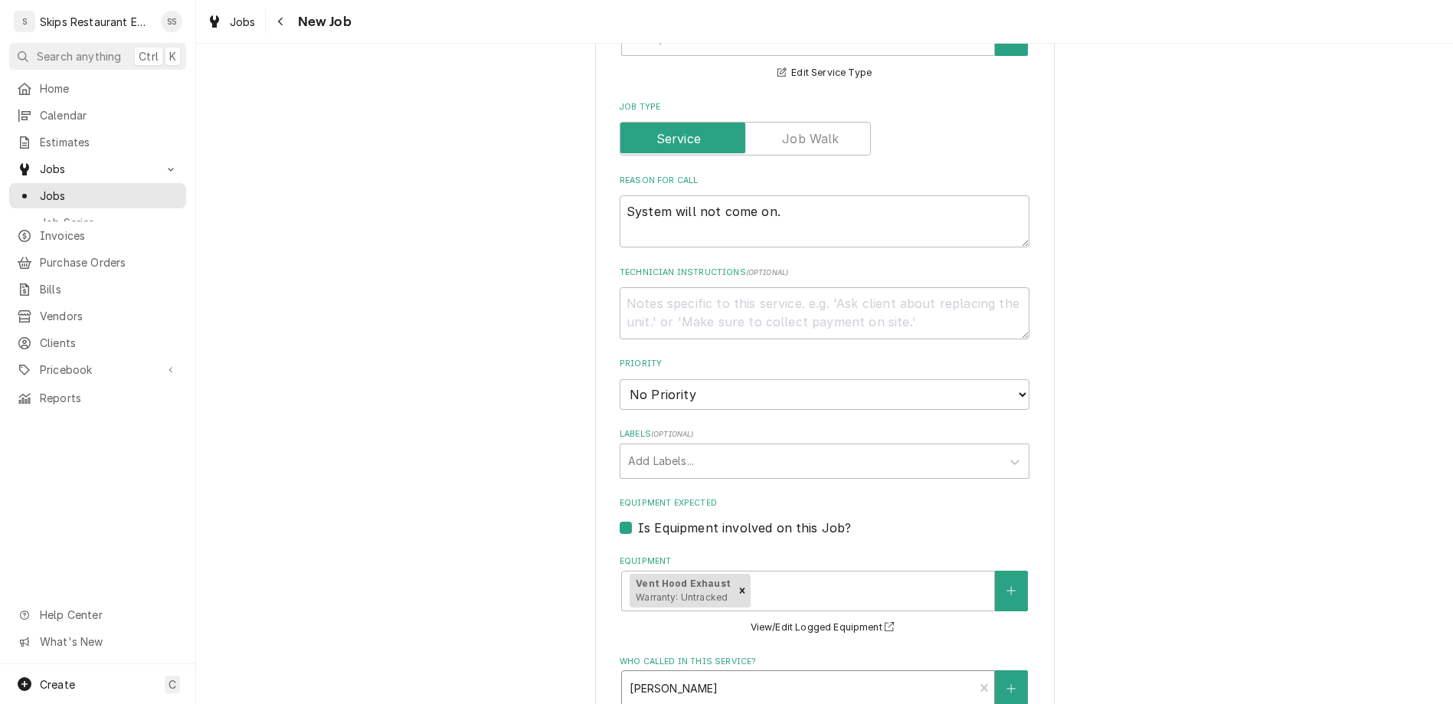
click at [829, 674] on div "Who called in this service?" at bounding box center [798, 688] width 336 height 28
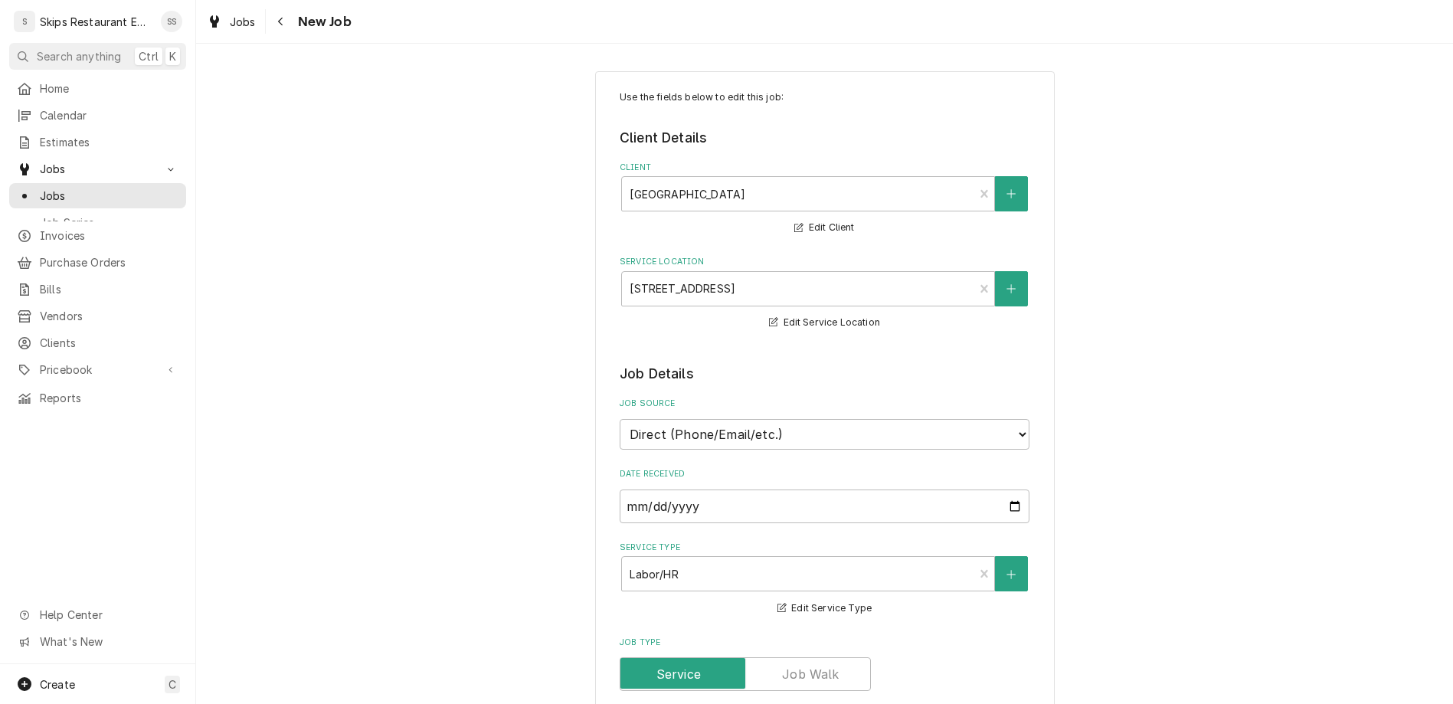
scroll to position [0, 0]
